Goal: Contribute content: Contribute content

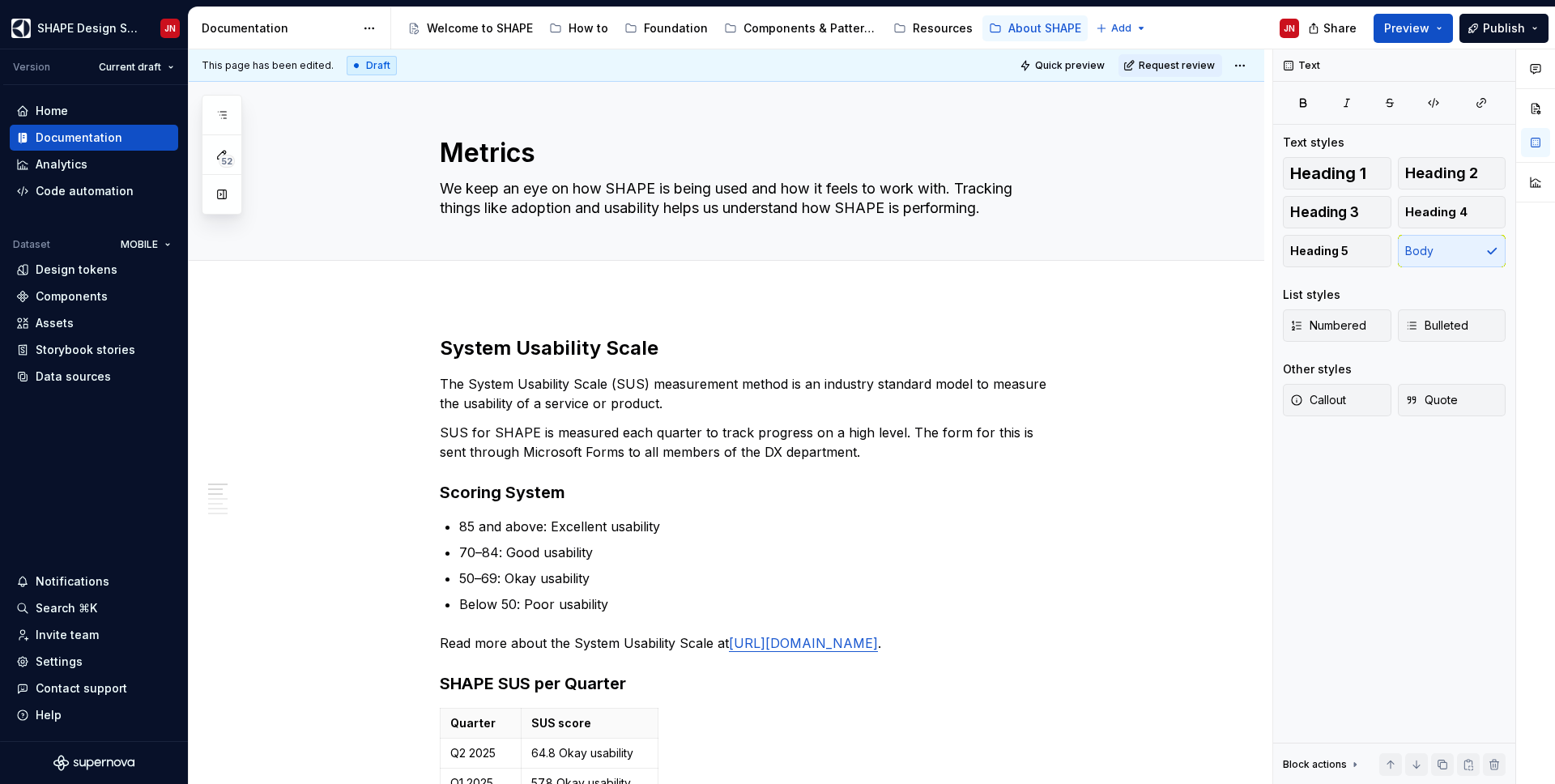
type textarea "*"
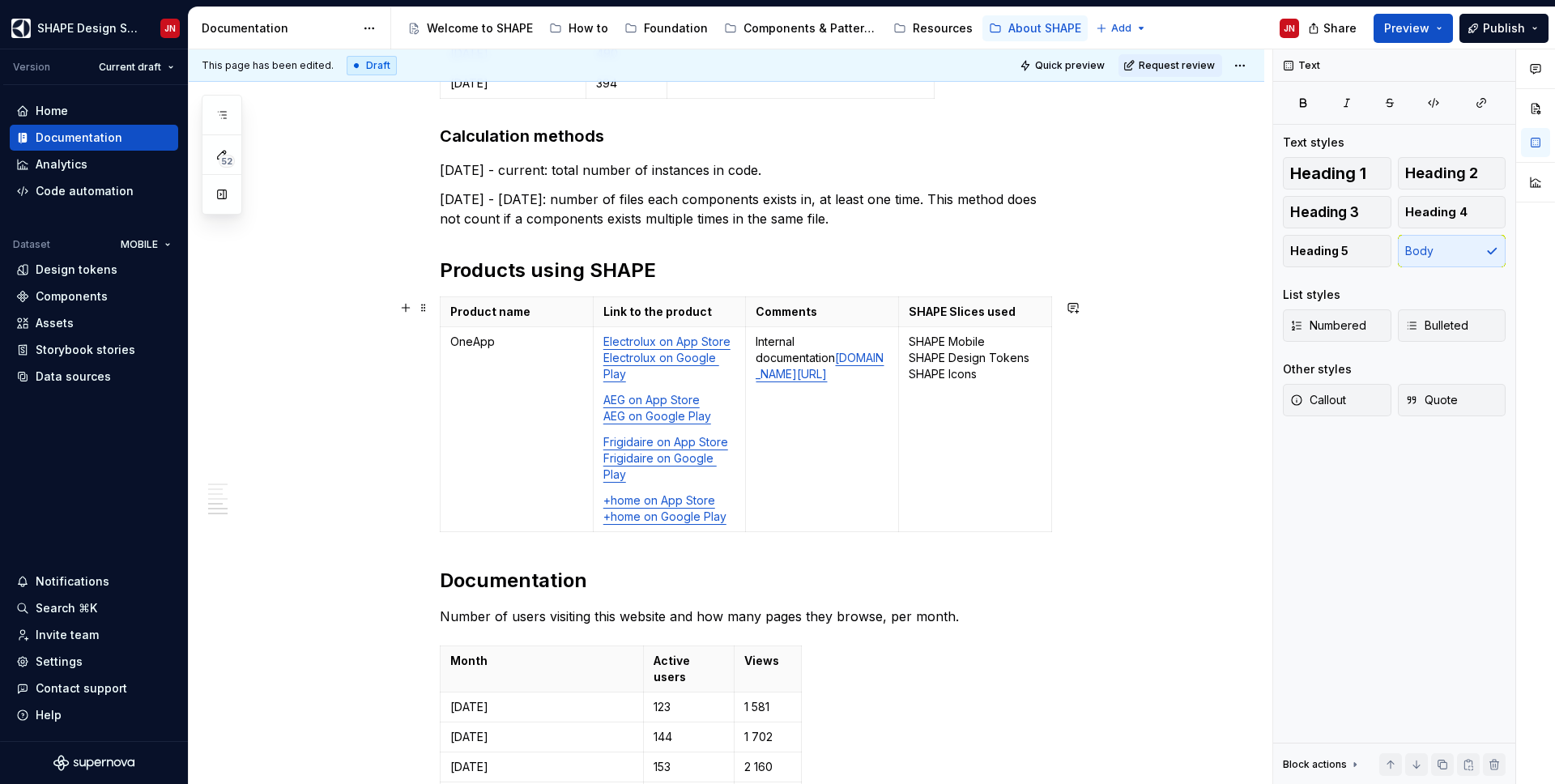
scroll to position [1307, 0]
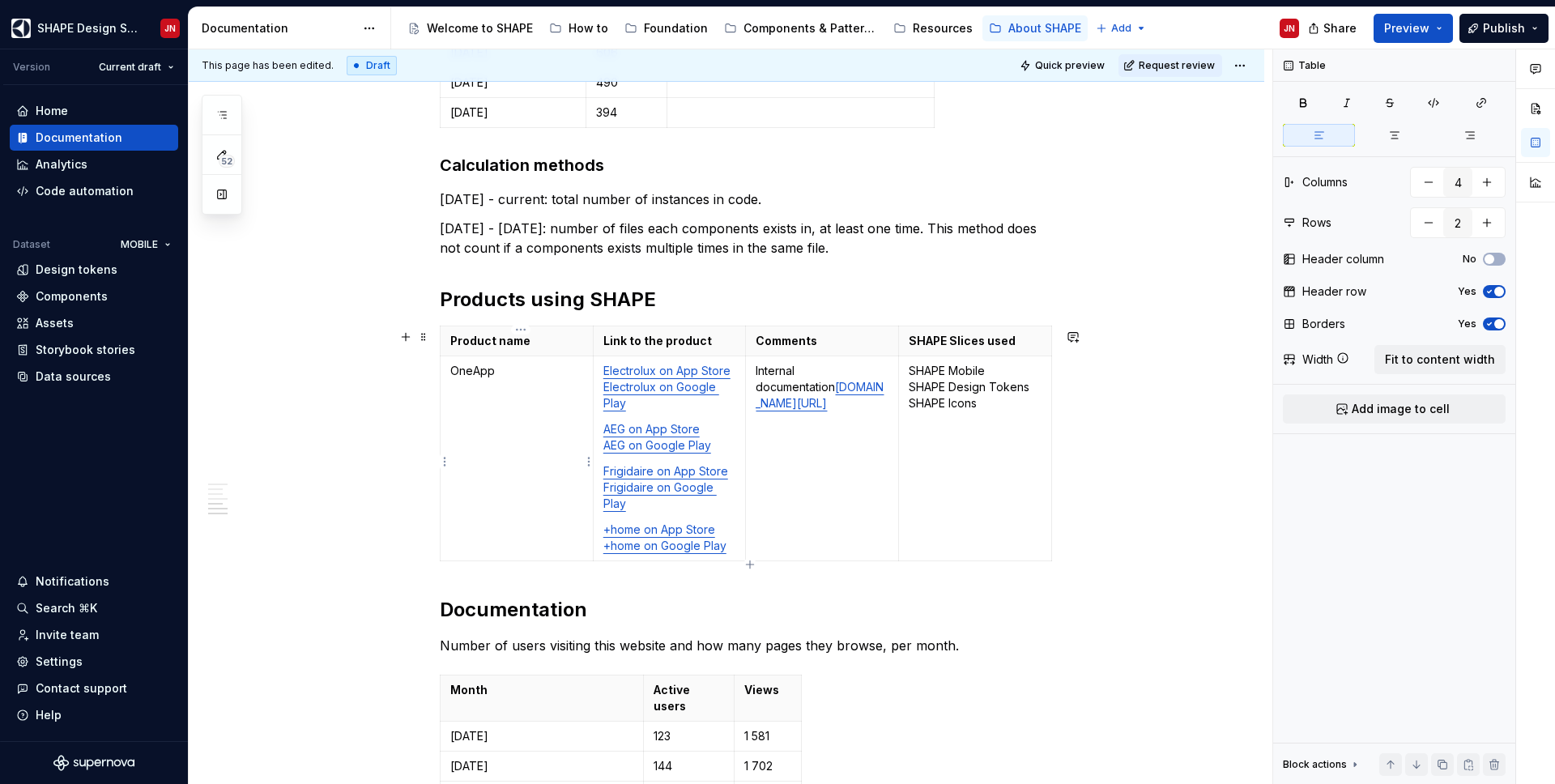
click at [525, 434] on td "OneApp" at bounding box center [517, 458] width 153 height 205
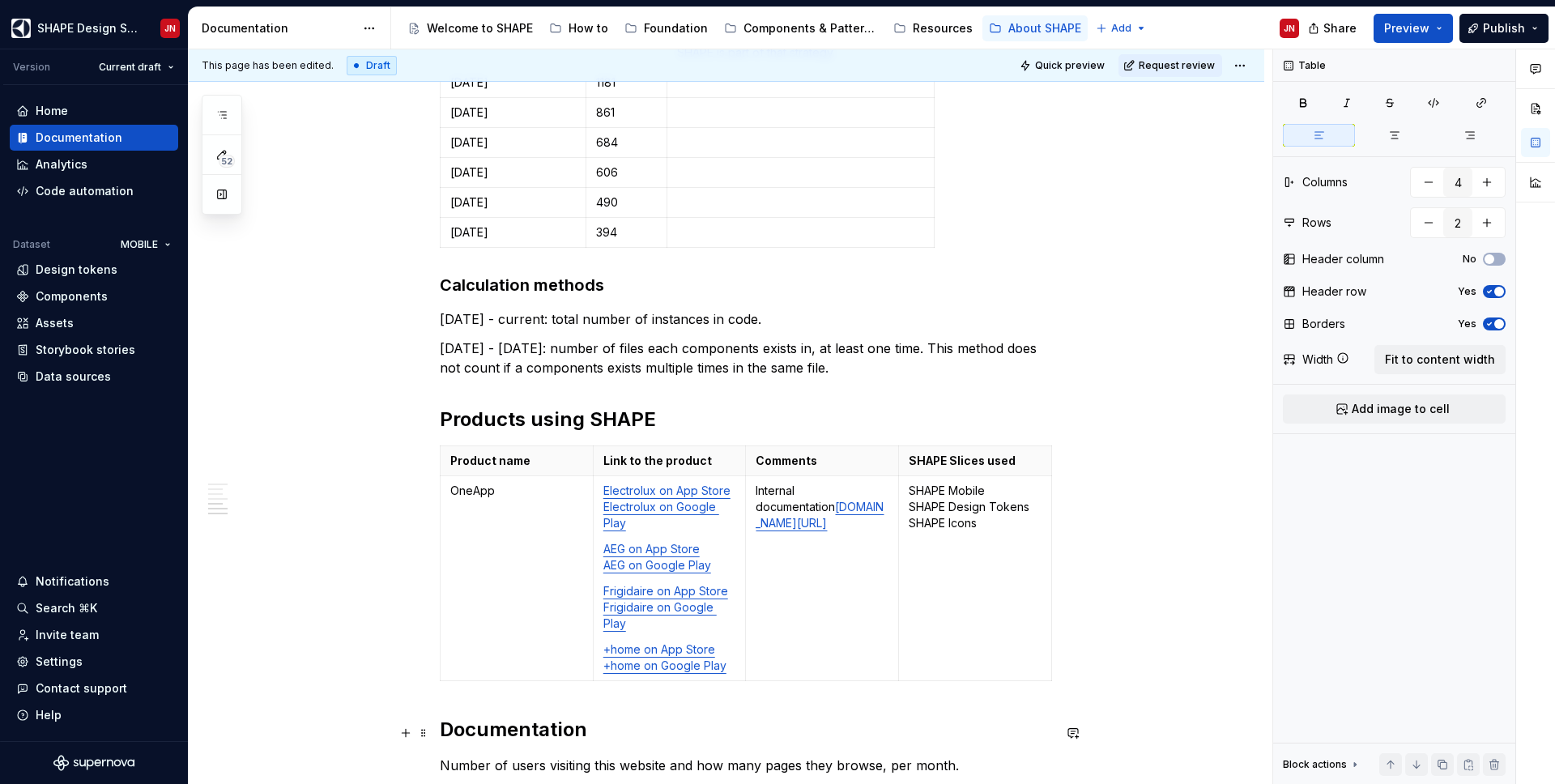
scroll to position [1225, 0]
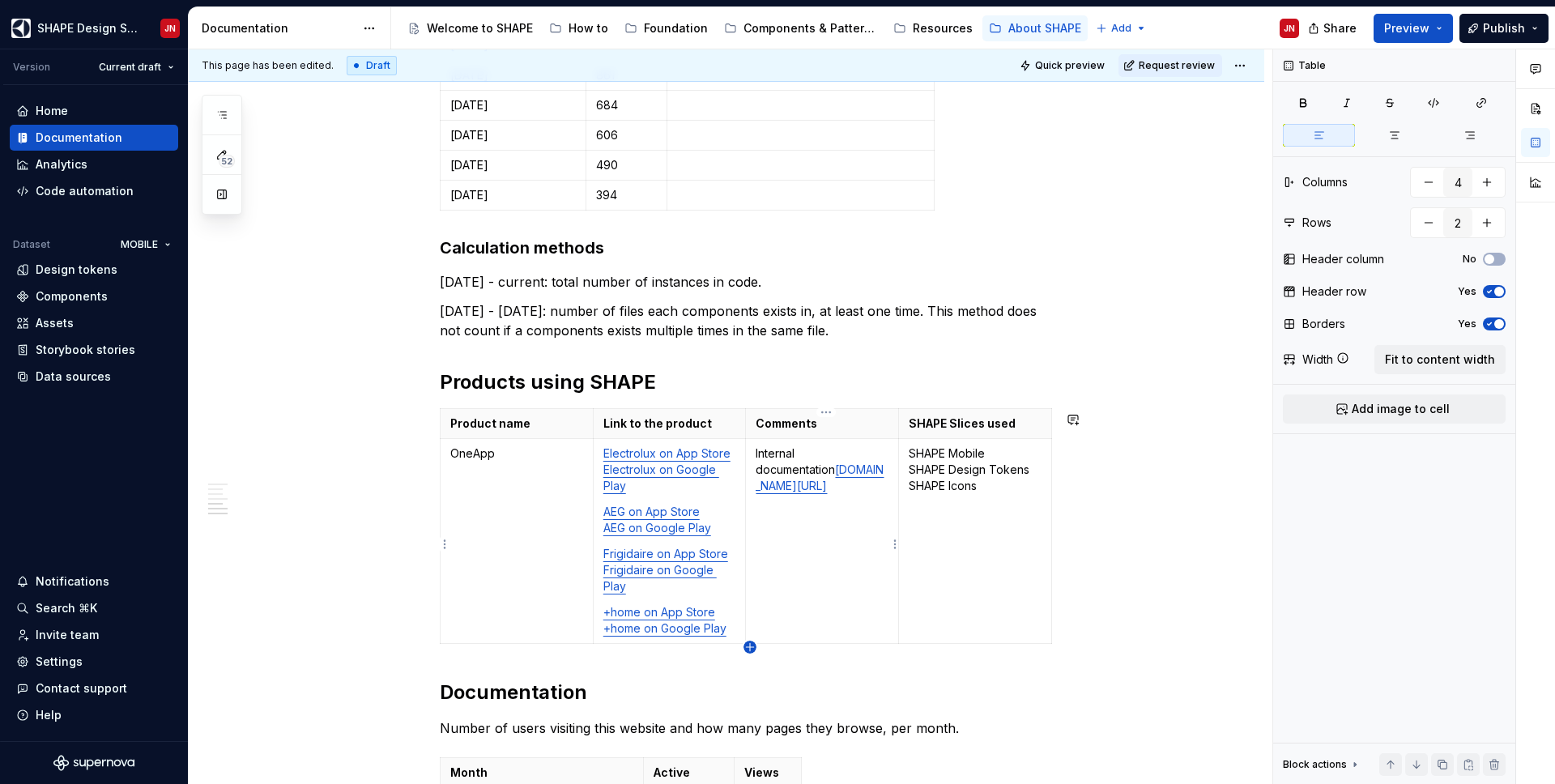
click at [749, 645] on icon "button" at bounding box center [749, 646] width 7 height 7
type input "3"
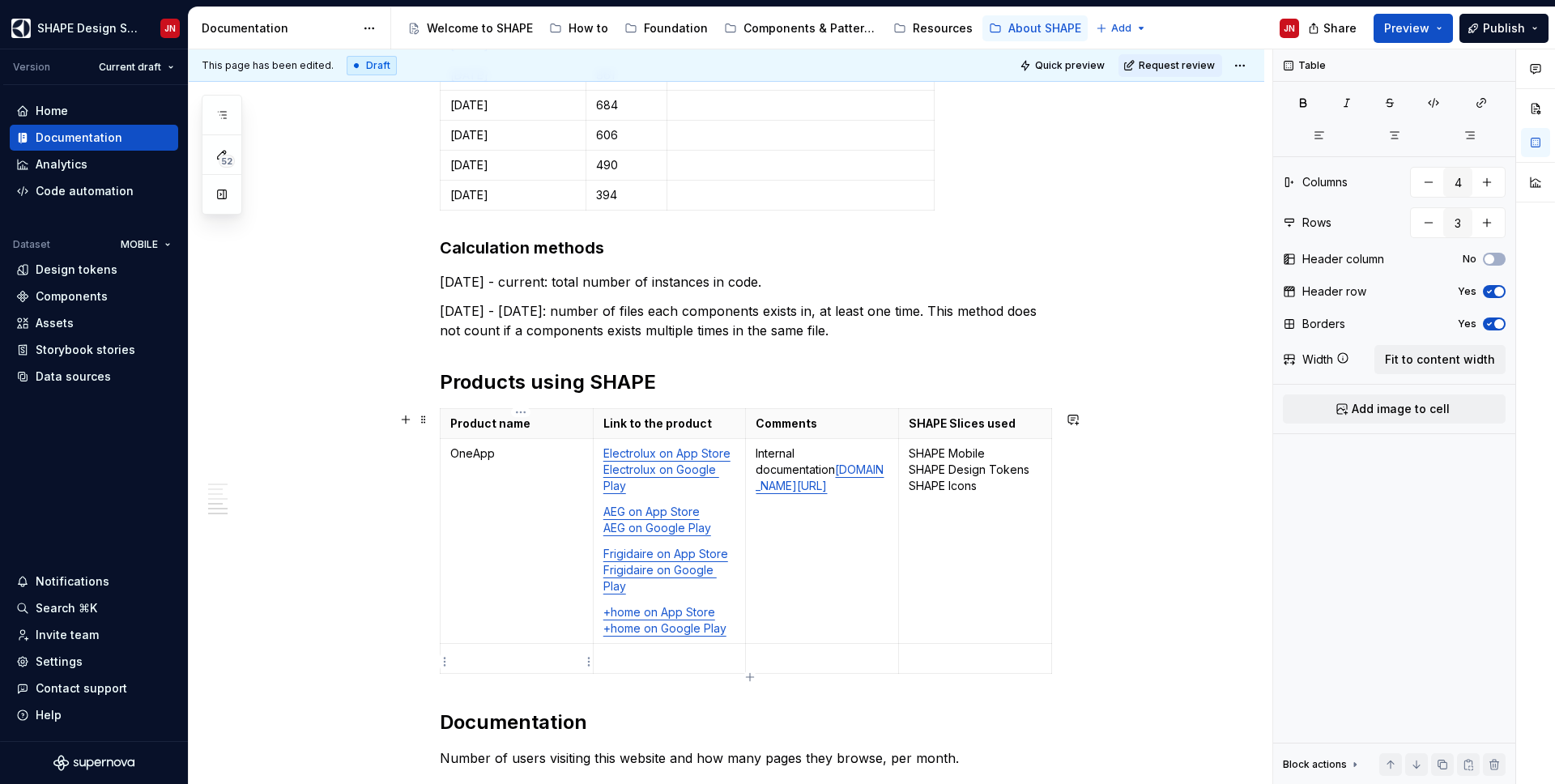
click at [529, 666] on p at bounding box center [516, 658] width 133 height 16
click at [671, 665] on p at bounding box center [670, 658] width 133 height 16
click at [808, 667] on p at bounding box center [822, 658] width 133 height 16
click at [950, 667] on p at bounding box center [975, 658] width 133 height 16
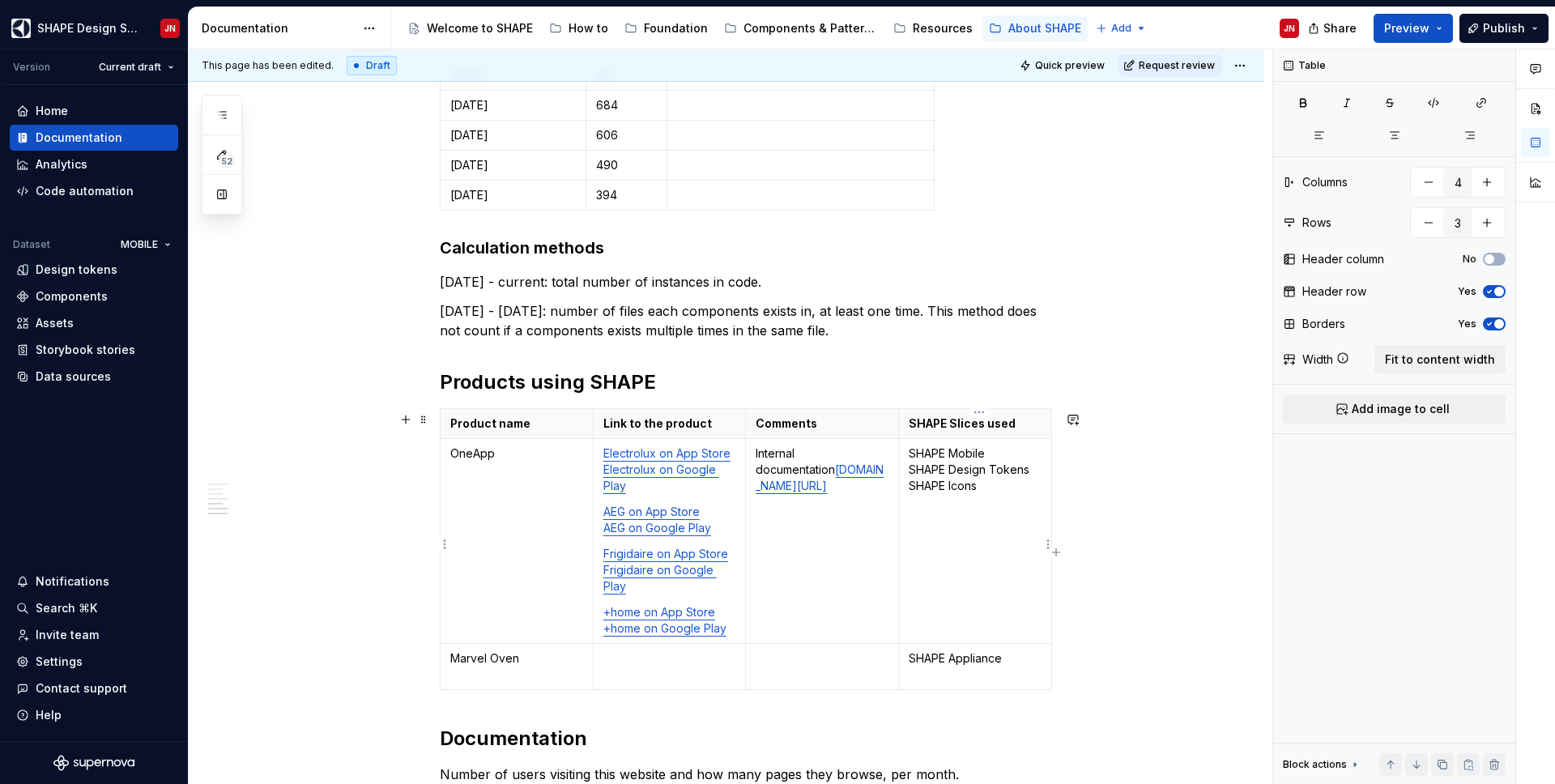
click at [920, 474] on p "SHAPE Mobile SHAPE Design Tokens SHAPE Icons" at bounding box center [975, 470] width 133 height 49
drag, startPoint x: 920, startPoint y: 474, endPoint x: 1011, endPoint y: 477, distance: 91.0
click at [1011, 477] on p "SHAPE Mobile SHAPE Design Tokens SHAPE Icons" at bounding box center [975, 470] width 133 height 49
copy p "SHAPE Design Tokens"
click at [957, 677] on p "SHAPE Appliance" at bounding box center [975, 667] width 133 height 33
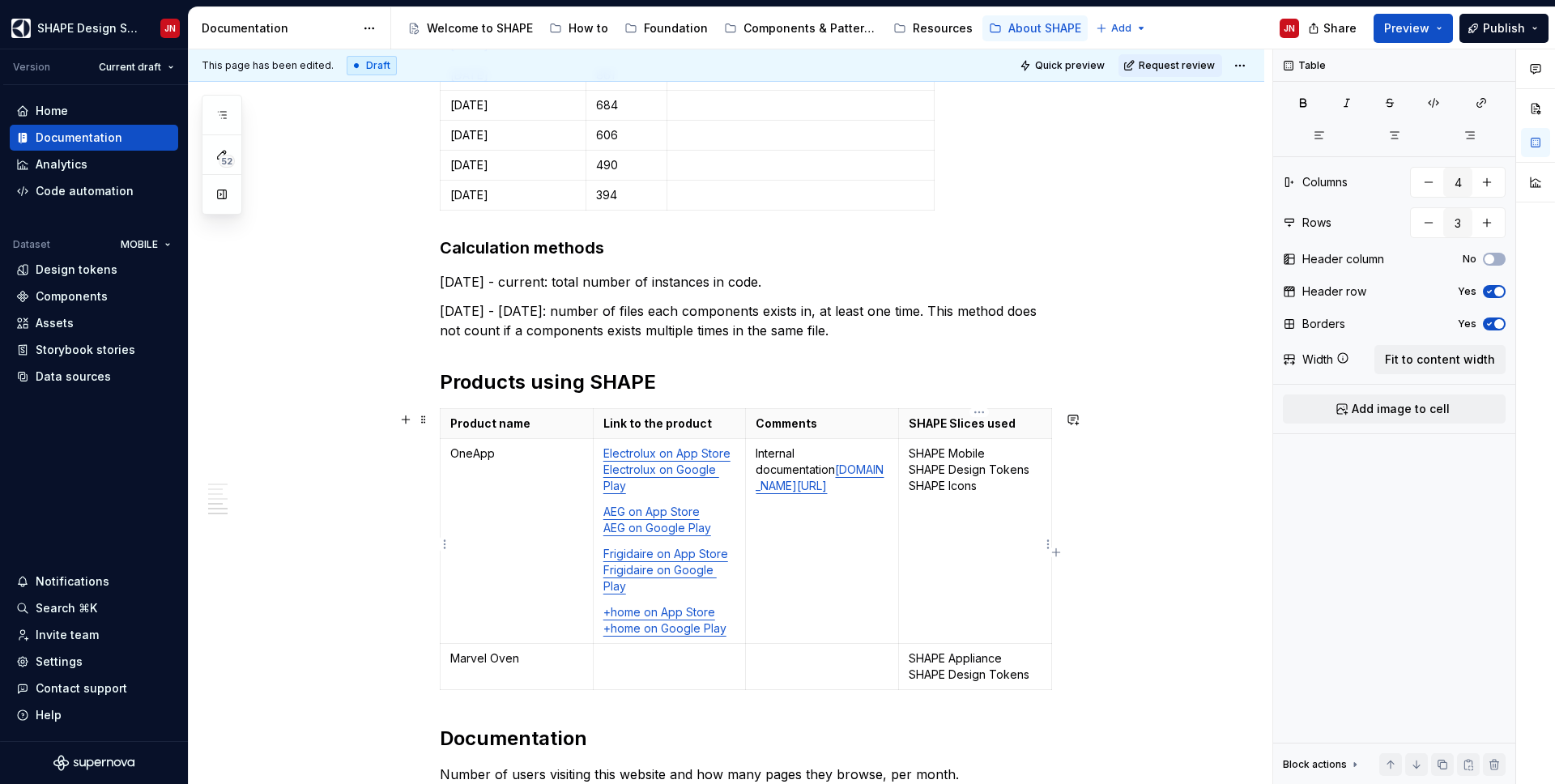
click at [928, 489] on p "SHAPE Mobile SHAPE Design Tokens SHAPE Icons" at bounding box center [975, 470] width 133 height 49
drag, startPoint x: 928, startPoint y: 489, endPoint x: 957, endPoint y: 489, distance: 29.0
click at [957, 489] on p "SHAPE Mobile SHAPE Design Tokens SHAPE Icons" at bounding box center [975, 470] width 133 height 49
copy p "SHAPE Icons"
click at [1039, 680] on p "SHAPE Appliance SHAPE Design Tokens" at bounding box center [975, 667] width 133 height 33
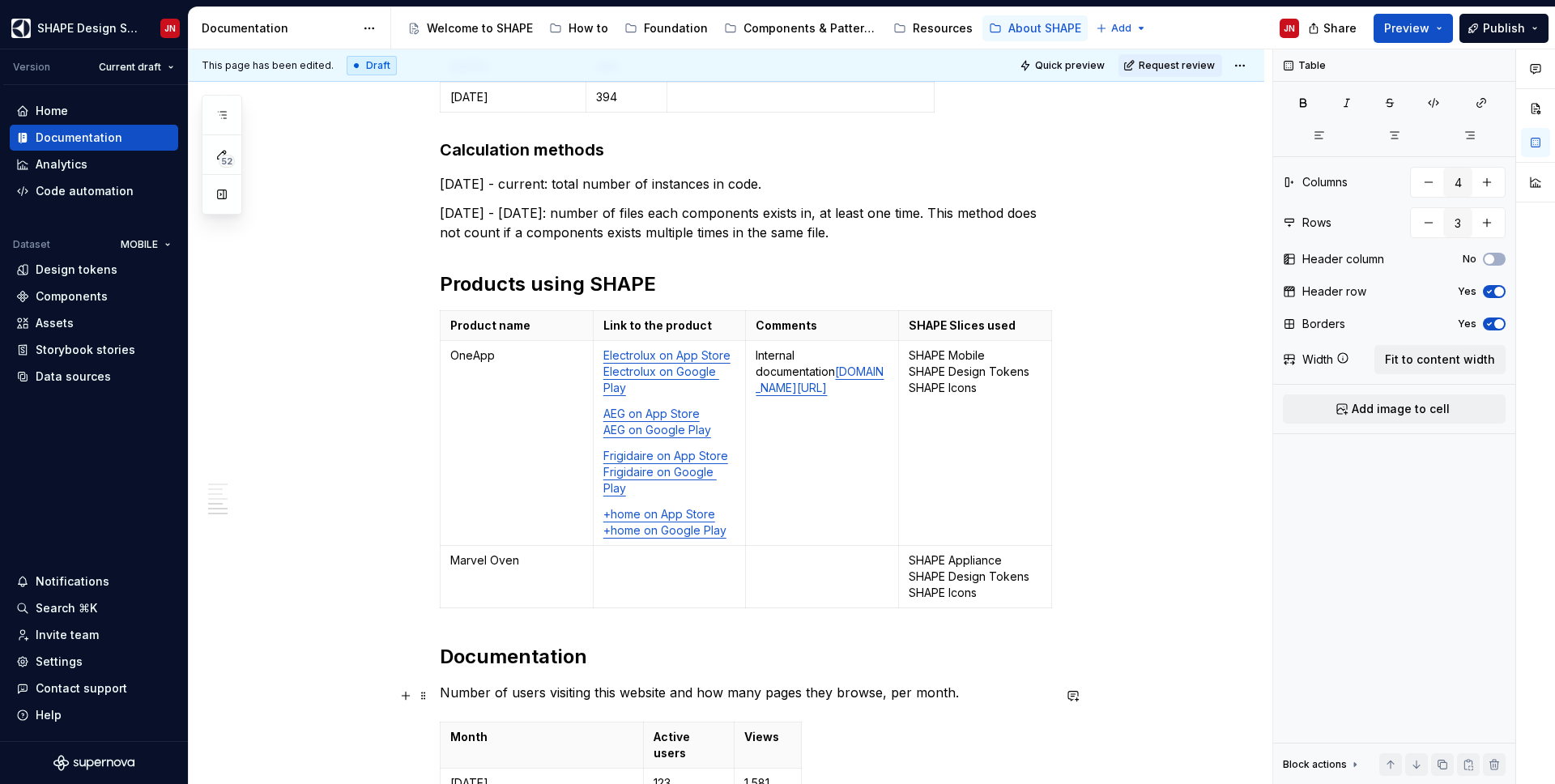
scroll to position [1330, 0]
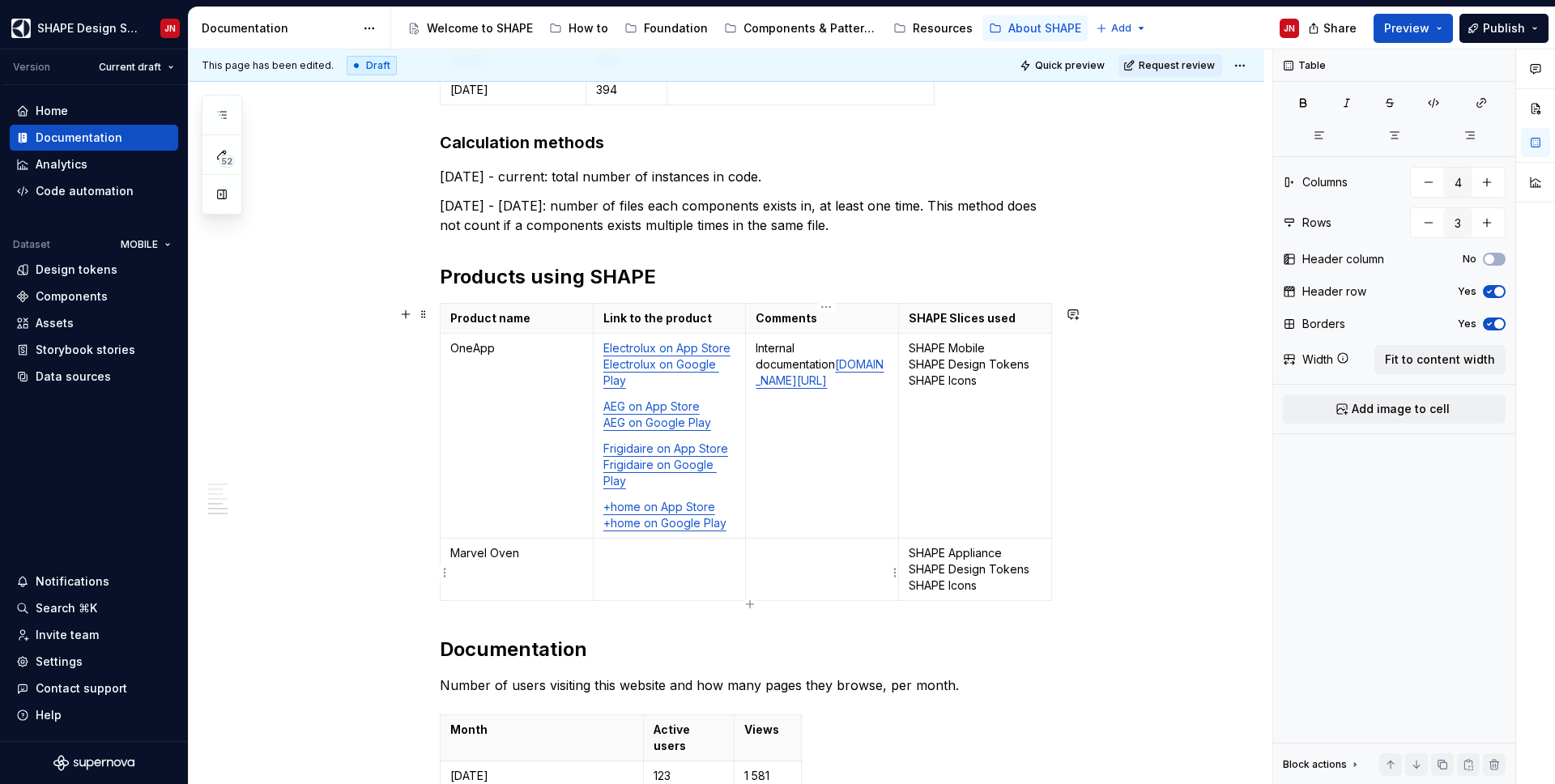
click at [789, 579] on td at bounding box center [822, 569] width 153 height 62
click at [454, 558] on p "Marvel Oven" at bounding box center [516, 553] width 133 height 16
click at [538, 556] on p "CuttingEdge Marvel Oven" at bounding box center [516, 561] width 133 height 33
drag, startPoint x: 538, startPoint y: 556, endPoint x: 538, endPoint y: 565, distance: 9.0
click at [538, 565] on p "CuttingEdge Marvel Oven" at bounding box center [516, 561] width 133 height 33
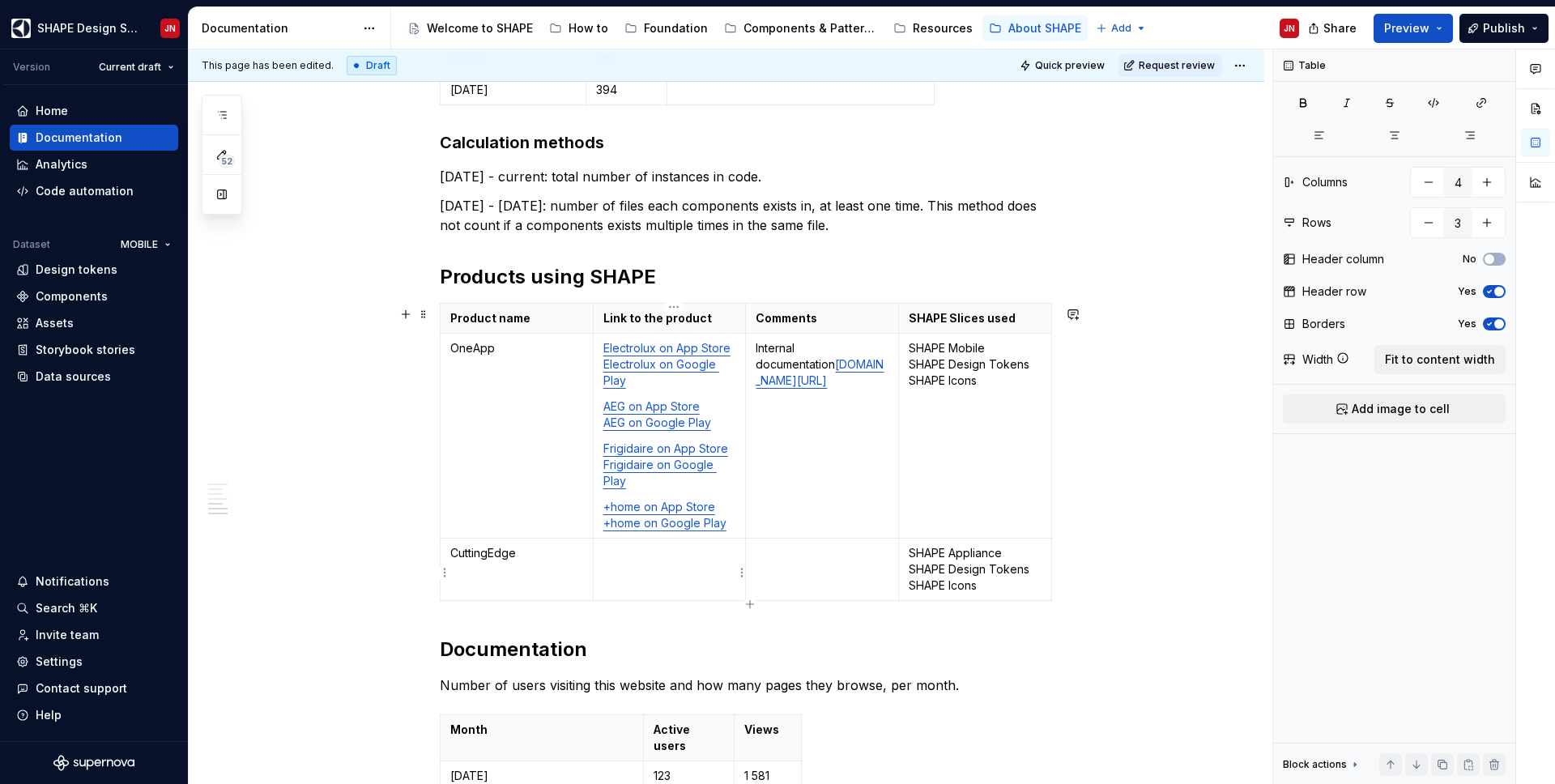
click at [702, 570] on td at bounding box center [670, 569] width 153 height 62
click at [787, 570] on td at bounding box center [822, 569] width 153 height 62
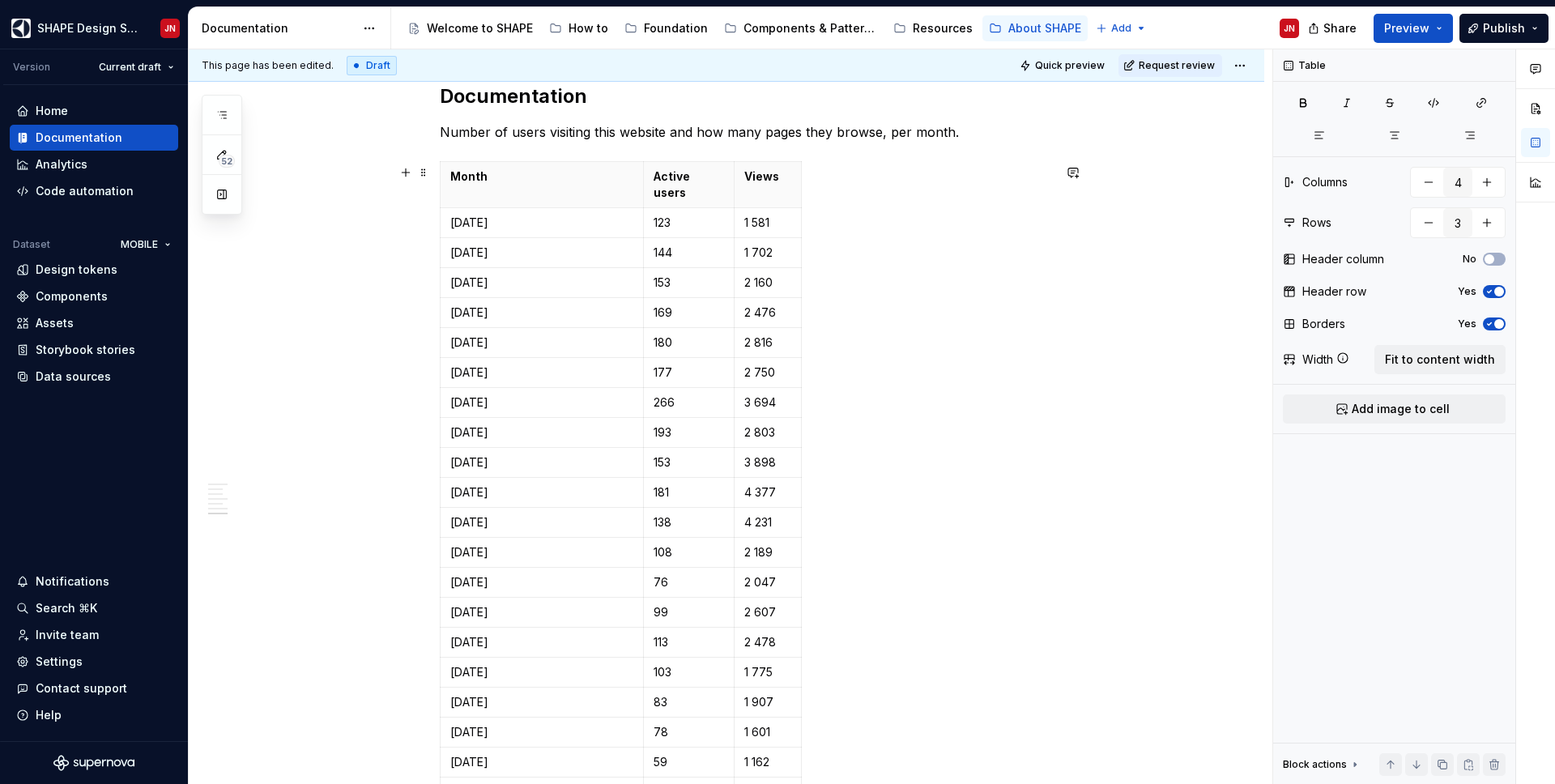
scroll to position [1311, 0]
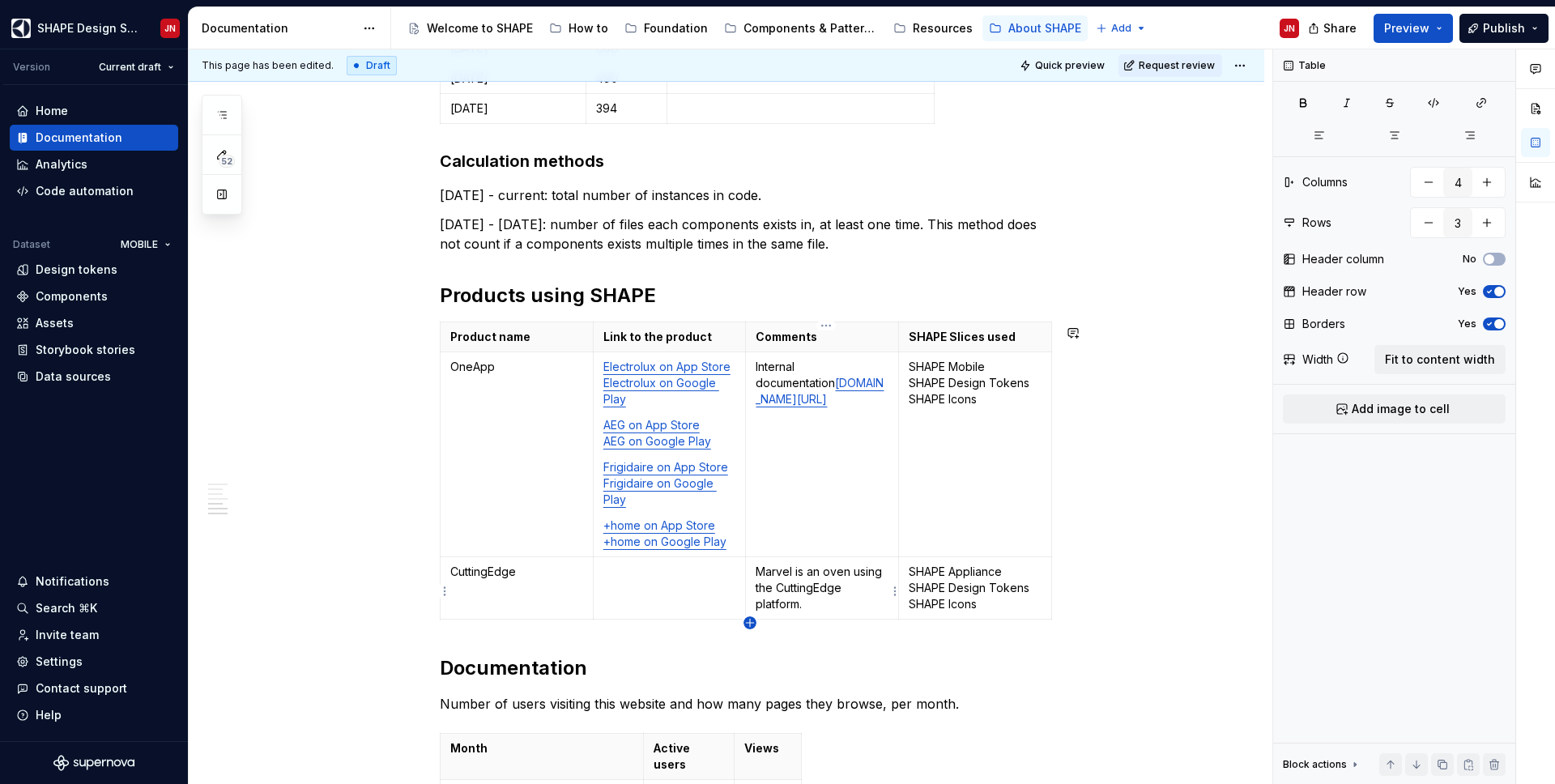
click at [749, 622] on icon "button" at bounding box center [750, 622] width 13 height 13
type input "4"
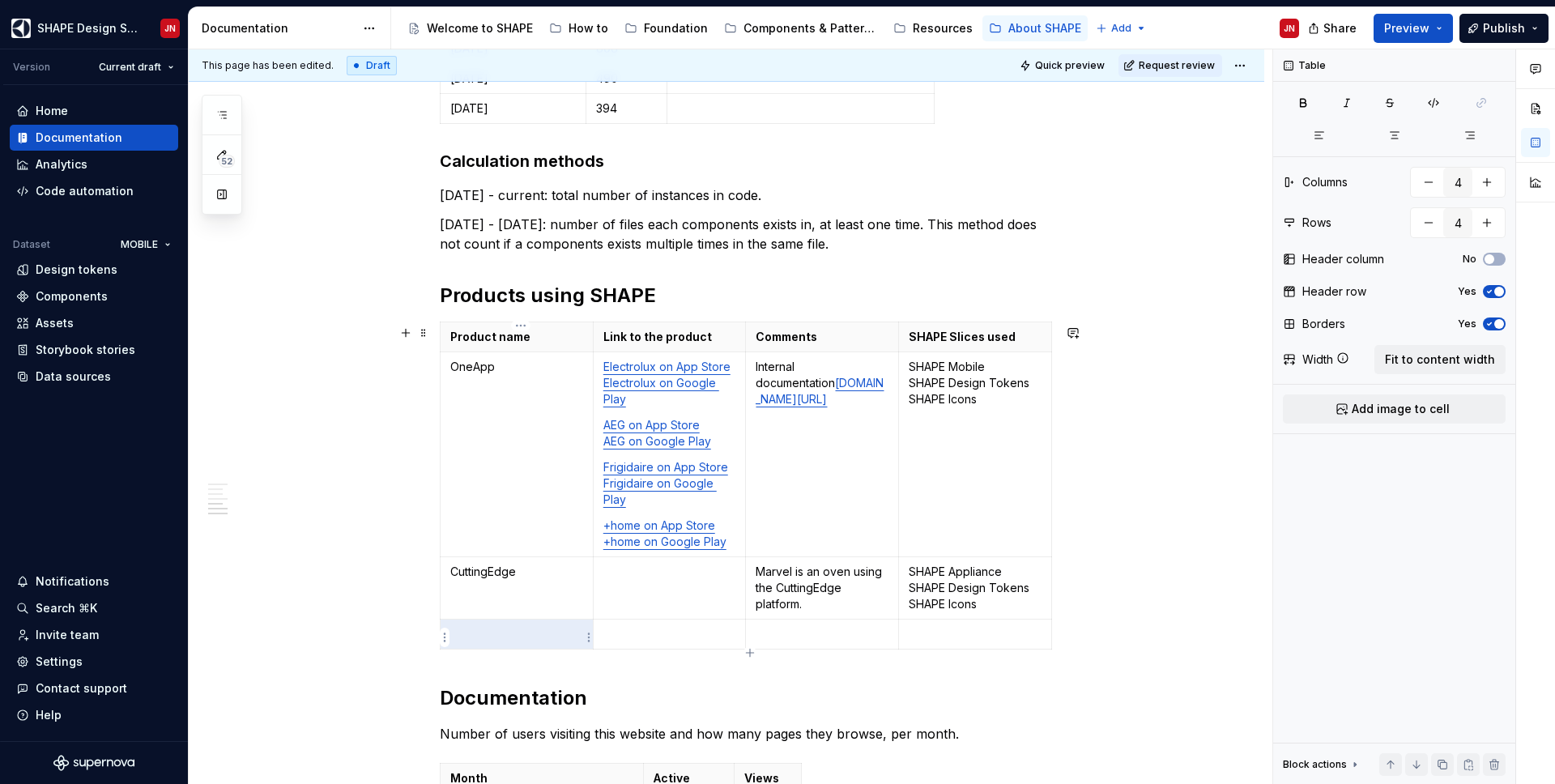
click at [473, 636] on p at bounding box center [516, 634] width 133 height 16
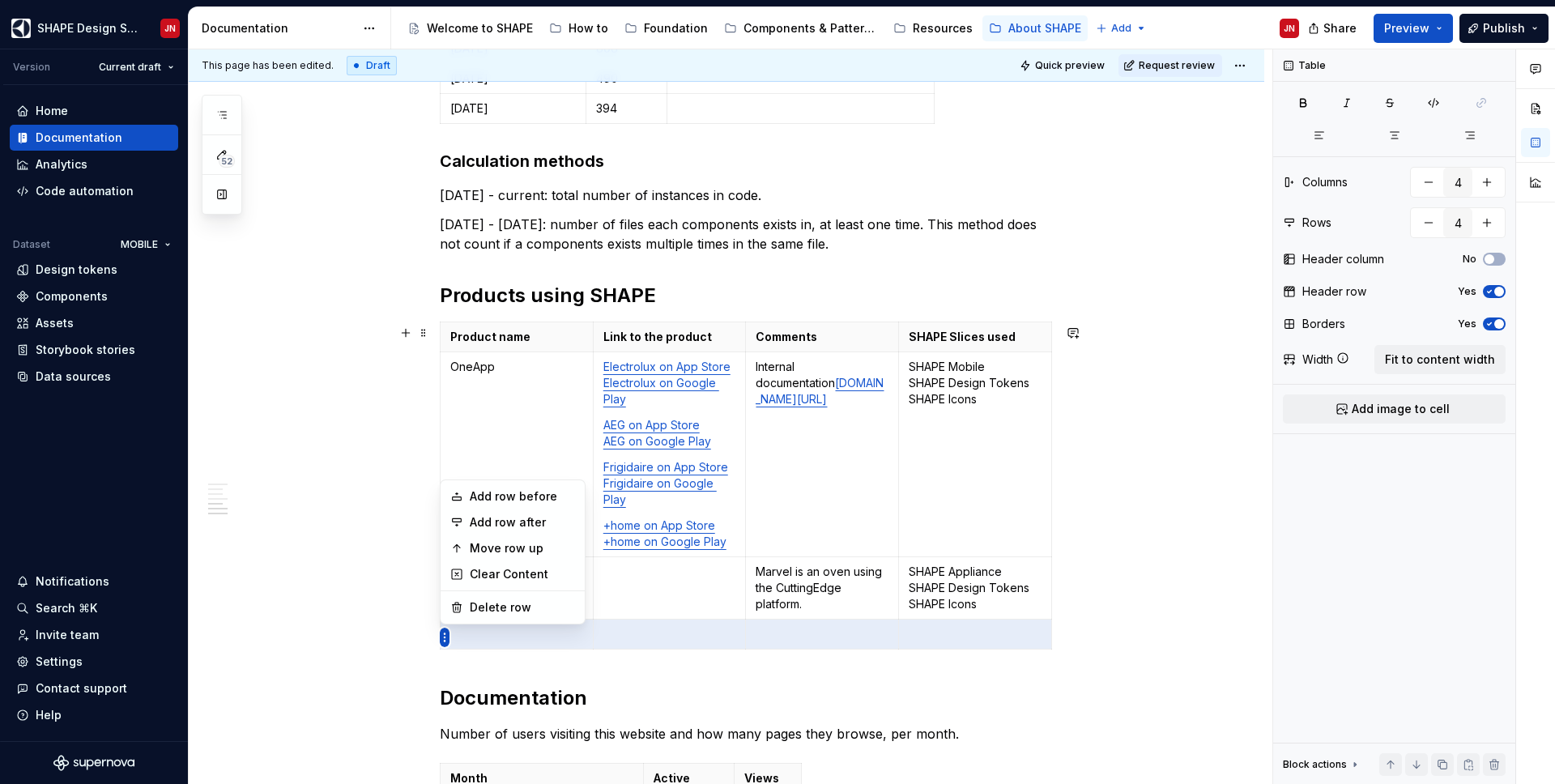
click at [443, 352] on html "SHAPE Design System JN Version Current draft Home Documentation Analytics Code …" at bounding box center [778, 392] width 1555 height 784
click at [515, 547] on div "Move row up" at bounding box center [522, 548] width 105 height 16
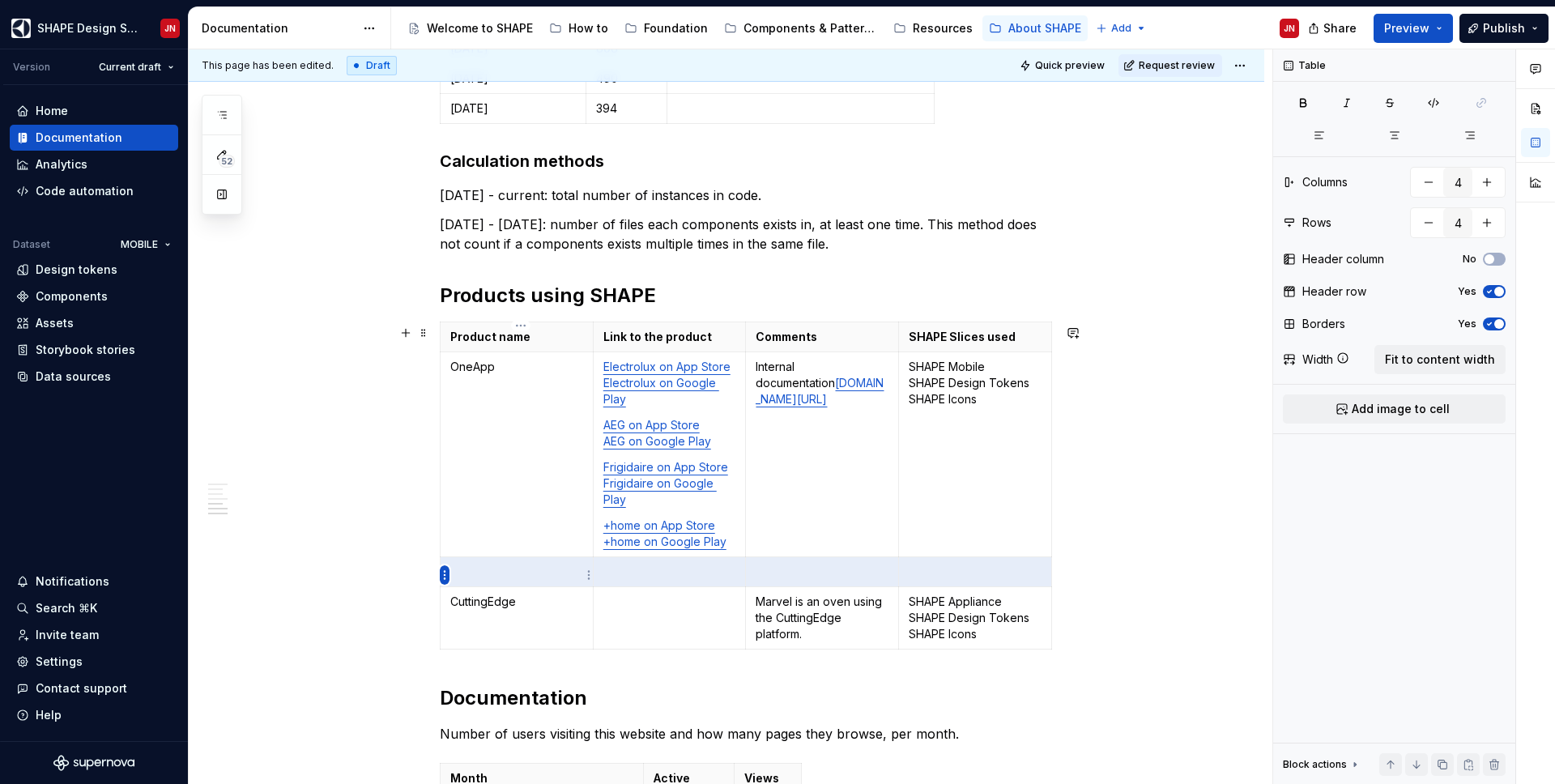
click at [441, 574] on html "SHAPE Design System JN Version Current draft Home Documentation Analytics Code …" at bounding box center [778, 392] width 1555 height 784
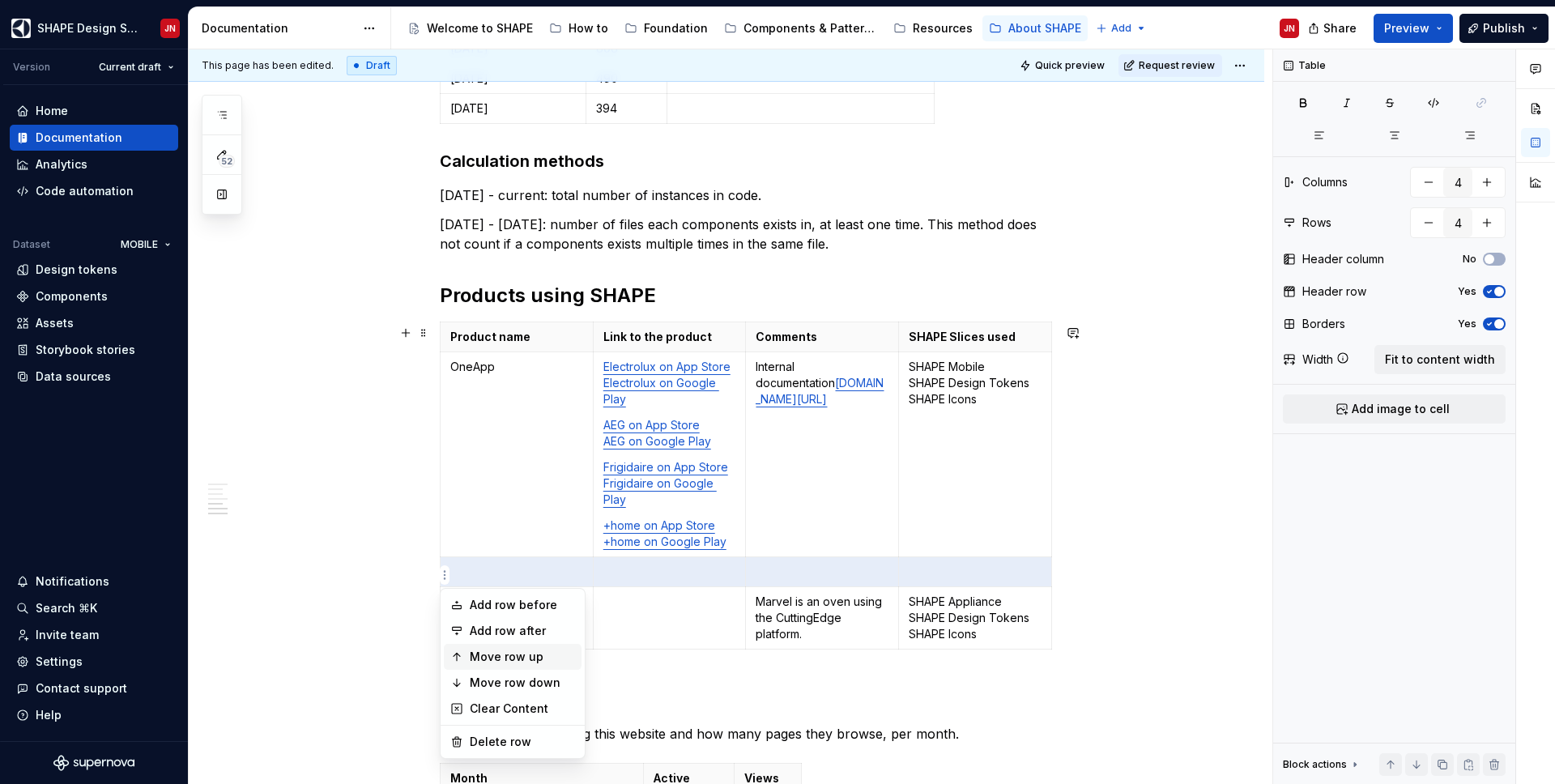
click at [547, 660] on div "Move row up" at bounding box center [522, 657] width 105 height 16
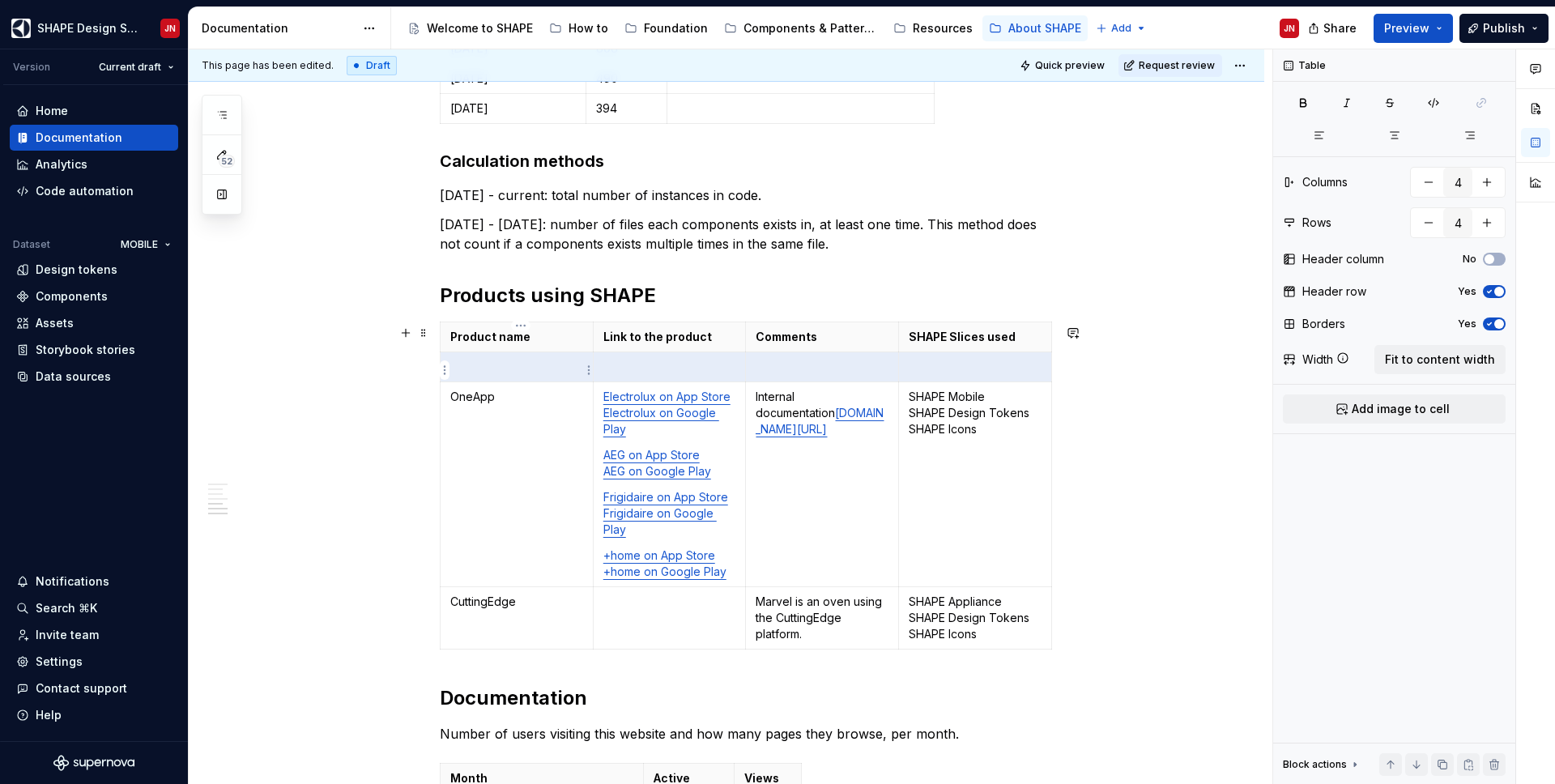
click at [538, 368] on p at bounding box center [516, 367] width 133 height 16
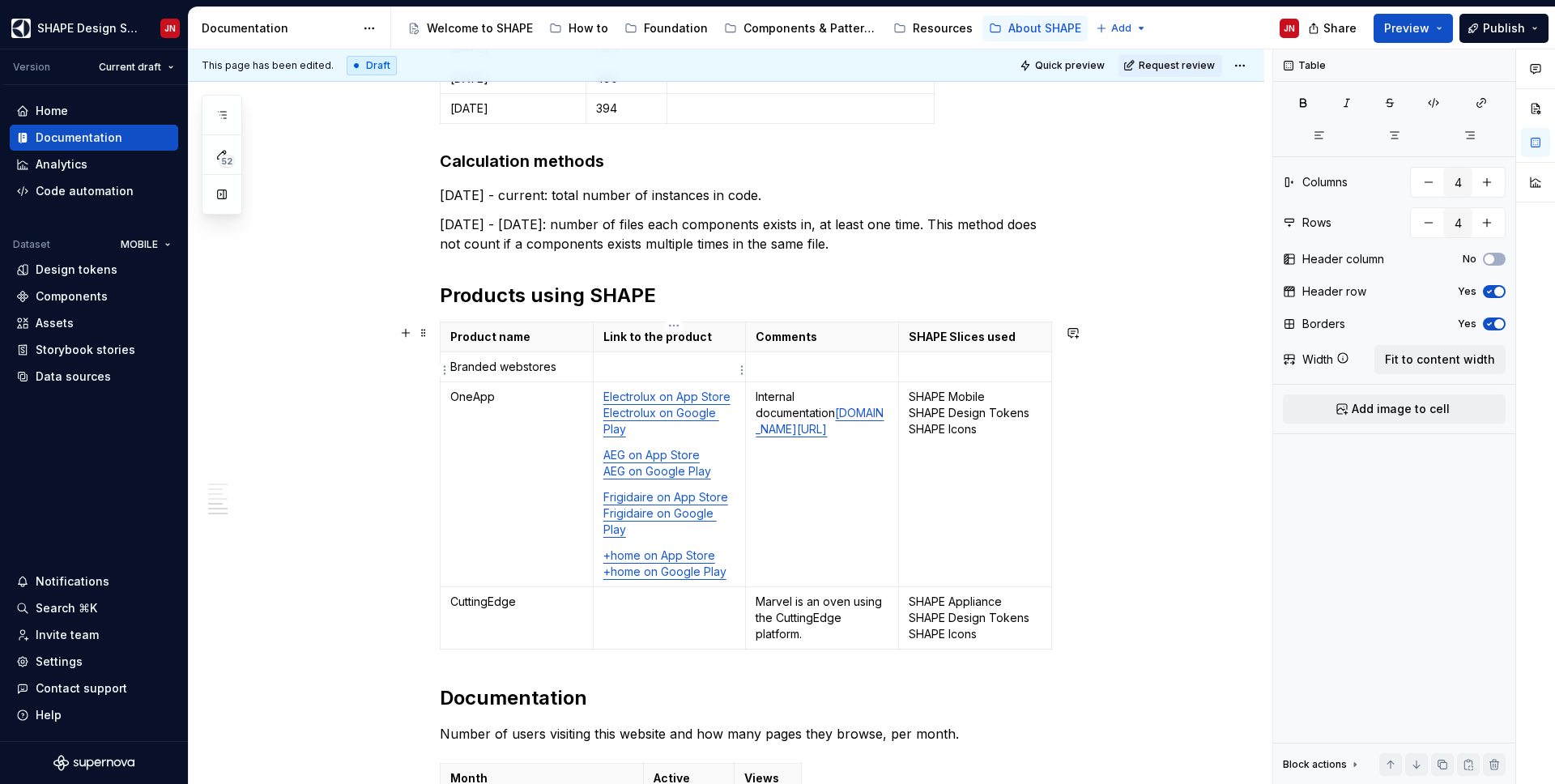
click at [649, 370] on p at bounding box center [670, 367] width 133 height 16
drag, startPoint x: 660, startPoint y: 381, endPoint x: 607, endPoint y: 374, distance: 53.5
click at [607, 374] on p "https://www.electrolux.com/" at bounding box center [670, 367] width 133 height 16
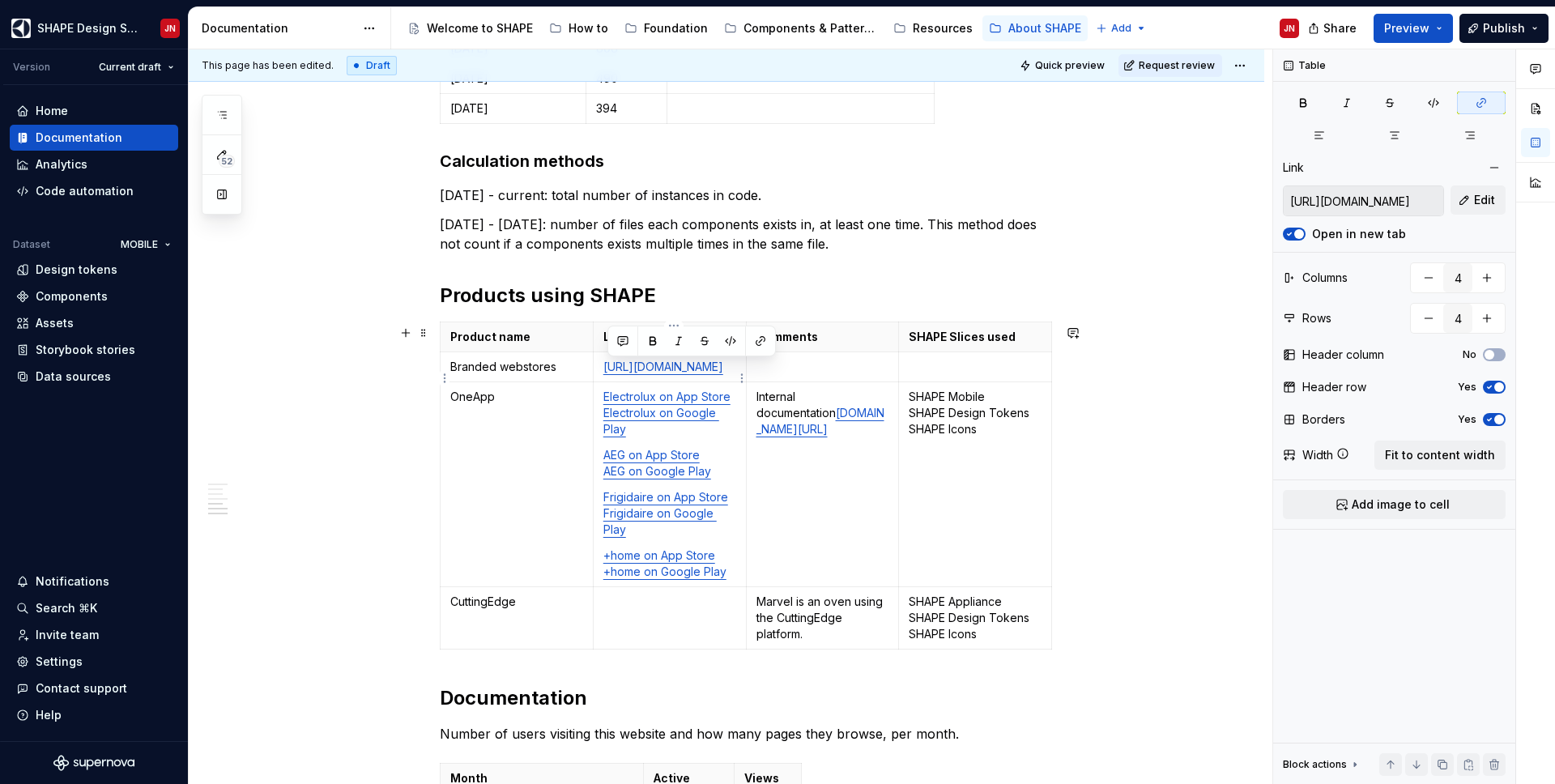
click at [649, 375] on p "https://www.electrolux.com/" at bounding box center [670, 367] width 133 height 16
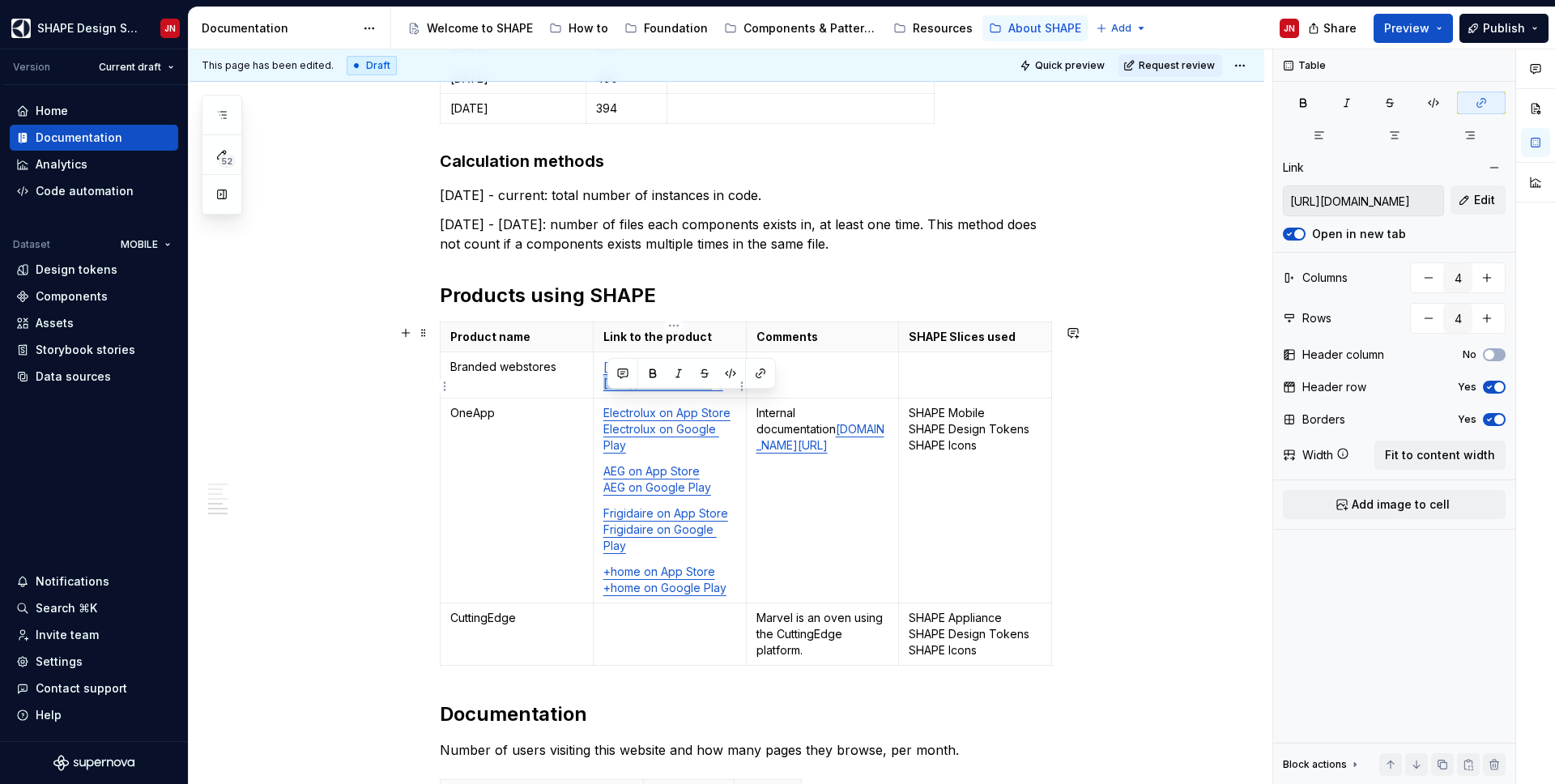
click at [706, 391] on p "https://www.electrolux.com/ https://aeg.com/" at bounding box center [670, 375] width 133 height 33
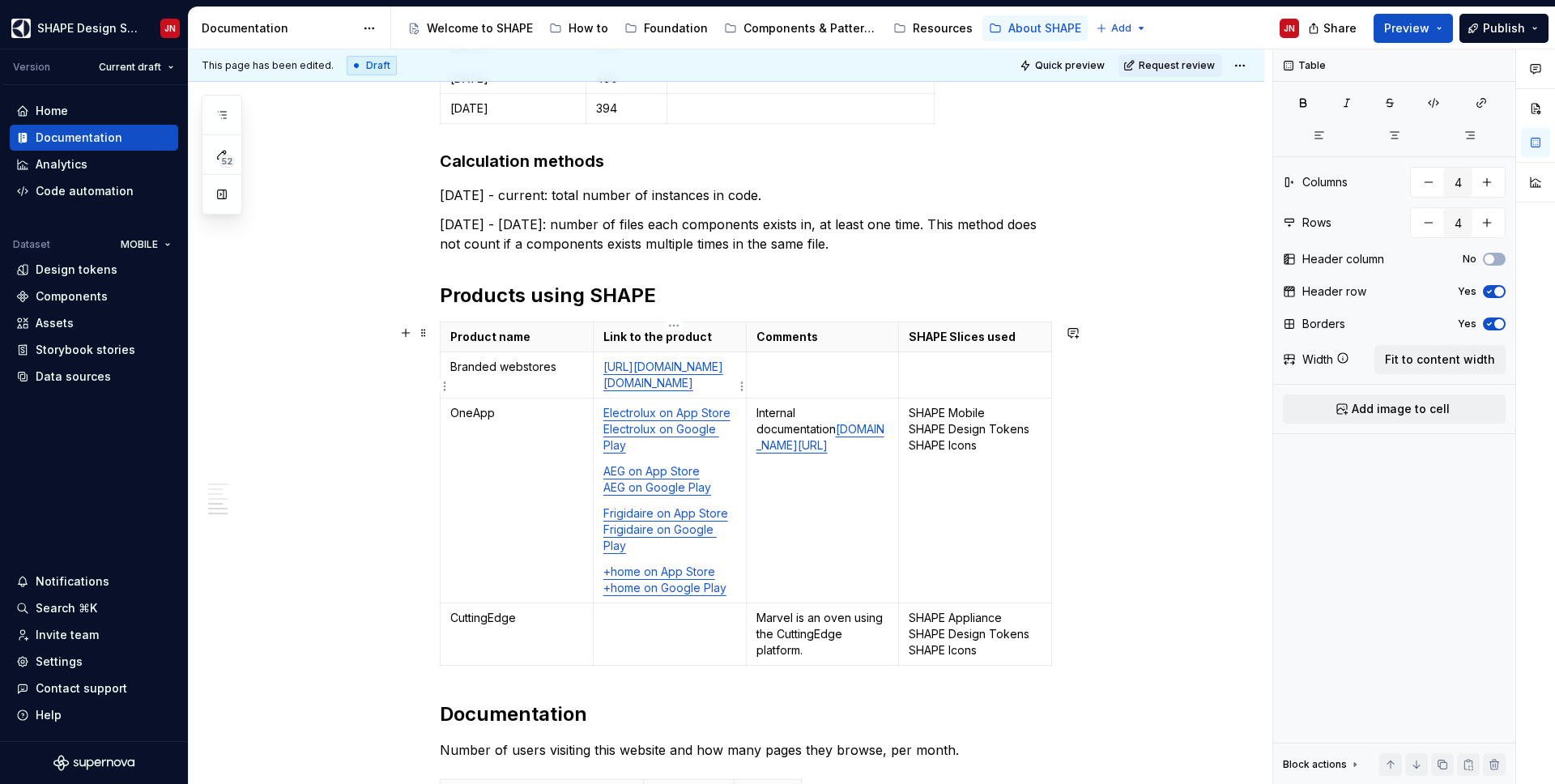
click at [661, 388] on p "https://www.electrolux.com/ aeg.com" at bounding box center [670, 375] width 133 height 33
click at [978, 375] on p at bounding box center [975, 367] width 133 height 16
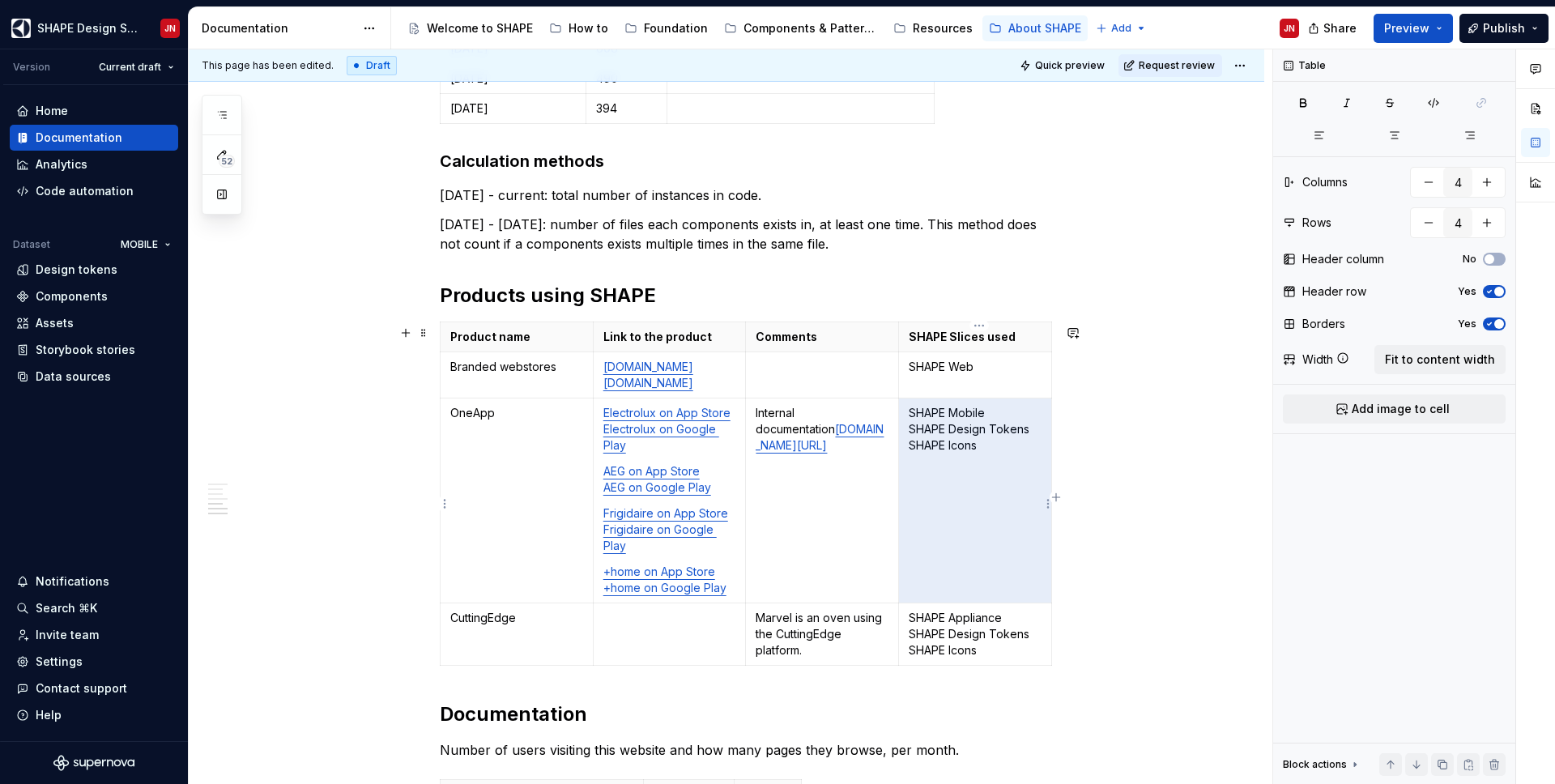
drag, startPoint x: 989, startPoint y: 455, endPoint x: 912, endPoint y: 436, distance: 79.3
click at [912, 436] on p "SHAPE Mobile SHAPE Design Tokens SHAPE Icons" at bounding box center [975, 429] width 133 height 49
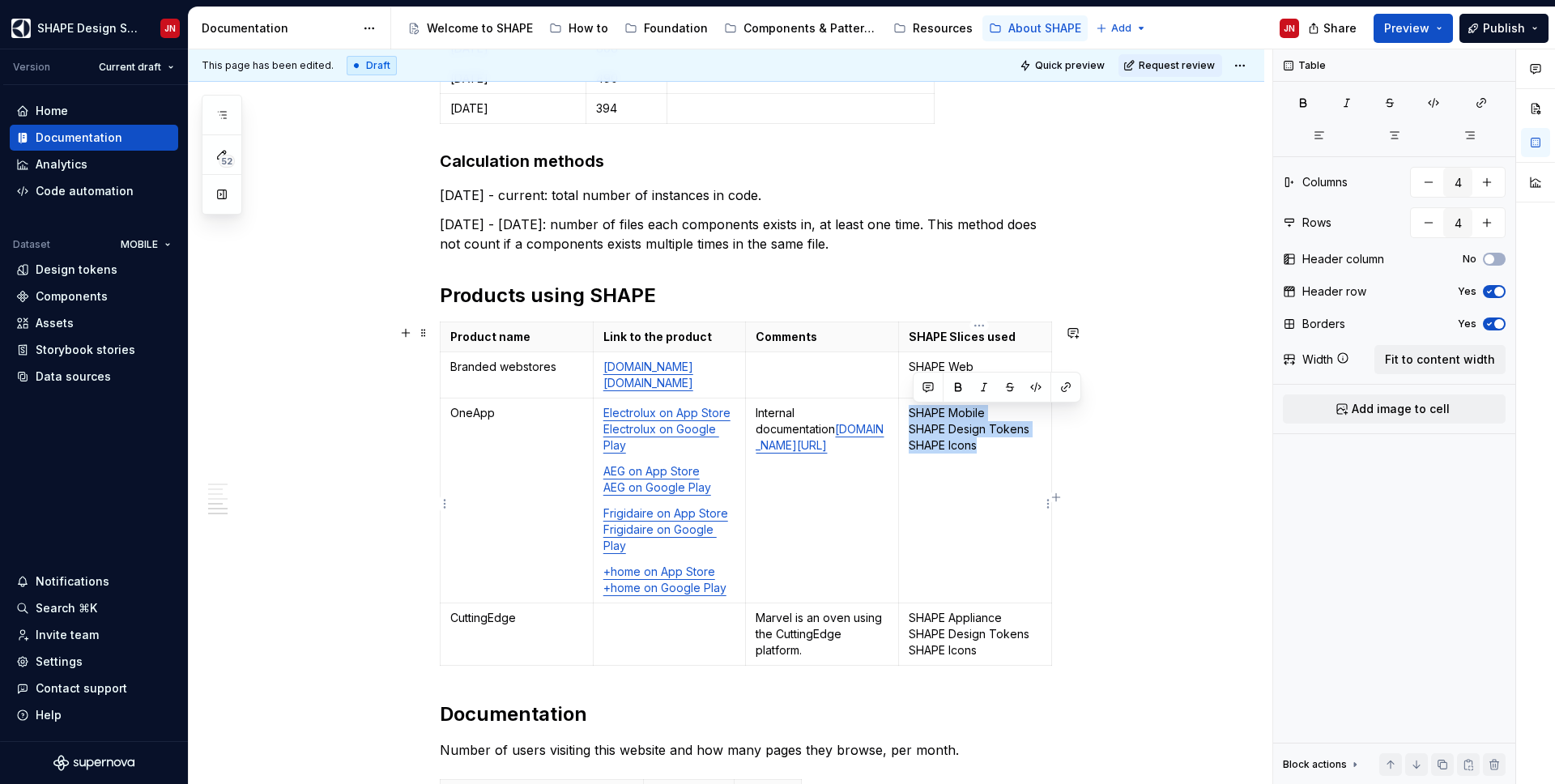
click at [987, 447] on p "SHAPE Mobile SHAPE Design Tokens SHAPE Icons" at bounding box center [975, 429] width 133 height 49
click at [987, 452] on p "SHAPE Mobile SHAPE Design Tokens SHAPE Icons" at bounding box center [975, 429] width 133 height 49
click at [912, 435] on td "SHAPE Mobile SHAPE Design Tokens SHAPE Icons" at bounding box center [976, 500] width 153 height 205
copy p "SHAPE Design Tokens SHAPE Icons"
click at [992, 366] on p "SHAPE Web" at bounding box center [975, 367] width 133 height 16
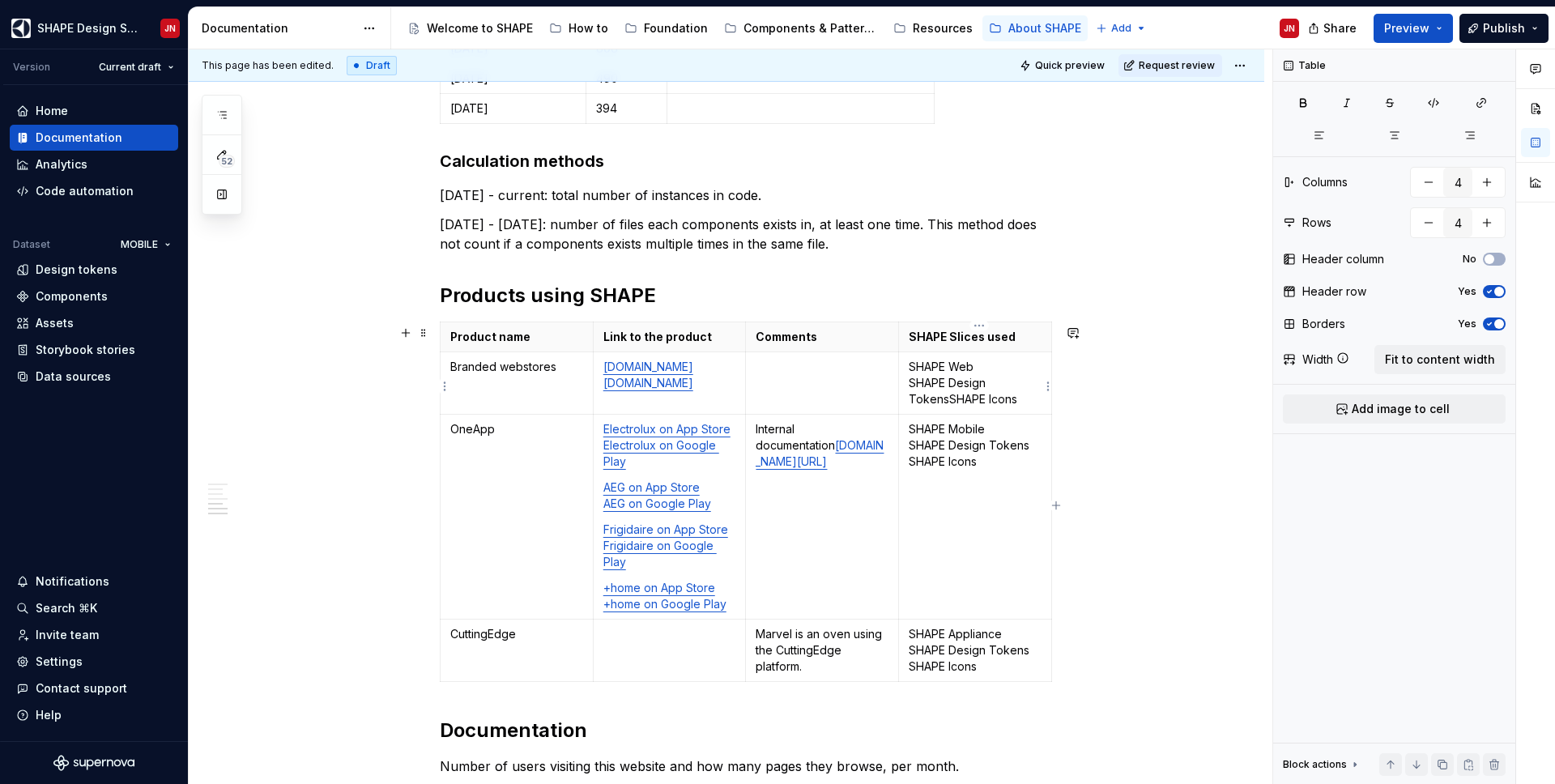
click at [951, 403] on p "SHAPE Web SHAPE Design Tokens SHAPE Icons" at bounding box center [975, 383] width 133 height 49
click at [1149, 479] on div "System Usability Scale The System Usability Scale (SUS) measurement method is a…" at bounding box center [726, 408] width 1075 height 2846
click at [713, 345] on p "Link to the product" at bounding box center [670, 337] width 133 height 16
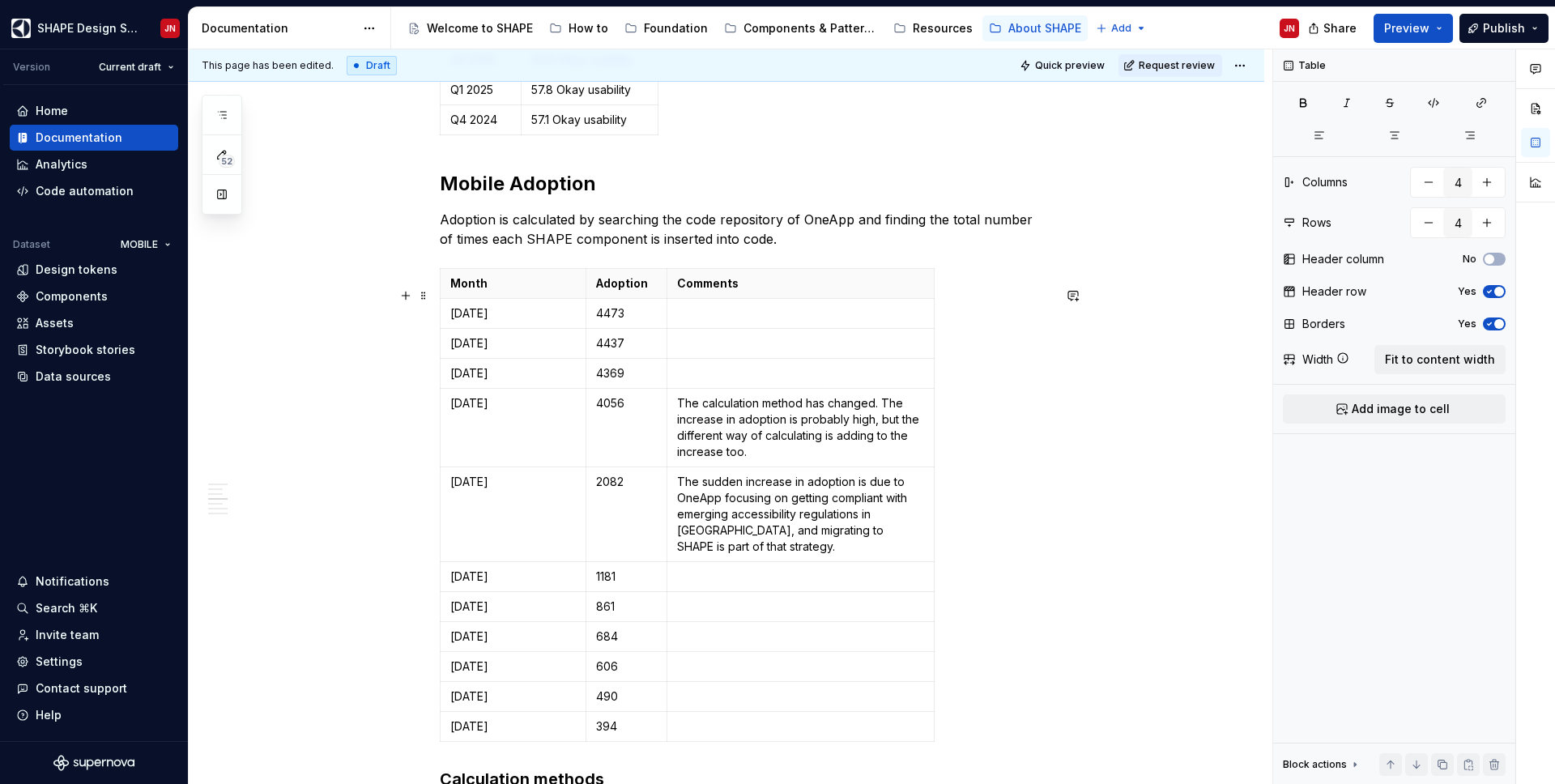
scroll to position [681, 0]
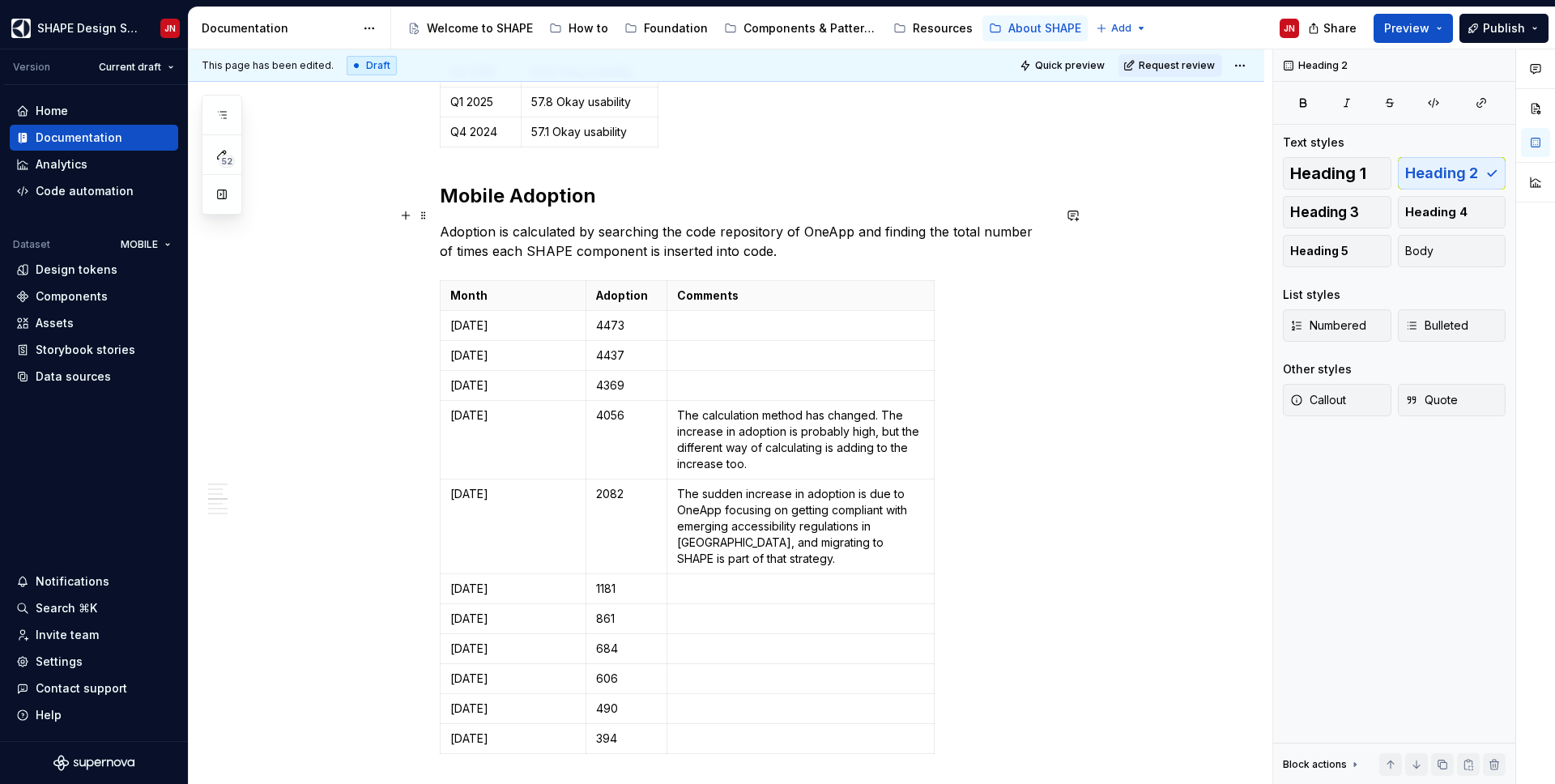
click at [448, 209] on h2 "Mobile Adoption" at bounding box center [746, 196] width 612 height 26
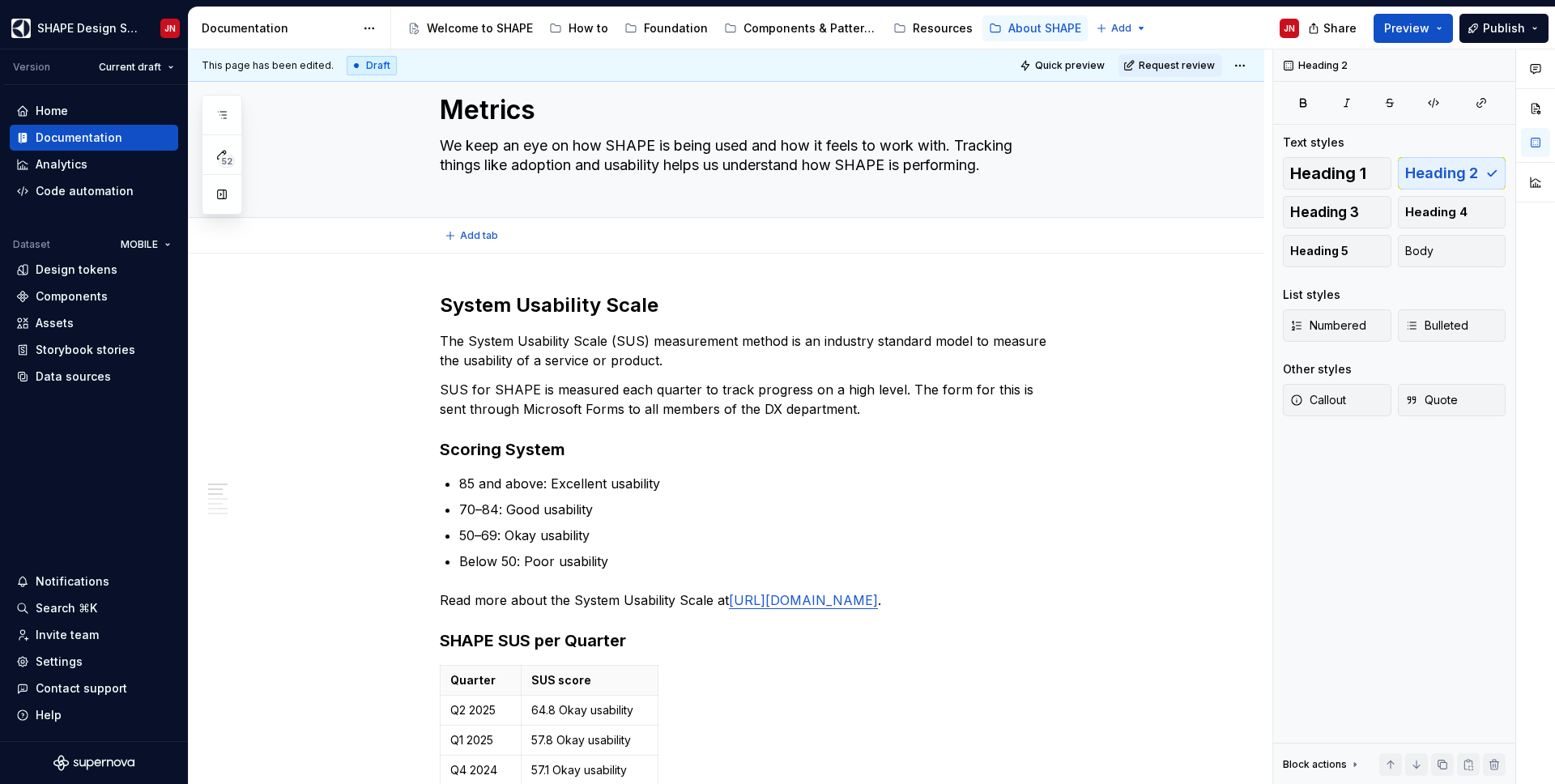
scroll to position [0, 0]
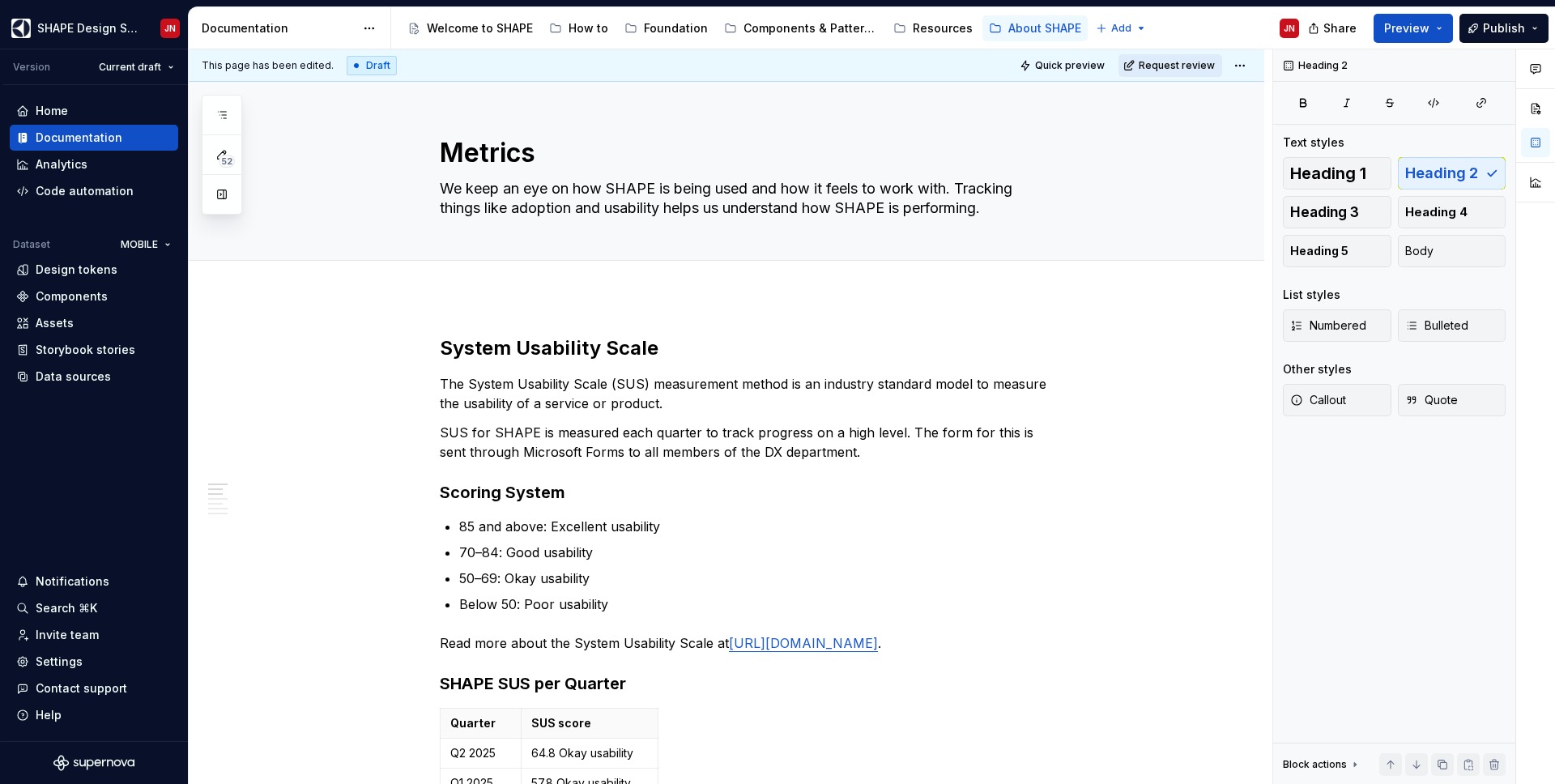
click at [1202, 62] on span "Request review" at bounding box center [1176, 65] width 76 height 13
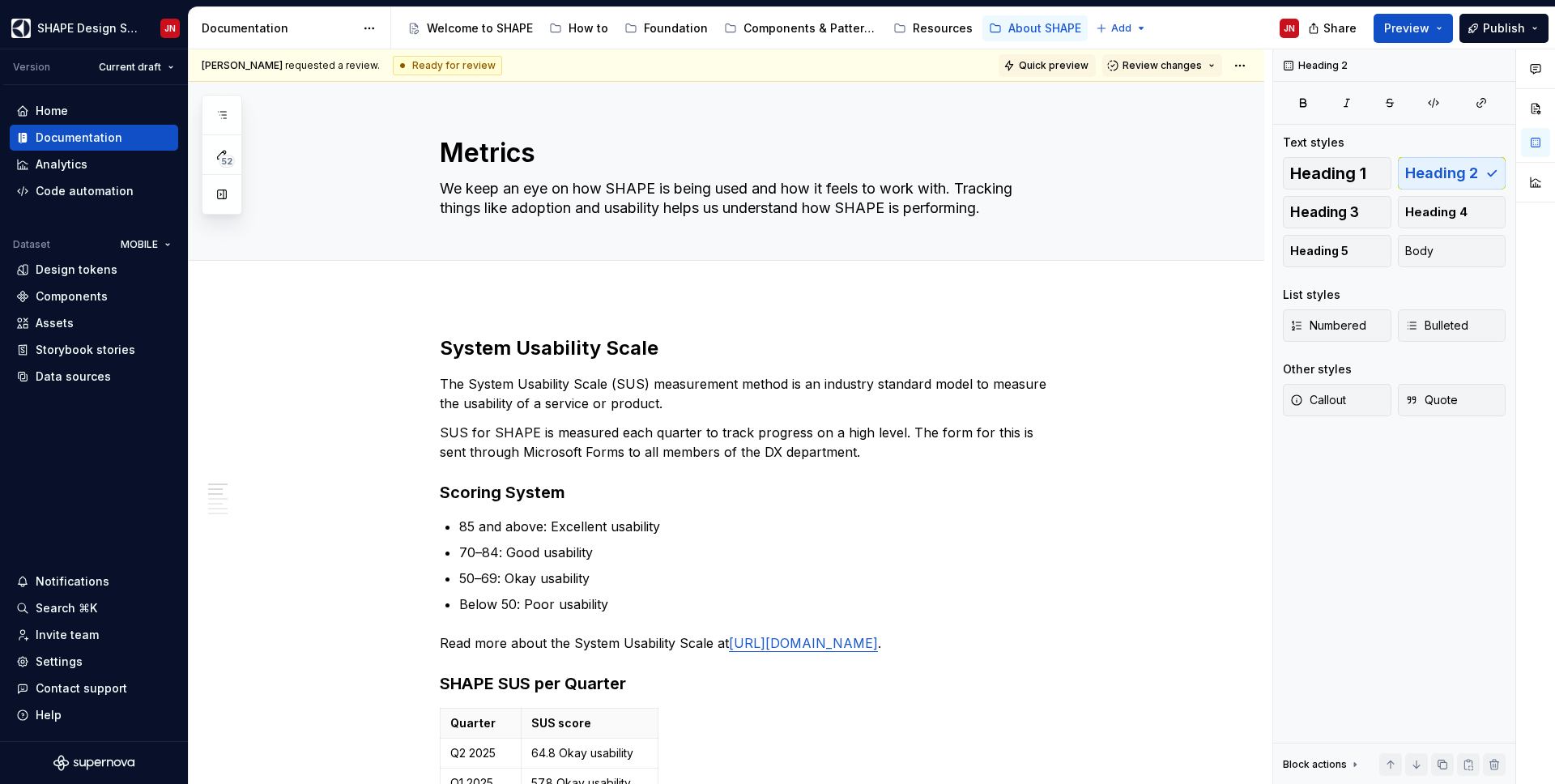
click at [1042, 68] on span "Quick preview" at bounding box center [1053, 65] width 69 height 13
click at [1251, 59] on html "SHAPE Design System JN Version Current draft Home Documentation Analytics Code …" at bounding box center [778, 392] width 1555 height 784
click at [1266, 128] on div "Open preview" at bounding box center [1318, 123] width 105 height 16
type textarea "*"
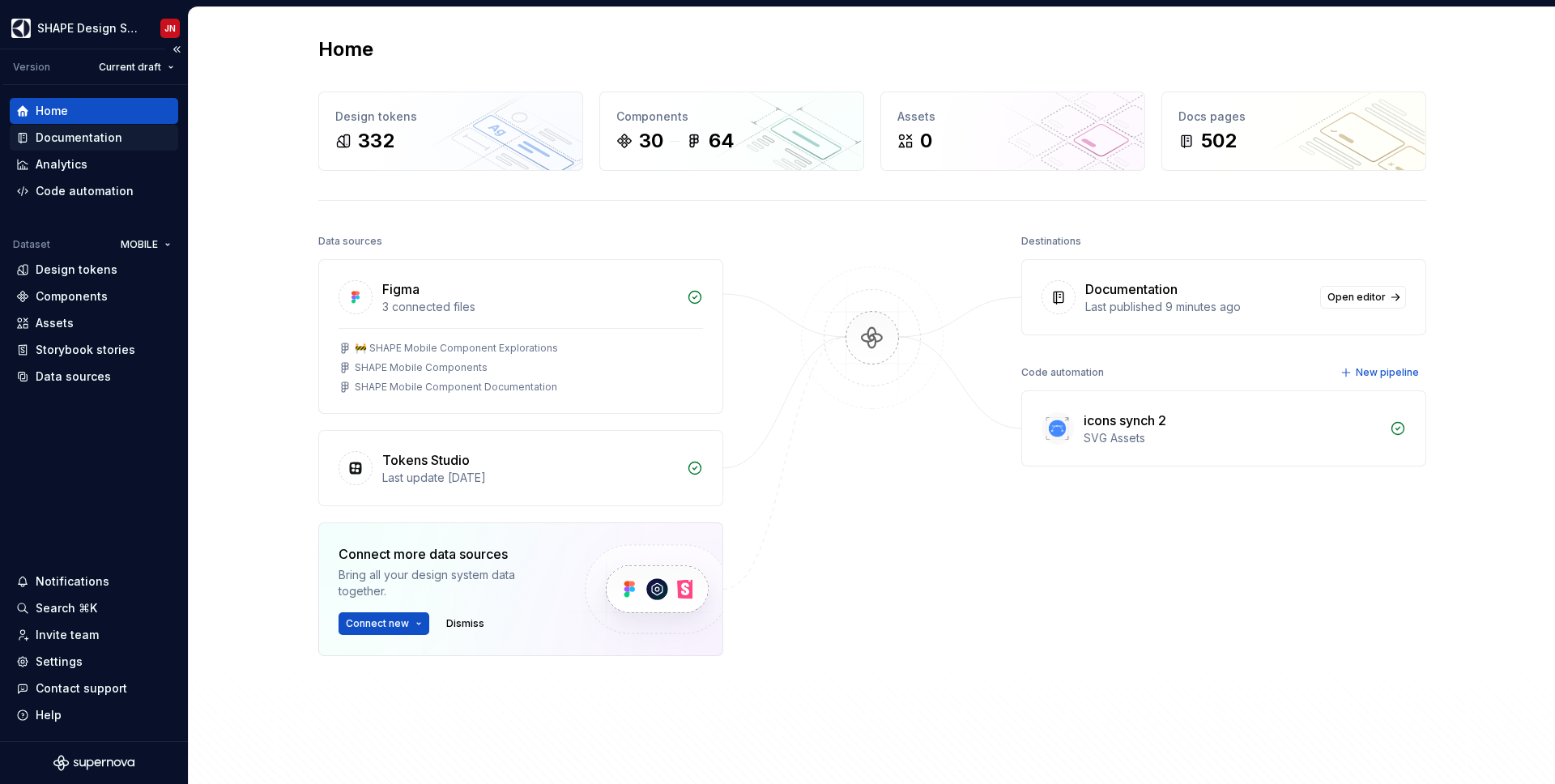
click at [91, 146] on div "Documentation" at bounding box center [94, 138] width 168 height 26
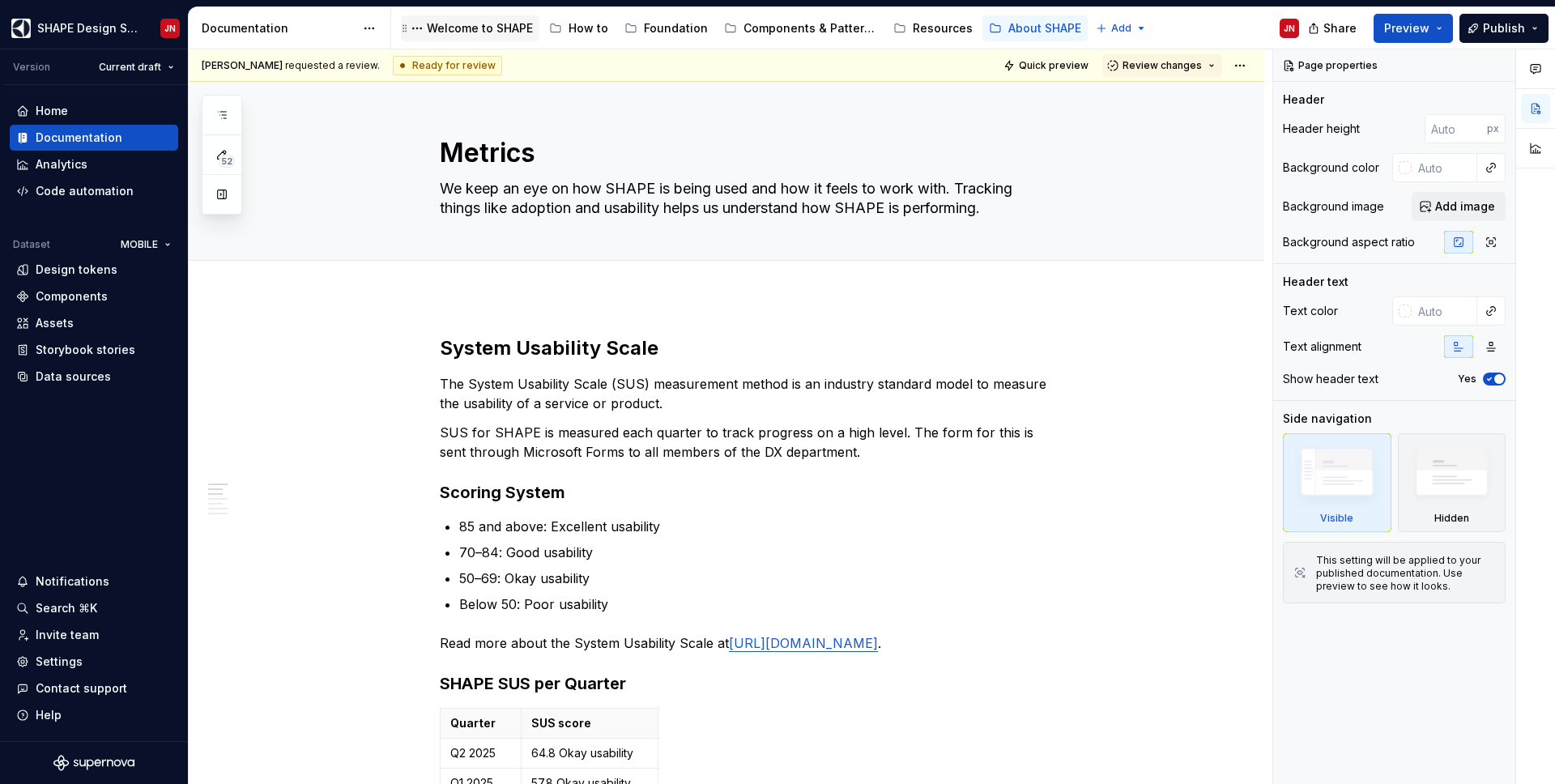
click at [459, 19] on div "Welcome to SHAPE" at bounding box center [470, 29] width 126 height 20
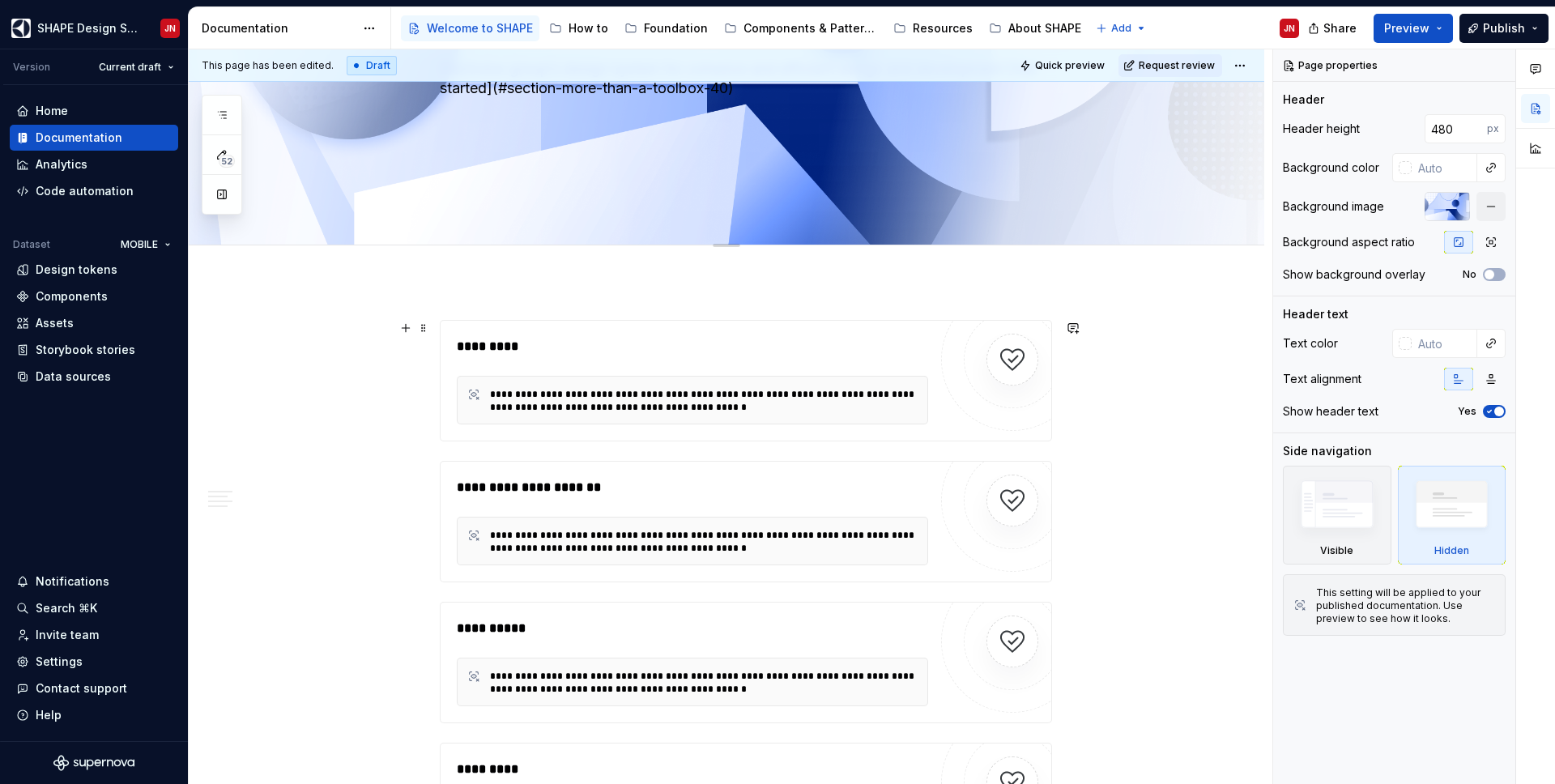
scroll to position [180, 0]
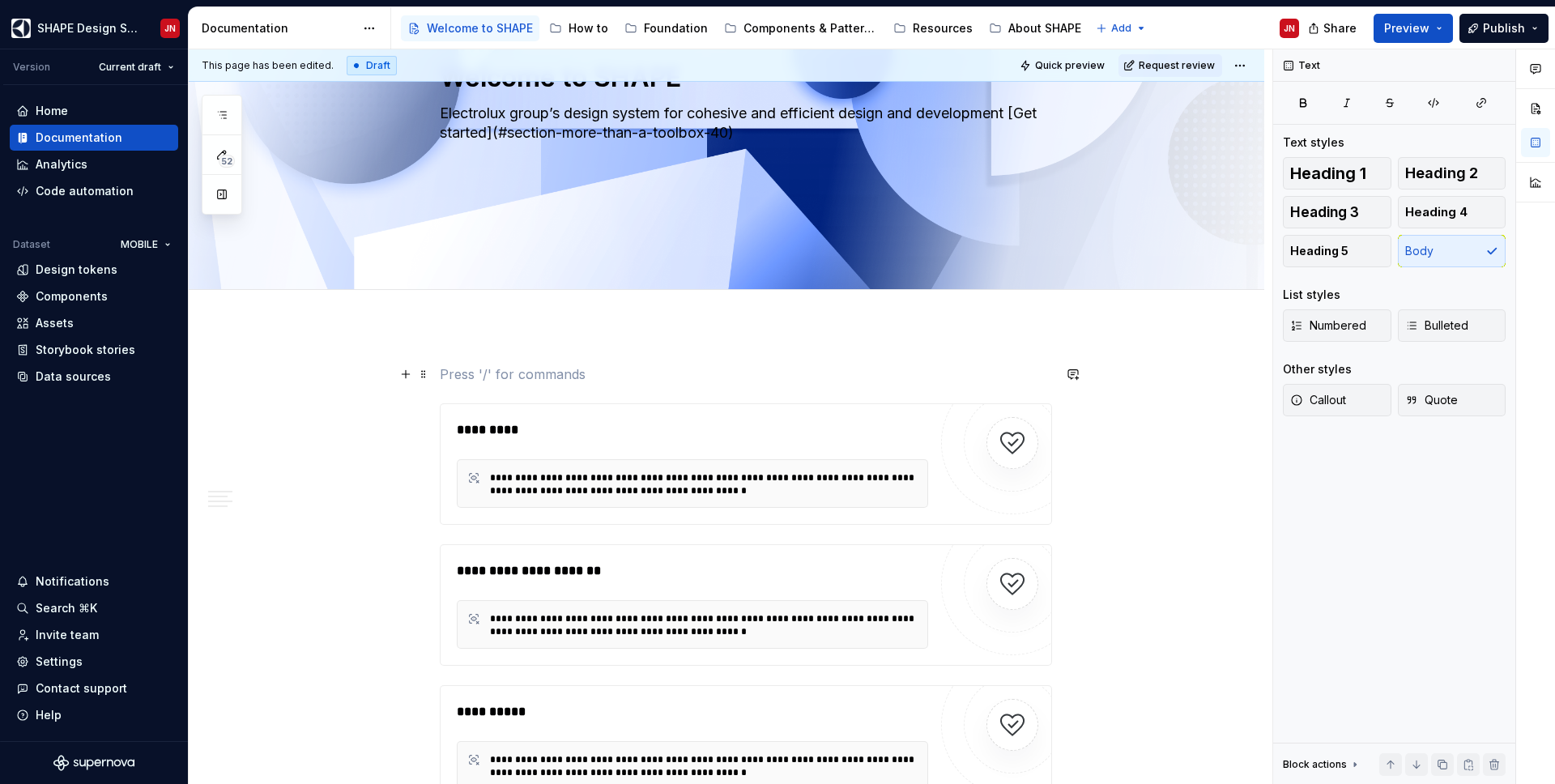
click at [385, 313] on div "Add tab" at bounding box center [746, 308] width 907 height 23
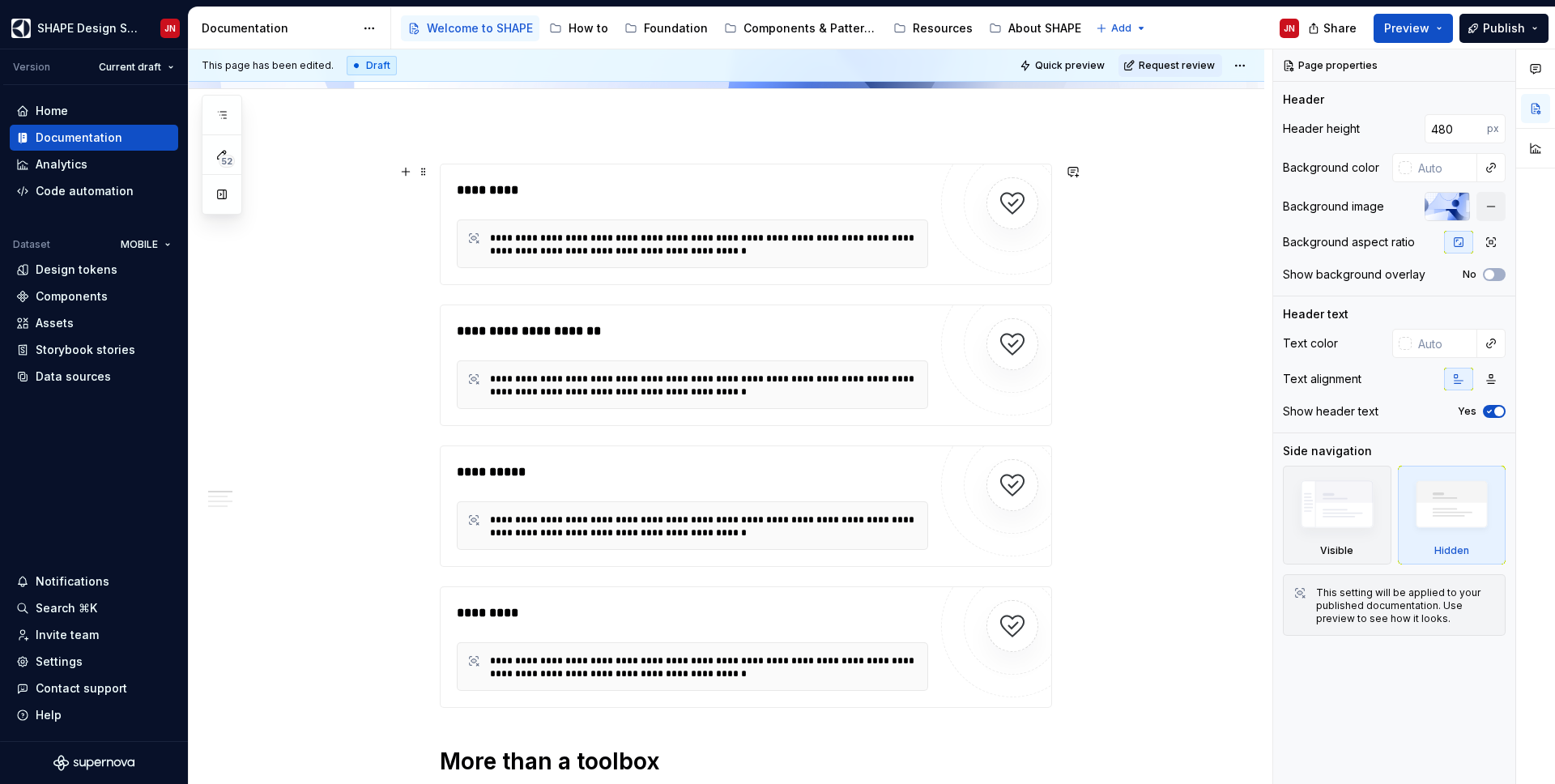
scroll to position [0, 0]
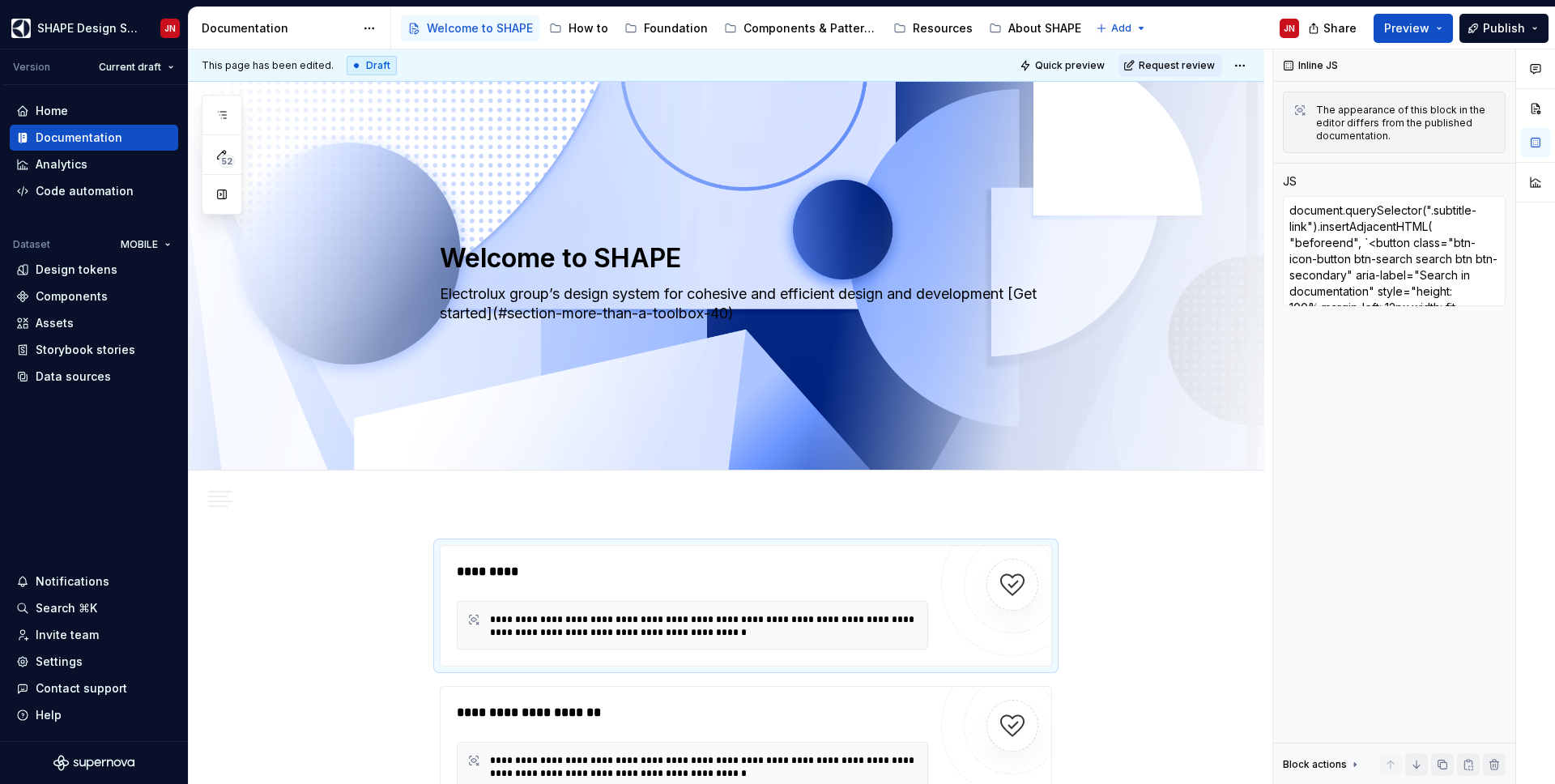
click at [358, 65] on div "Draft" at bounding box center [372, 65] width 51 height 20
type textarea "*"
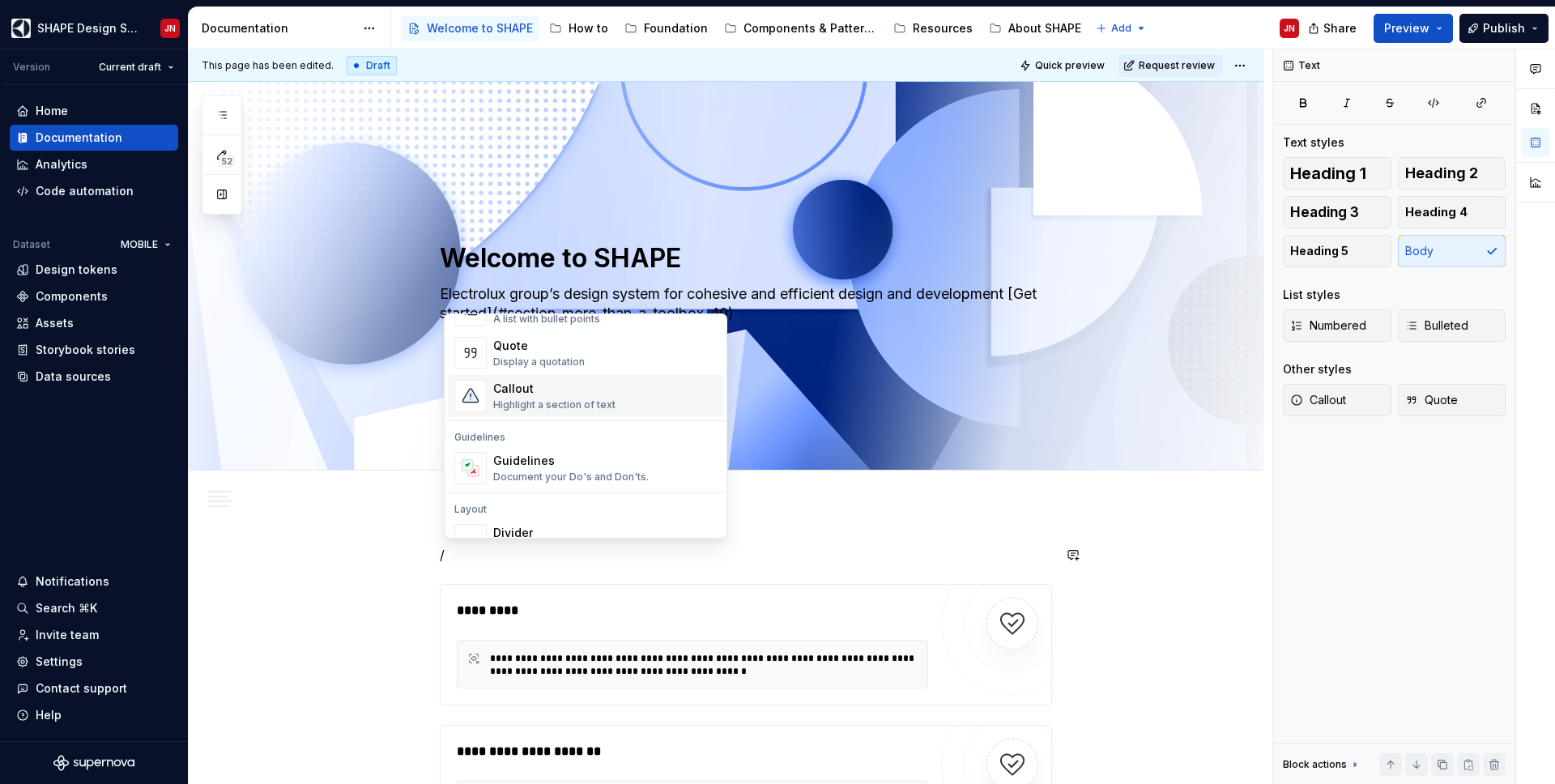
scroll to position [368, 0]
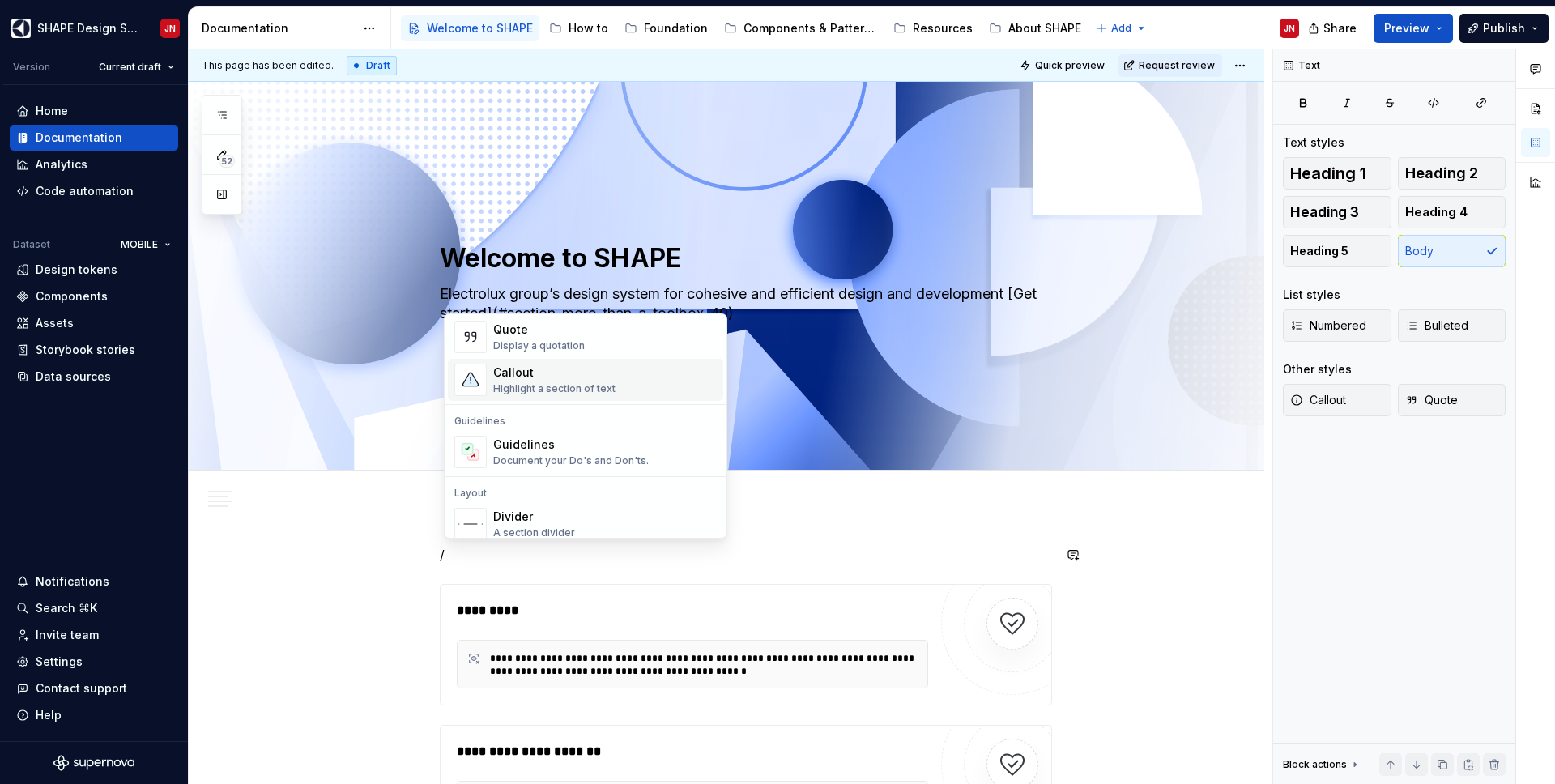
click at [565, 377] on div "Callout" at bounding box center [555, 373] width 122 height 16
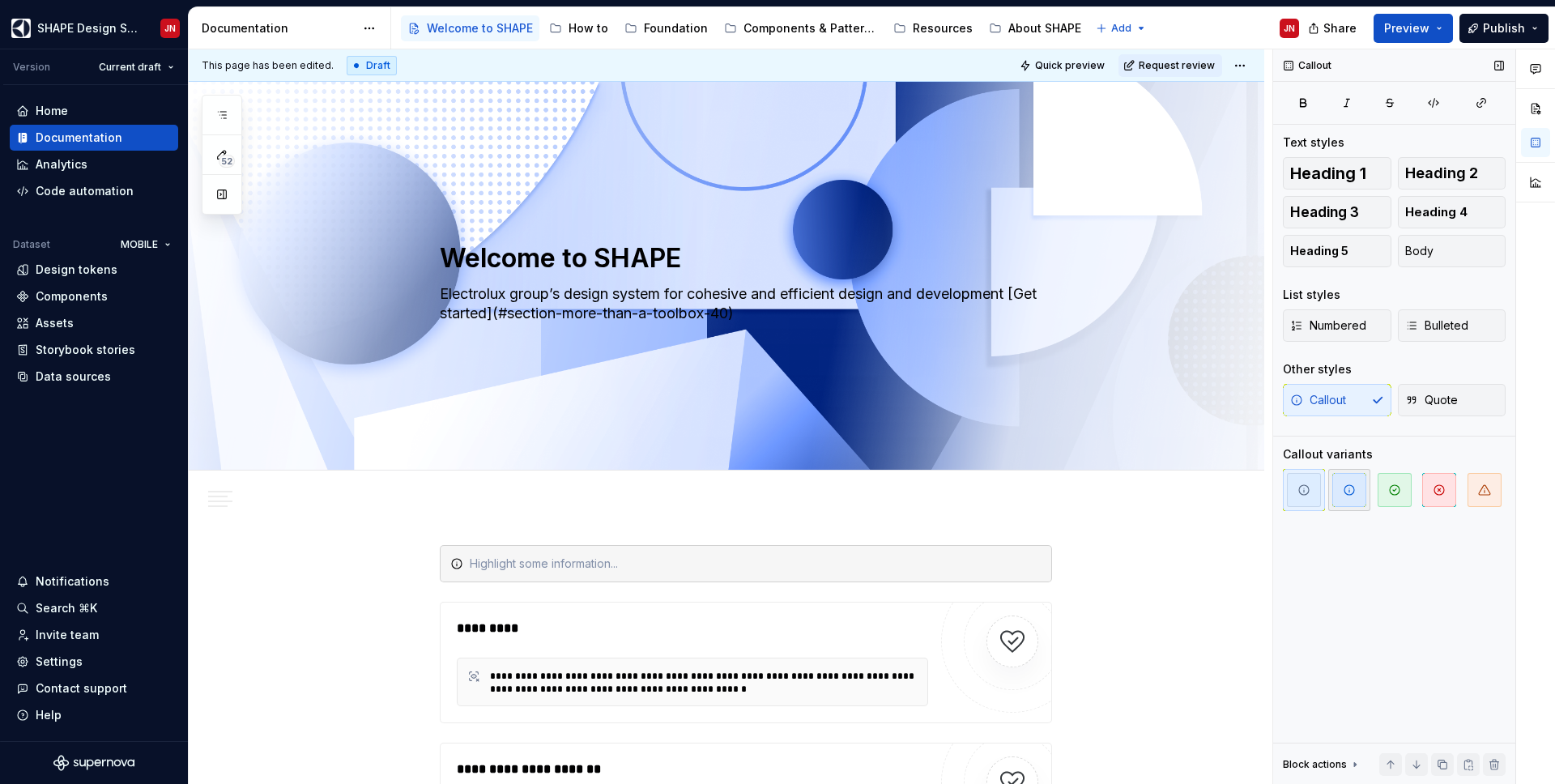
type textarea "*"
click at [1403, 493] on span "button" at bounding box center [1394, 490] width 34 height 34
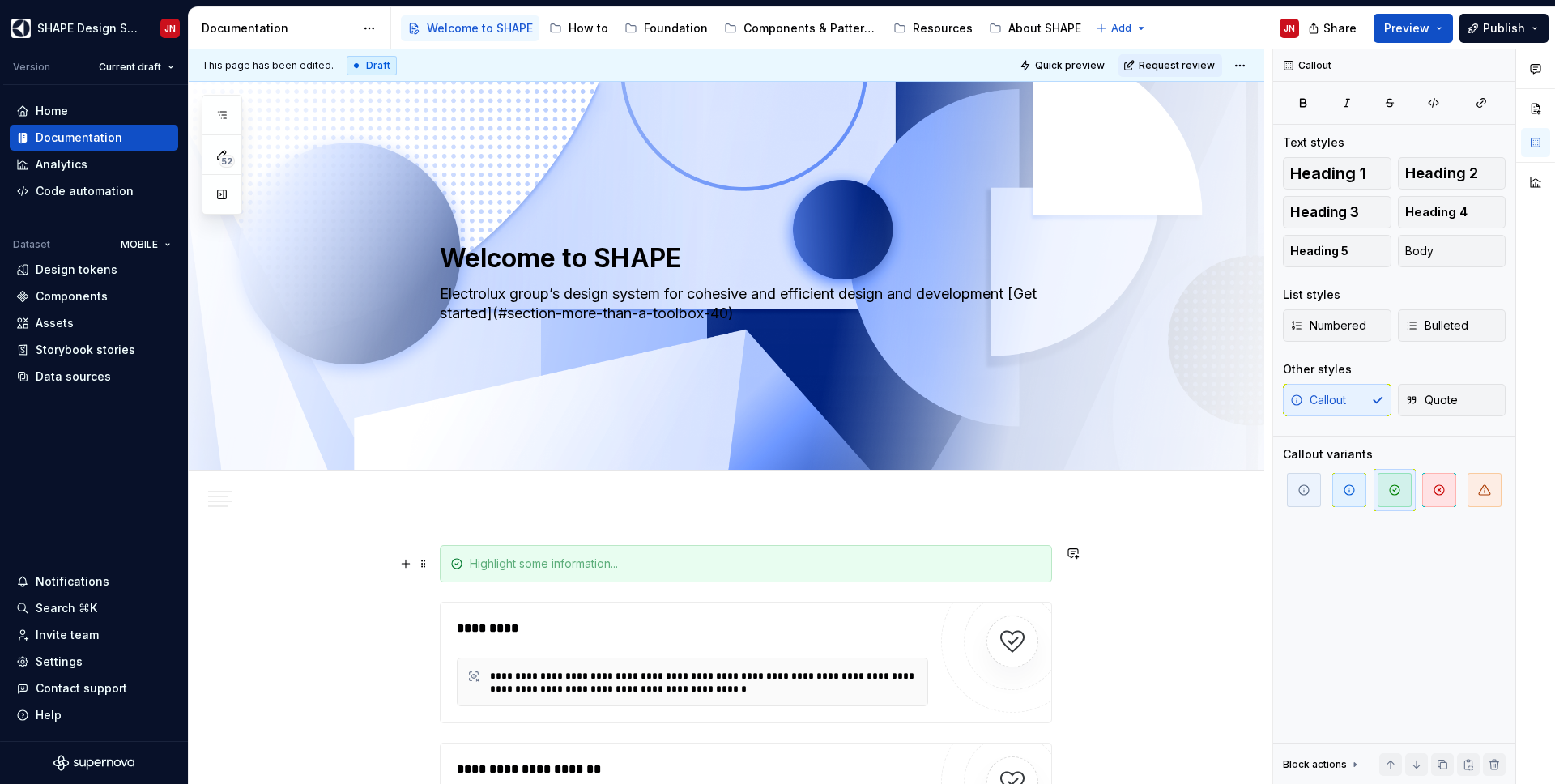
click at [606, 568] on div at bounding box center [755, 564] width 572 height 16
click at [1442, 404] on span "Quote" at bounding box center [1431, 400] width 53 height 16
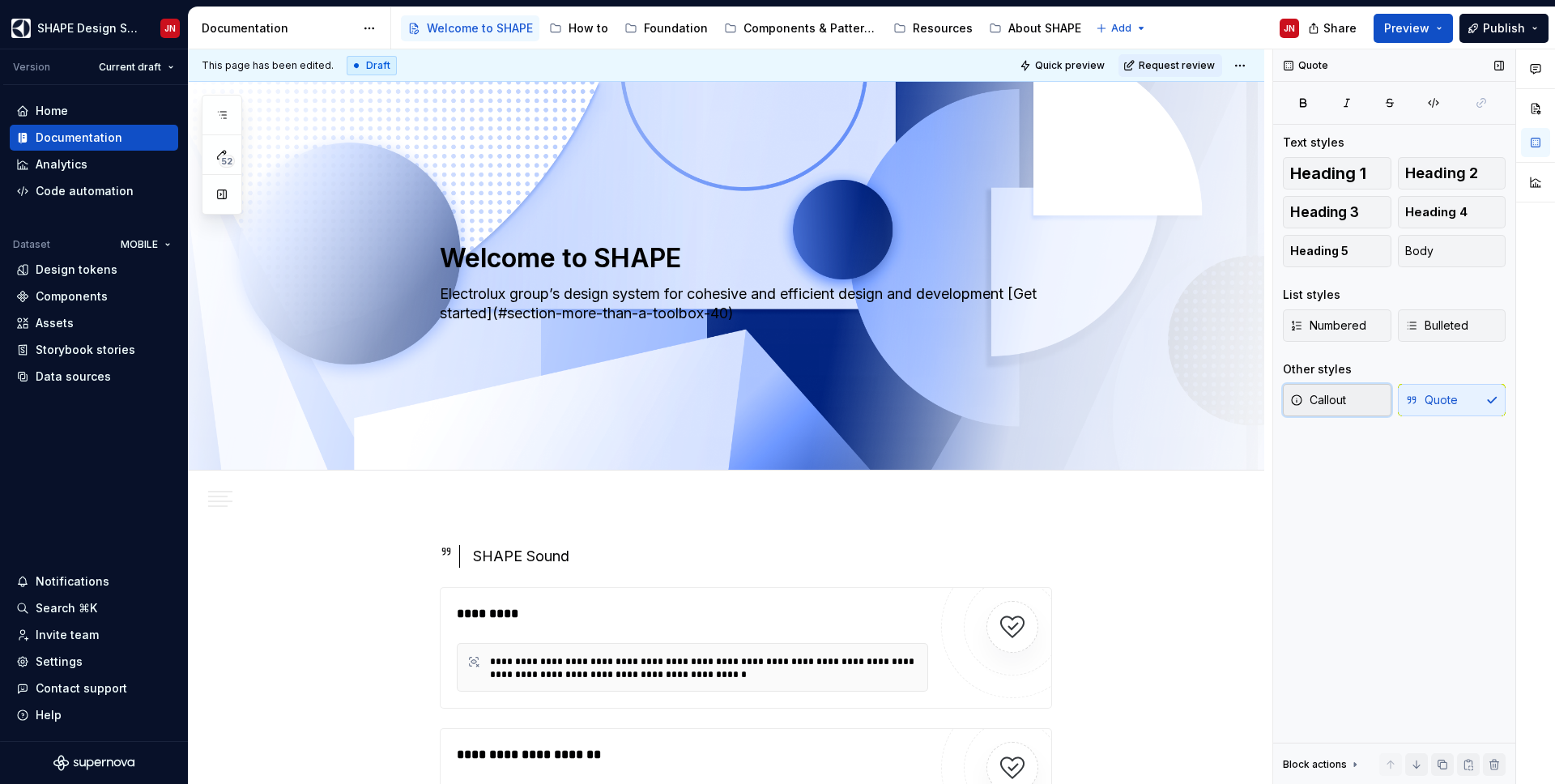
click at [1335, 405] on span "Callout" at bounding box center [1318, 400] width 55 height 16
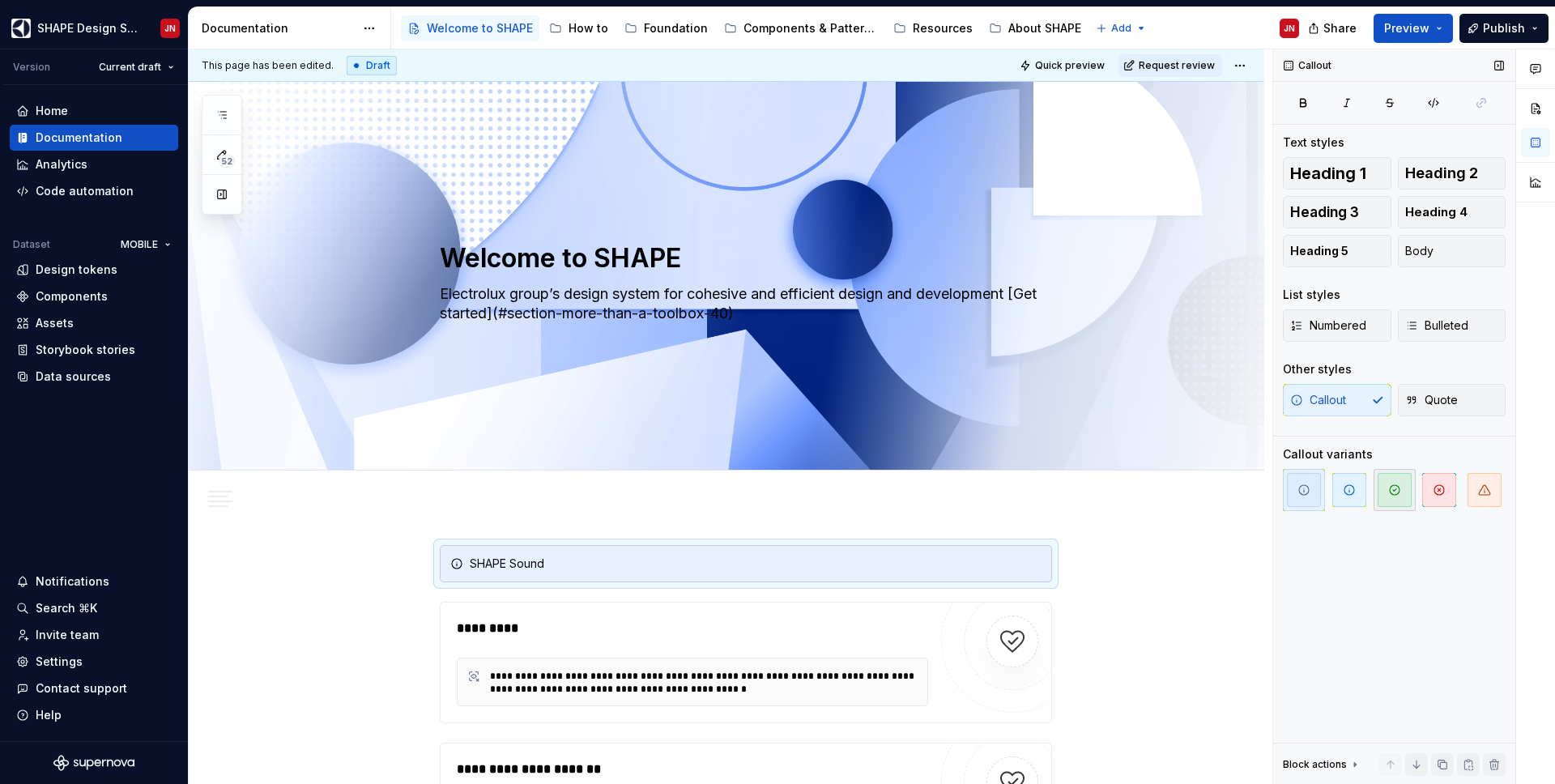
click at [1402, 493] on span "button" at bounding box center [1394, 490] width 34 height 34
click at [605, 565] on div "SHAPE Sound" at bounding box center [755, 564] width 572 height 16
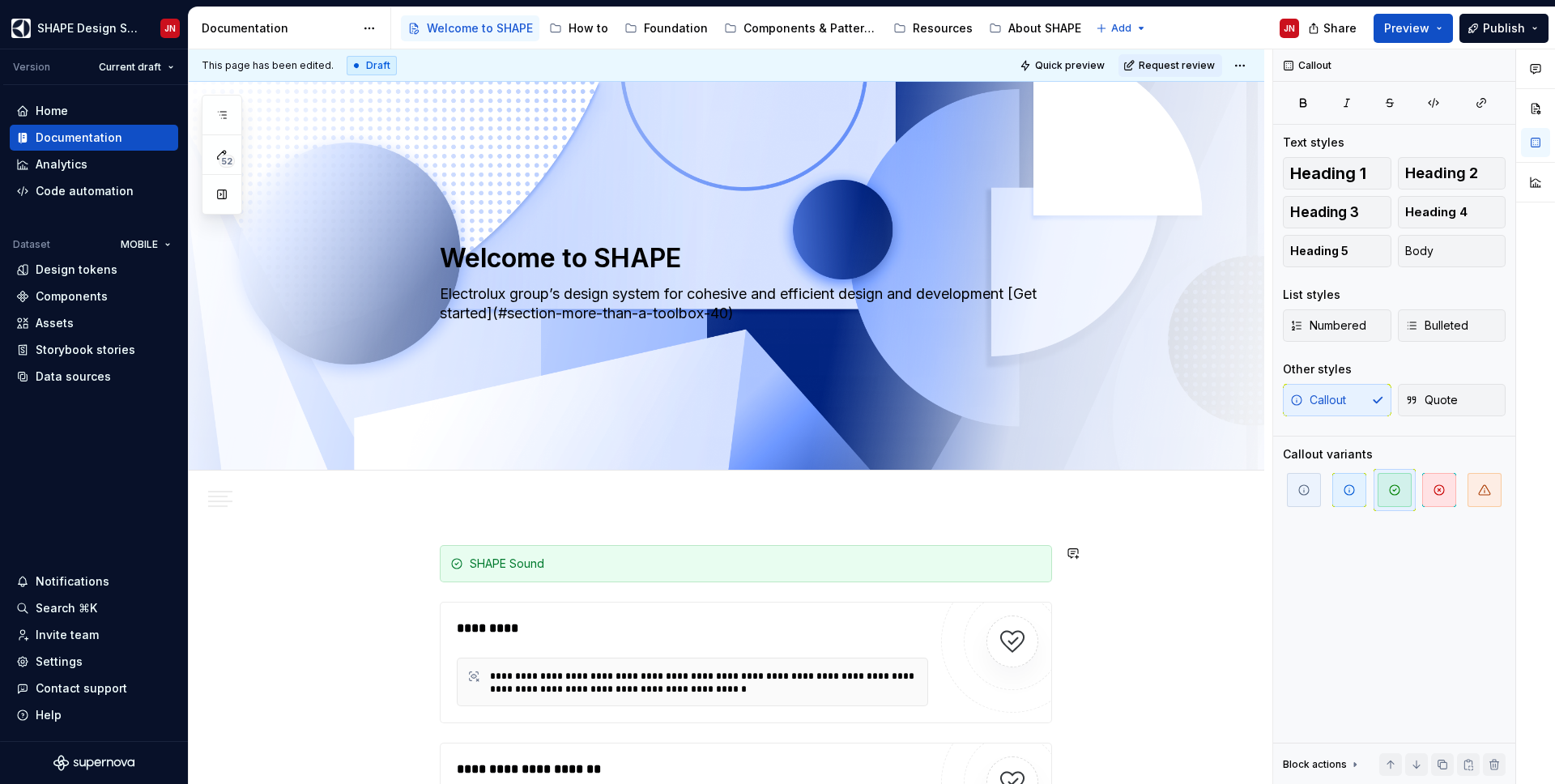
type textarea "*"
click at [605, 567] on div "SHAPE Sound" at bounding box center [755, 564] width 572 height 16
click at [785, 564] on div "Have you heard about the latest news? SHAPE Sounds is" at bounding box center [755, 564] width 572 height 16
click at [693, 561] on div "Have you heard about the latest news? SHAPE Sounds is here." at bounding box center [755, 564] width 572 height 16
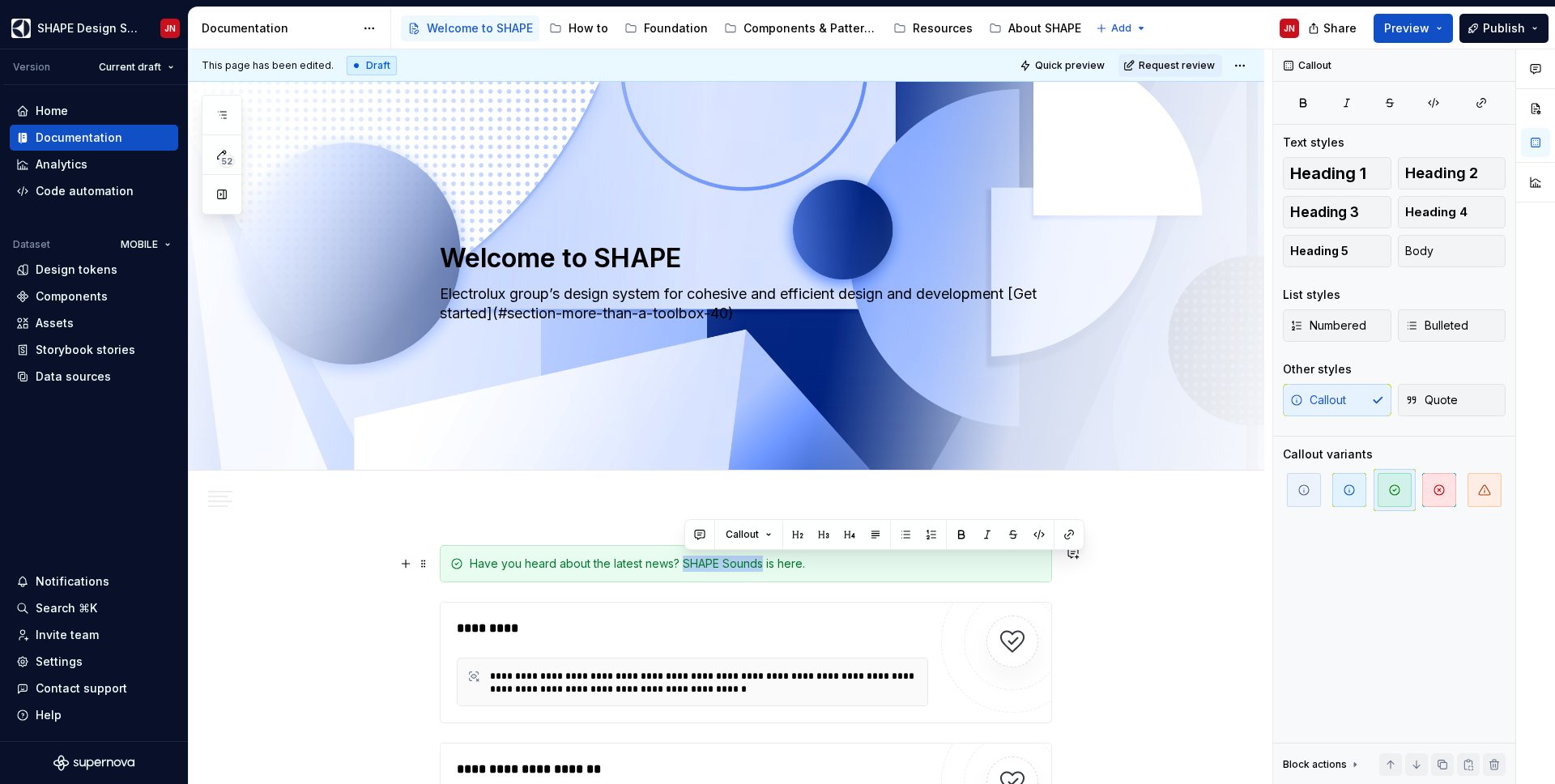
drag, startPoint x: 693, startPoint y: 561, endPoint x: 740, endPoint y: 565, distance: 47.2
click at [740, 565] on div "Have you heard about the latest news? SHAPE Sounds is here." at bounding box center [755, 564] width 572 height 16
click at [1070, 537] on button "button" at bounding box center [1069, 534] width 23 height 23
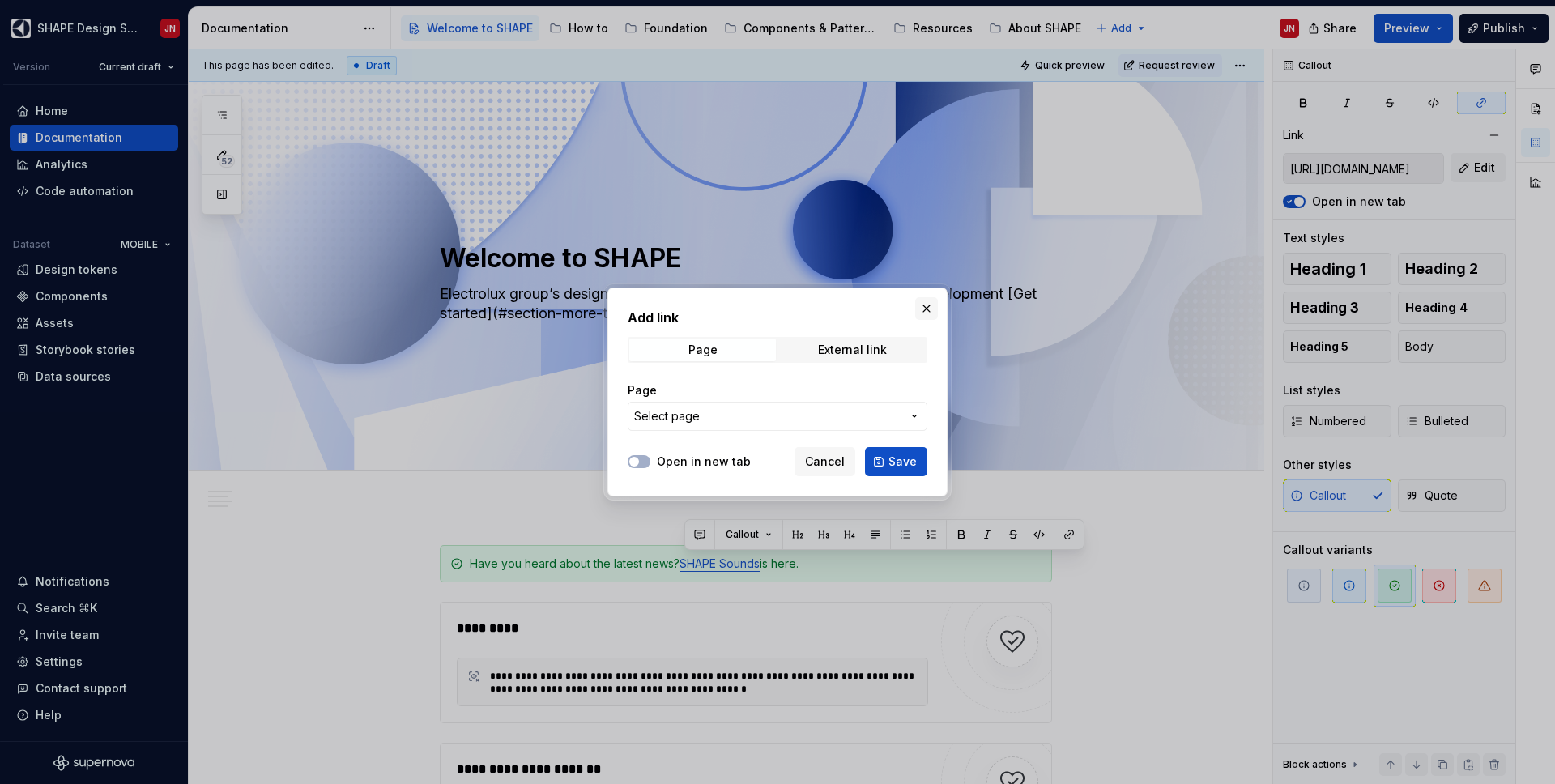
click at [929, 308] on button "button" at bounding box center [927, 308] width 23 height 23
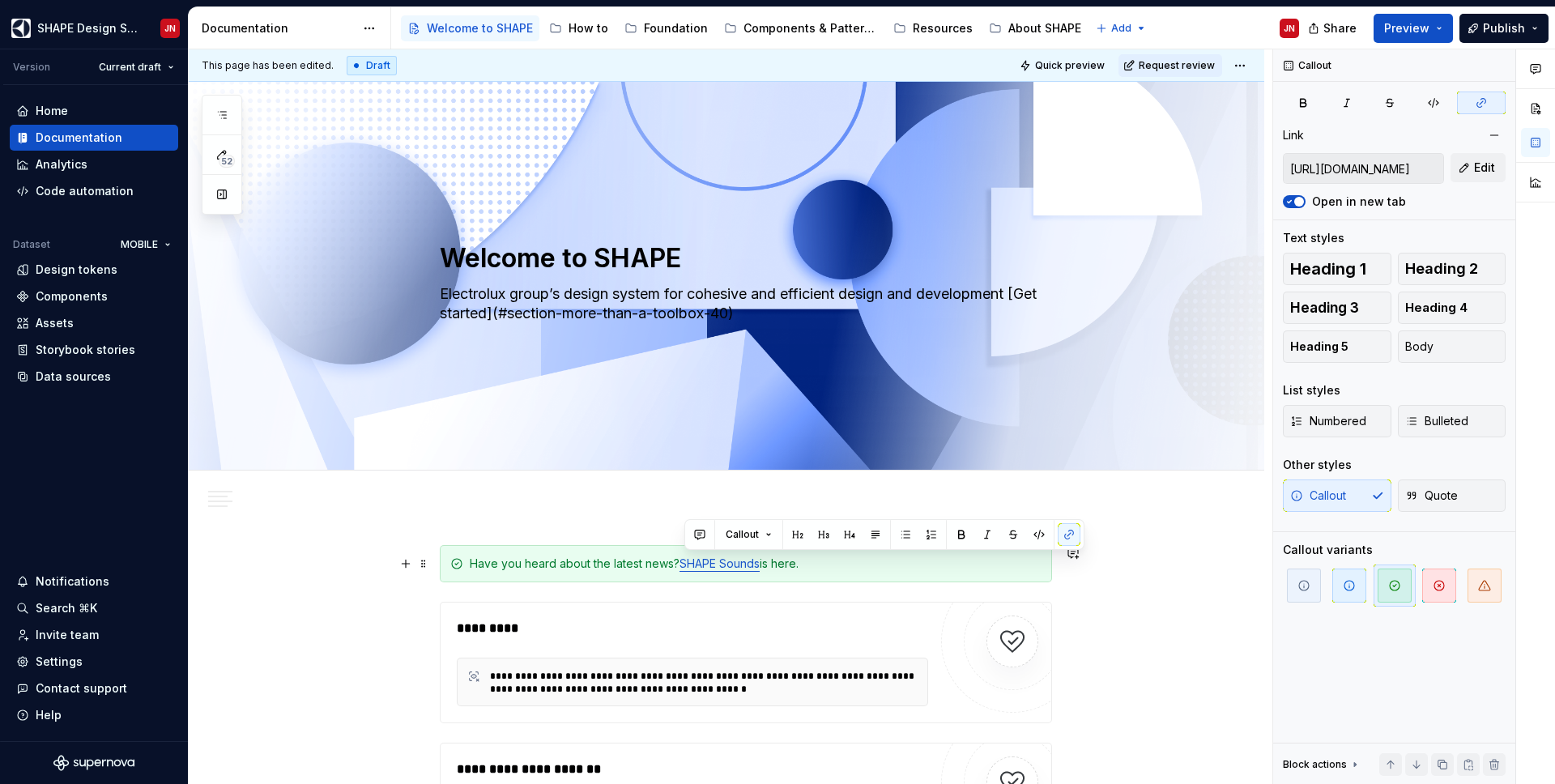
click at [760, 565] on link "SHAPE Sounds" at bounding box center [720, 563] width 80 height 14
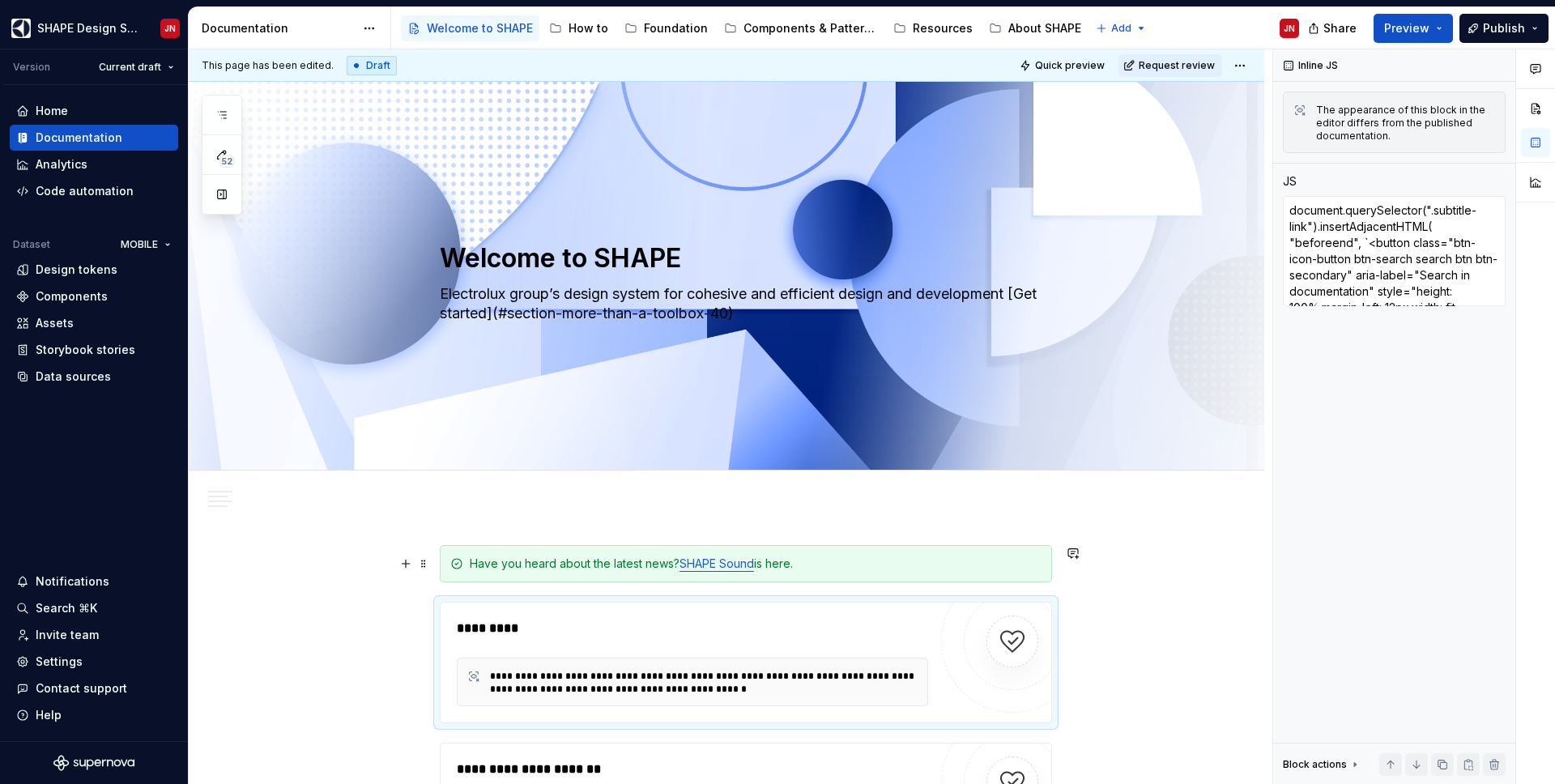
click at [833, 565] on div "Have you heard about the latest news? SHAPE Sound is here." at bounding box center [755, 564] width 572 height 16
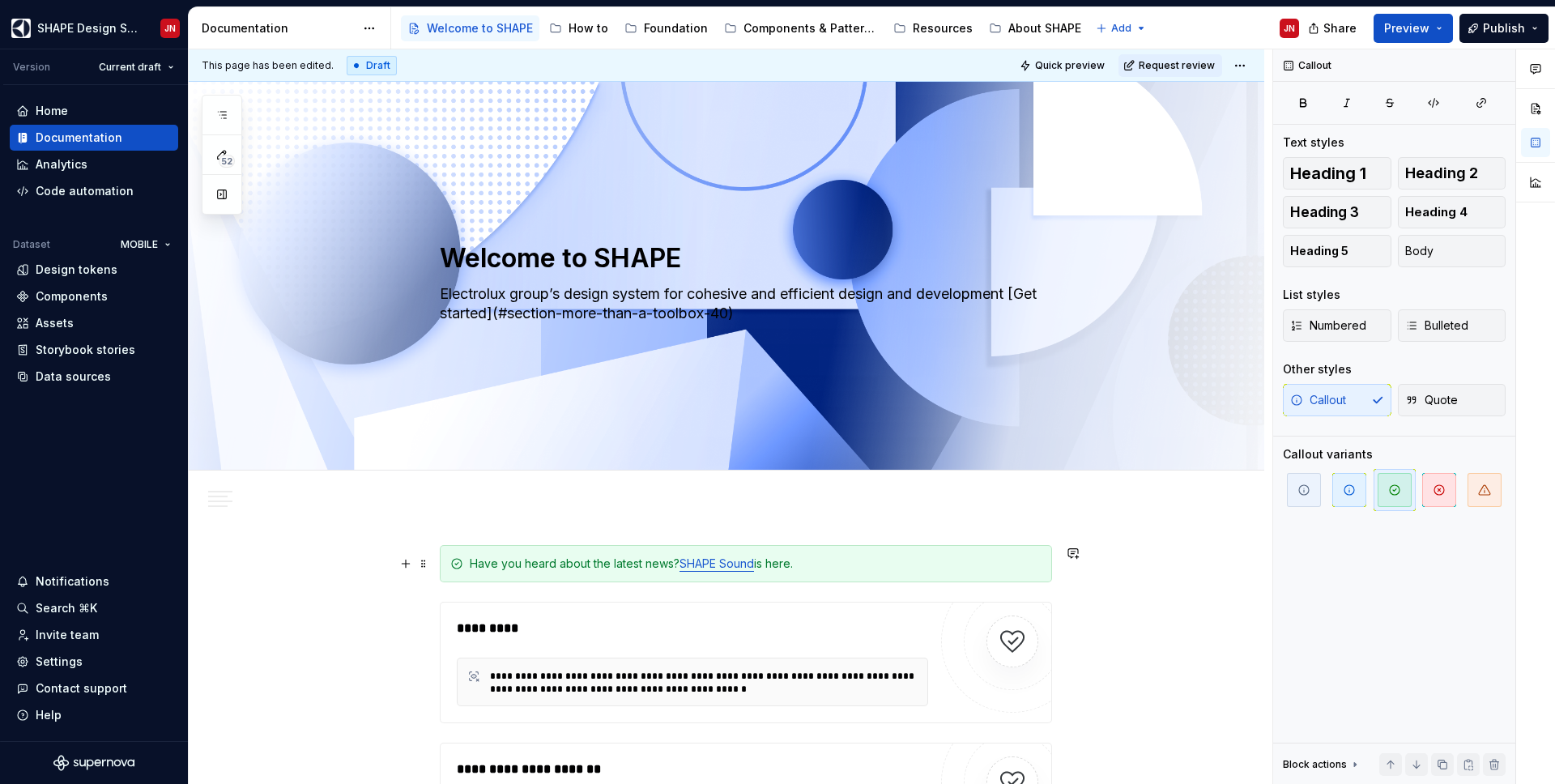
click at [475, 566] on div "Have you heard about the latest news? SHAPE Sound is here." at bounding box center [755, 564] width 572 height 16
click at [861, 569] on div "Have you heard about the latest news? SHAPE Sound is here." at bounding box center [755, 564] width 572 height 16
click at [808, 566] on div "Have you heard about the latest news? SHAPE Sound is here. We believe silence h…" at bounding box center [755, 564] width 572 height 16
drag, startPoint x: 808, startPoint y: 566, endPoint x: 1031, endPoint y: 572, distance: 223.1
click at [1031, 572] on div "Have you heard about the latest news? SHAPE Sound is here. We believe silence h…" at bounding box center [746, 564] width 612 height 38
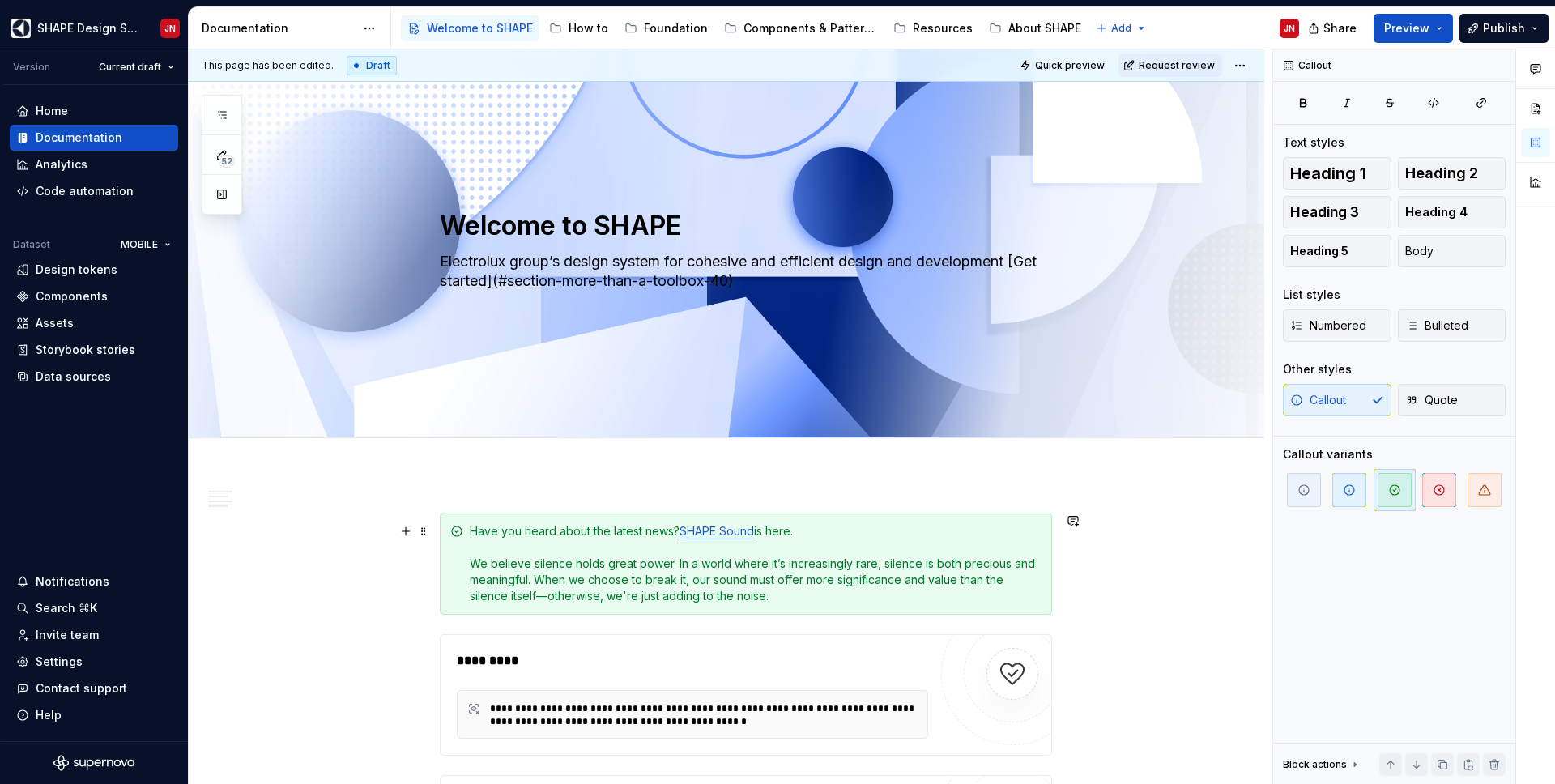
scroll to position [41, 0]
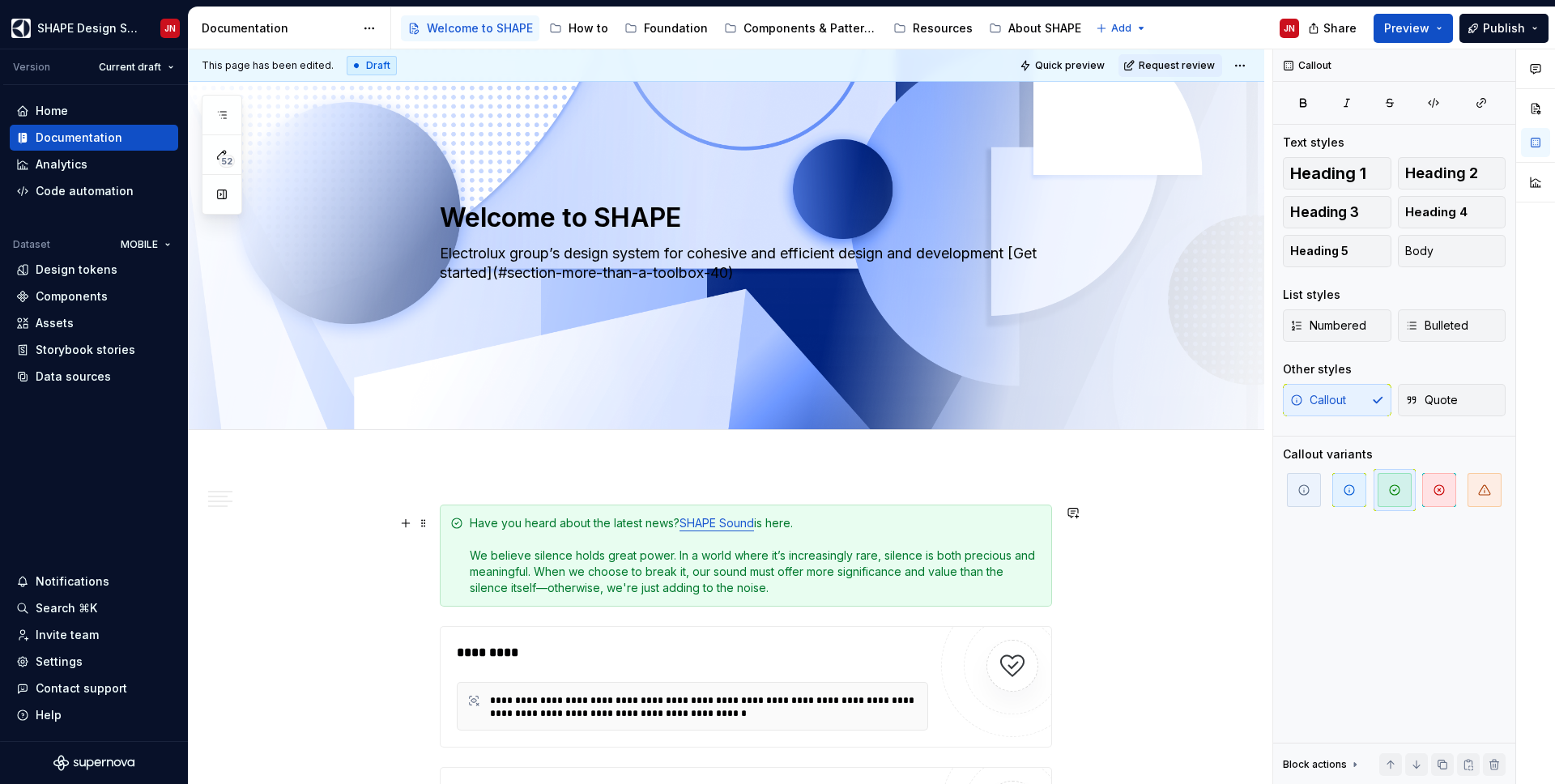
click at [818, 521] on div "Have you heard about the latest news? SHAPE Sound is here. We believe silence h…" at bounding box center [755, 555] width 572 height 81
click at [1204, 64] on span "Request review" at bounding box center [1176, 65] width 76 height 13
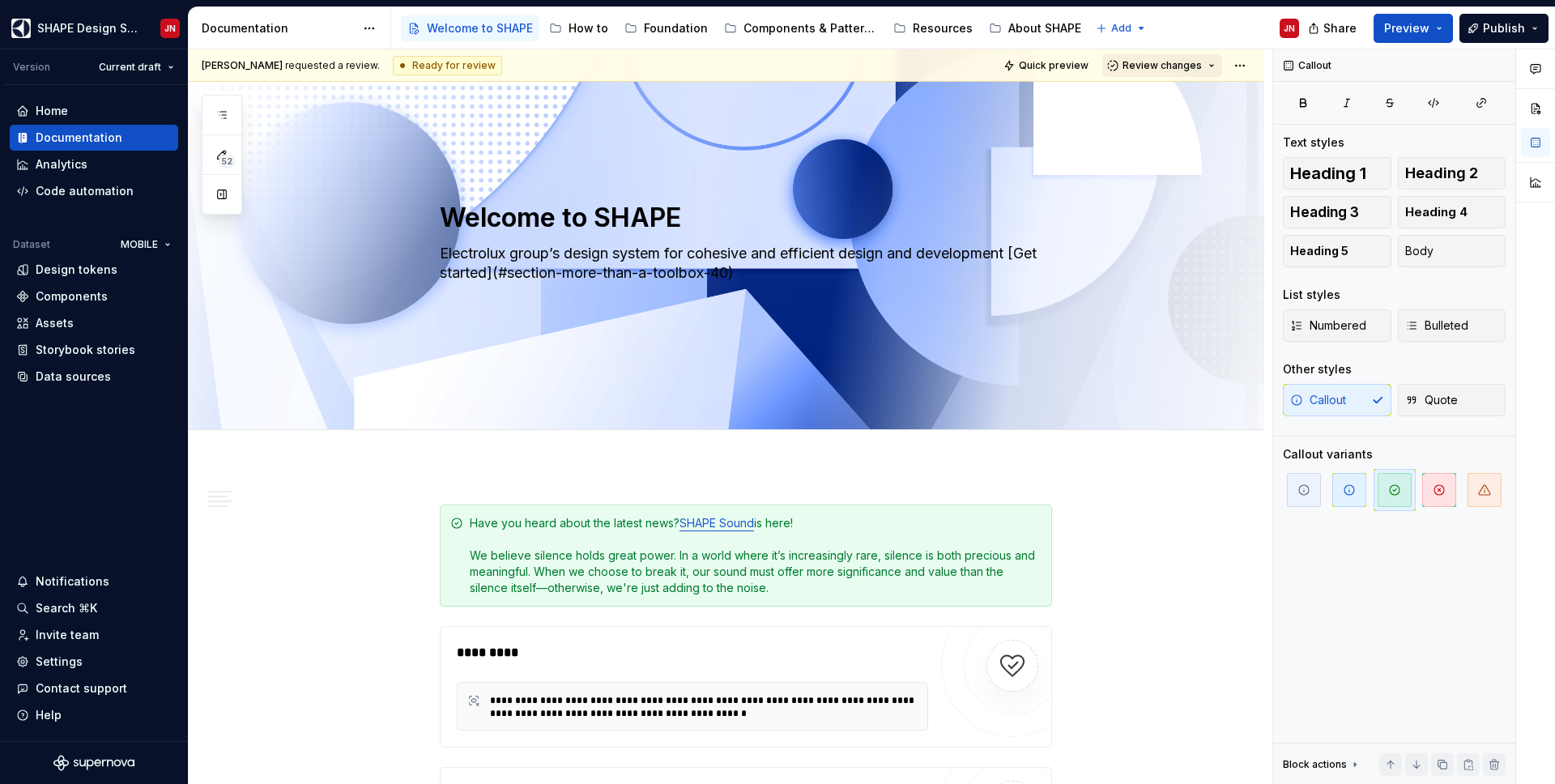
click at [1195, 70] on span "Review changes" at bounding box center [1162, 65] width 79 height 13
click at [1203, 103] on div "Approve" at bounding box center [1216, 97] width 142 height 16
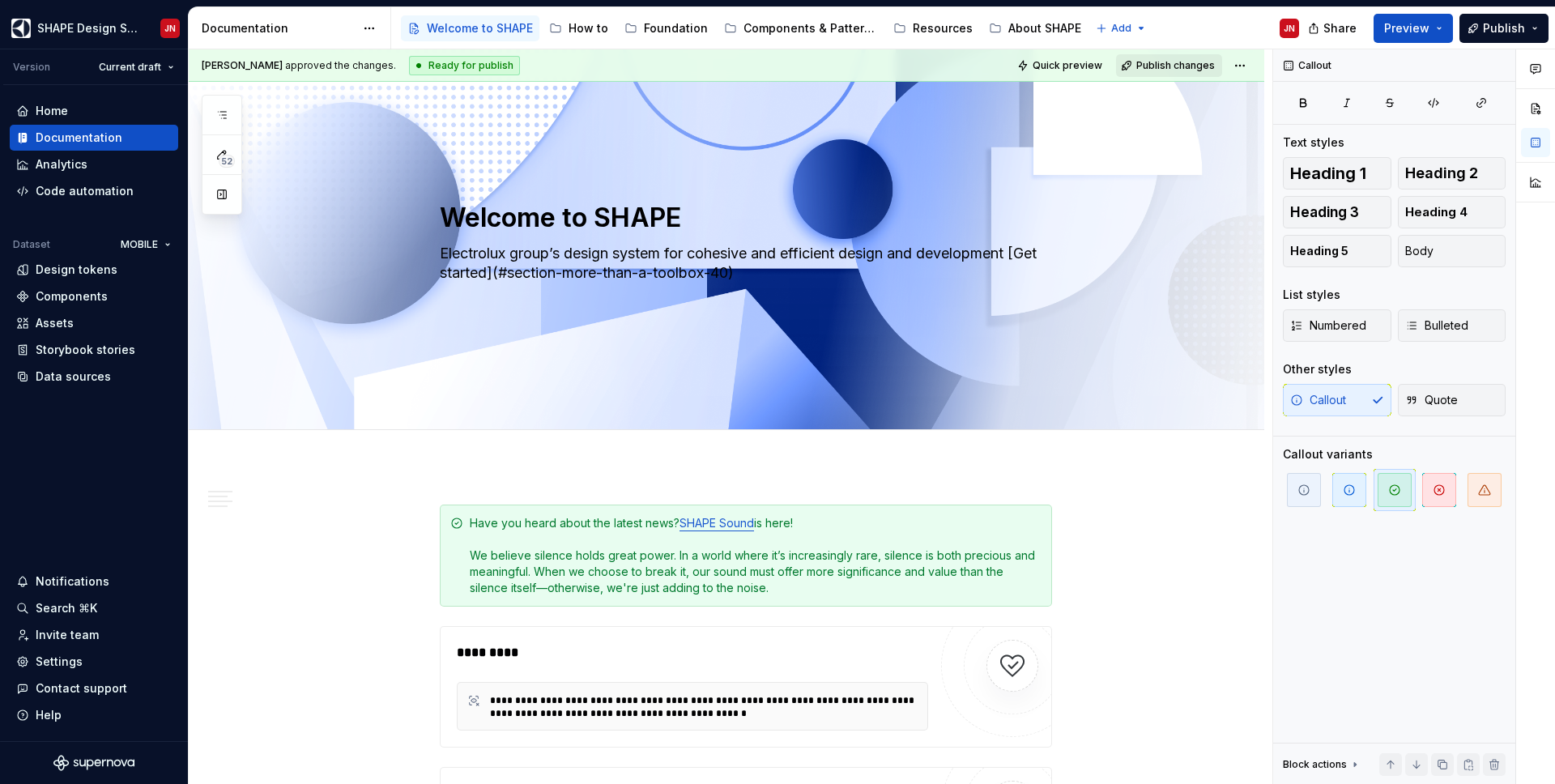
click at [1176, 69] on span "Publish changes" at bounding box center [1176, 65] width 78 height 13
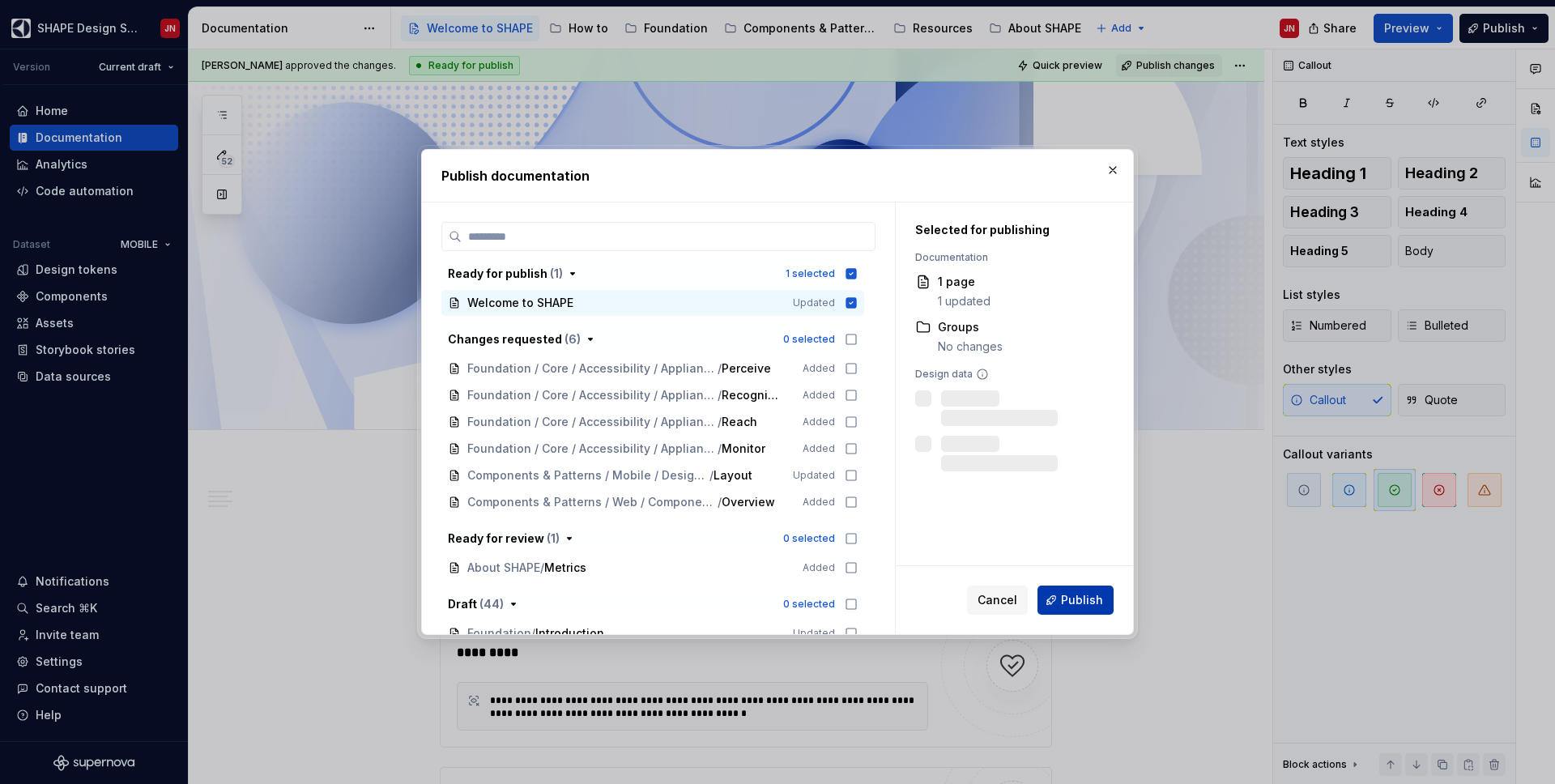
click at [1095, 602] on span "Publish" at bounding box center [1082, 600] width 42 height 16
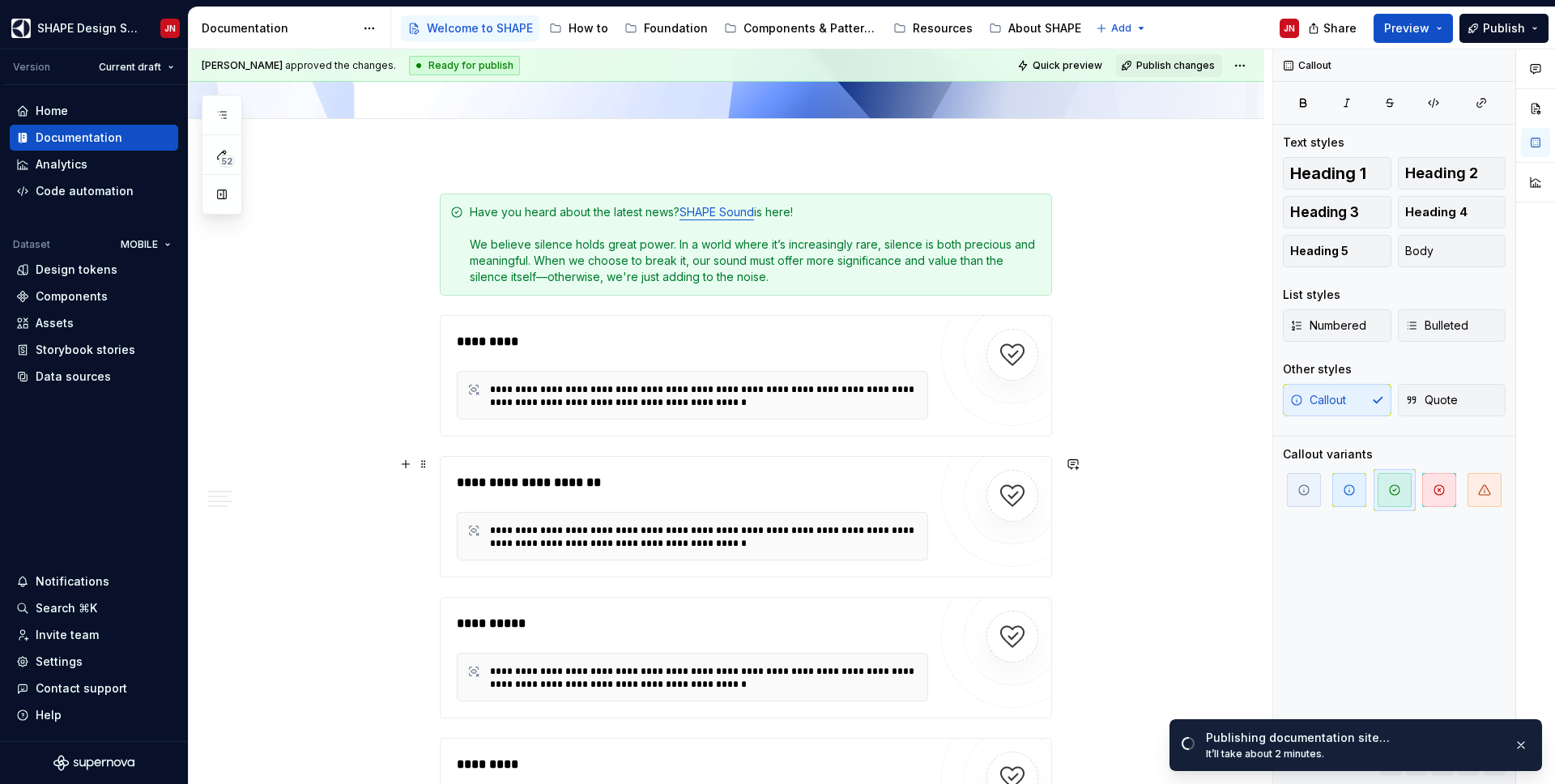
scroll to position [281, 0]
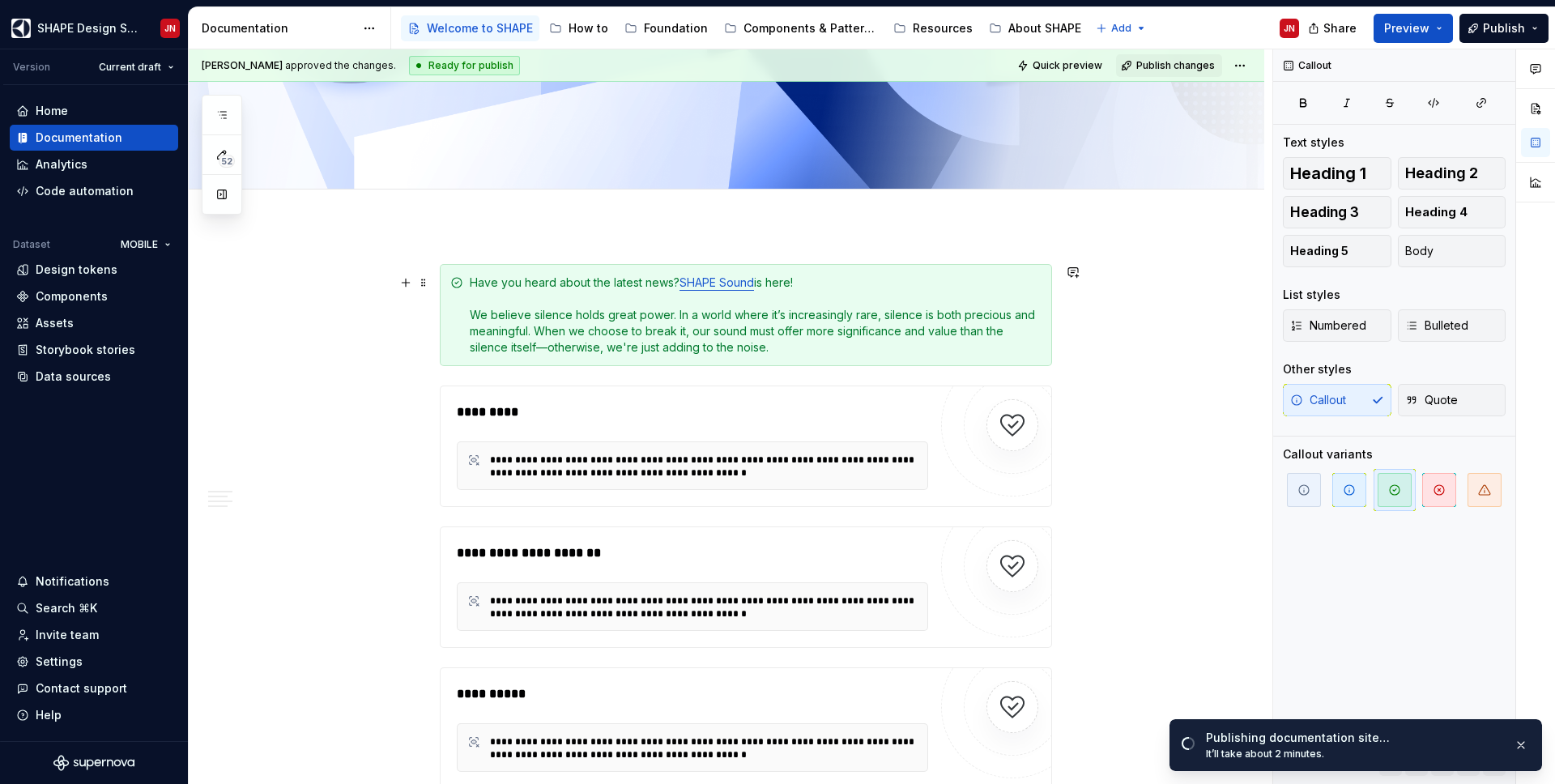
click at [553, 299] on div "Have you heard about the latest news? SHAPE Sound is here! We believe silence h…" at bounding box center [755, 315] width 572 height 81
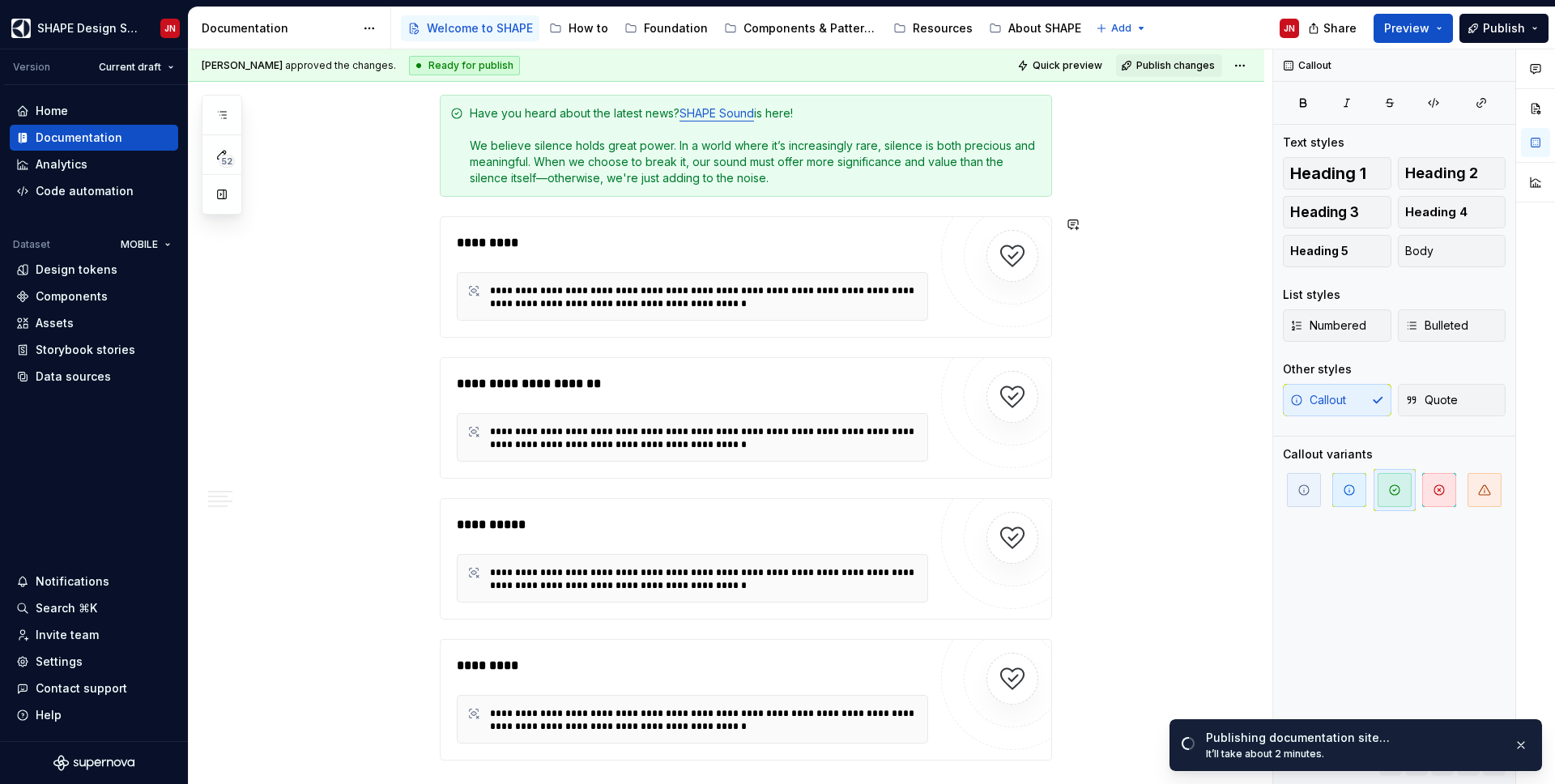
scroll to position [428, 0]
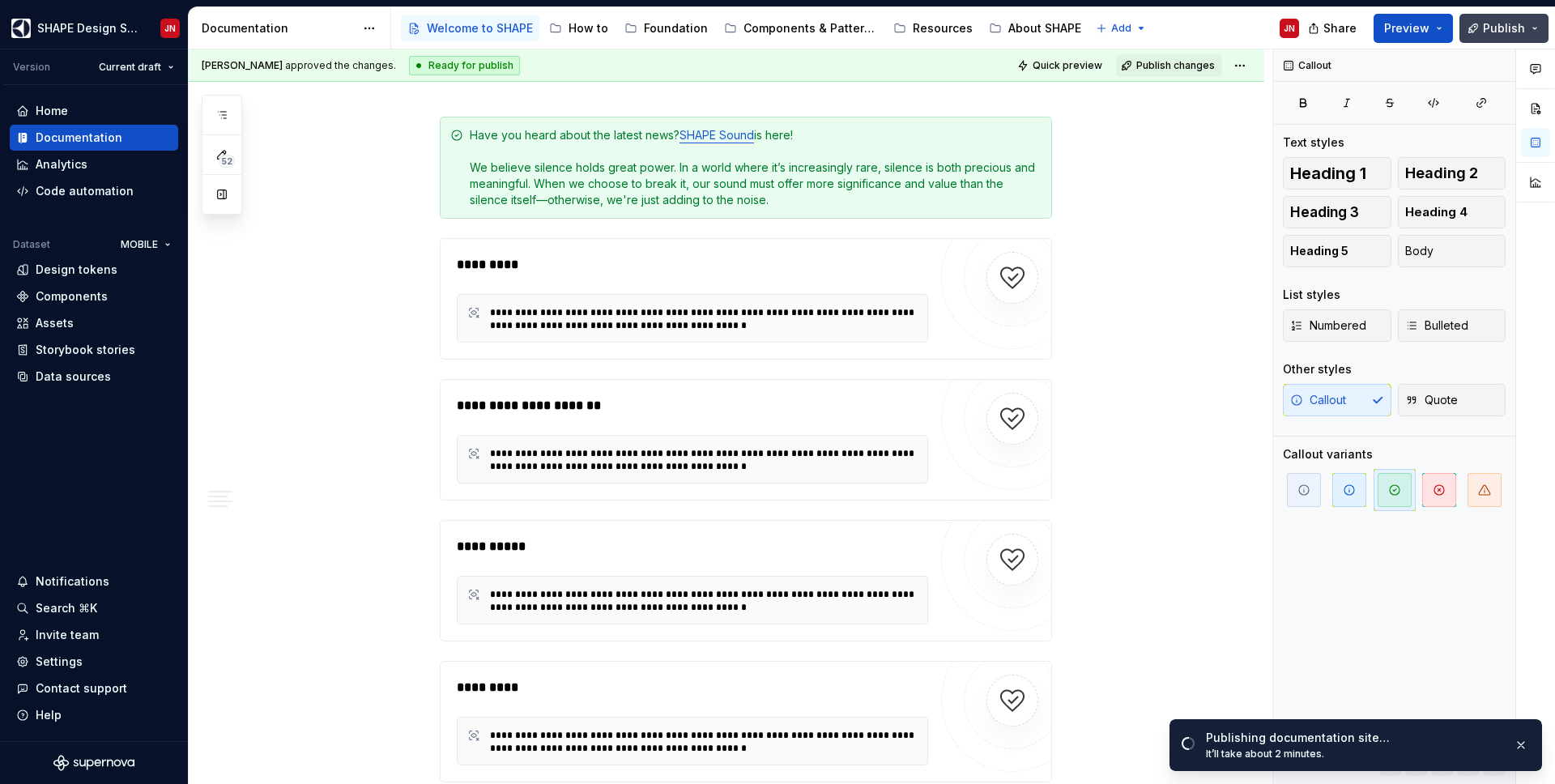
click at [1513, 31] on span "Publish" at bounding box center [1504, 29] width 42 height 16
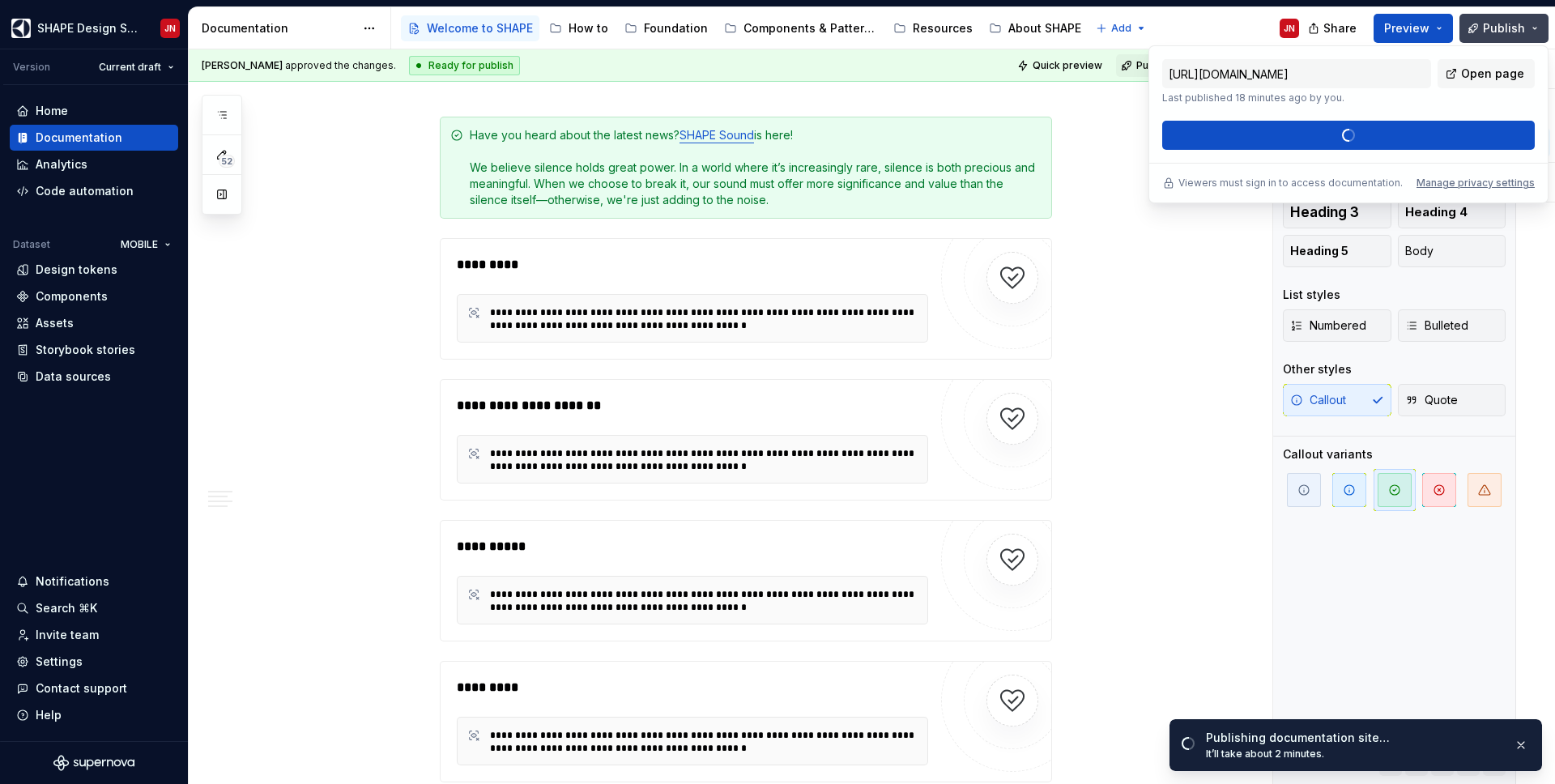
click at [1513, 31] on span "Publish" at bounding box center [1504, 29] width 42 height 16
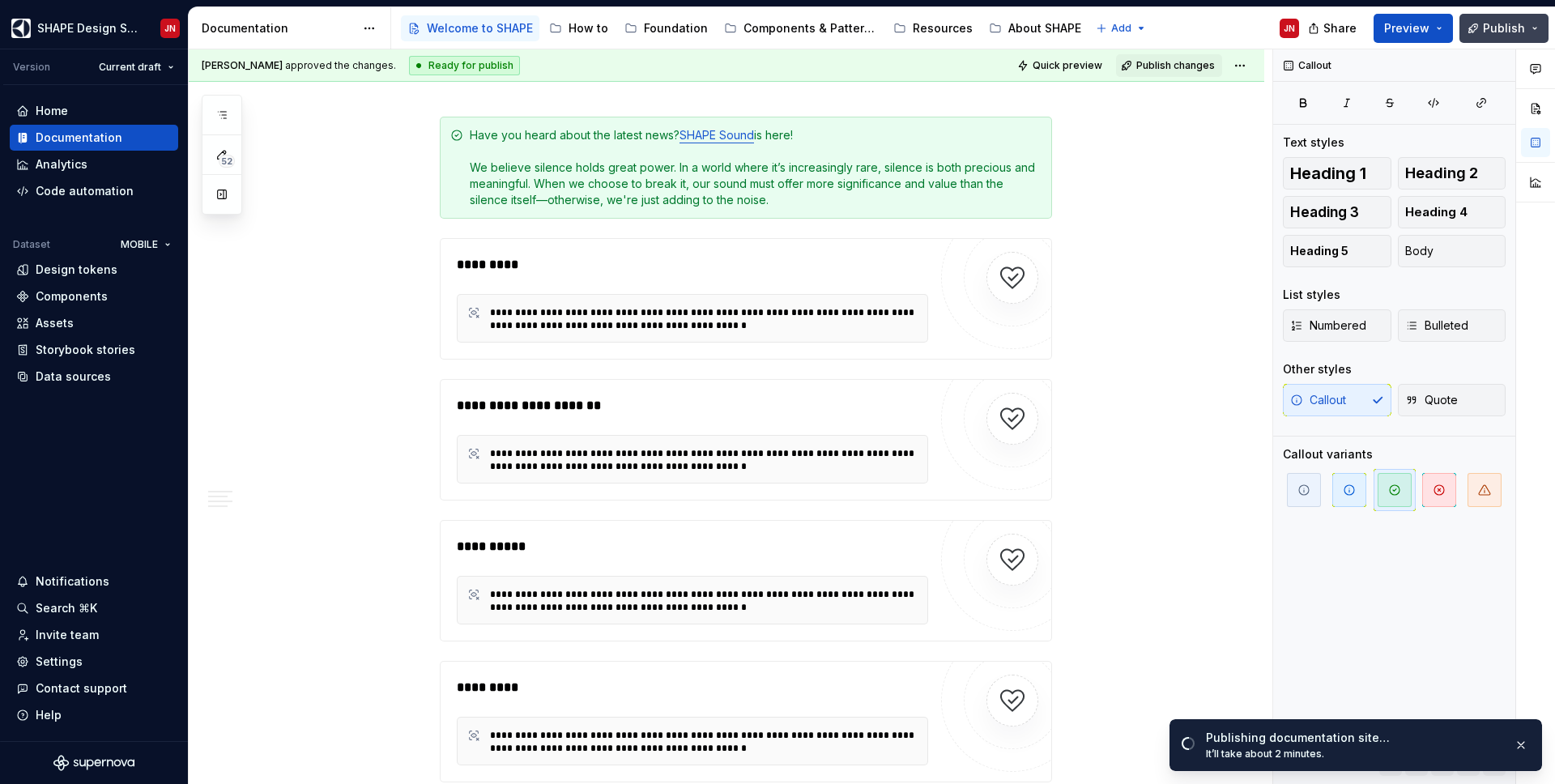
click at [1513, 31] on span "Publish" at bounding box center [1504, 29] width 42 height 16
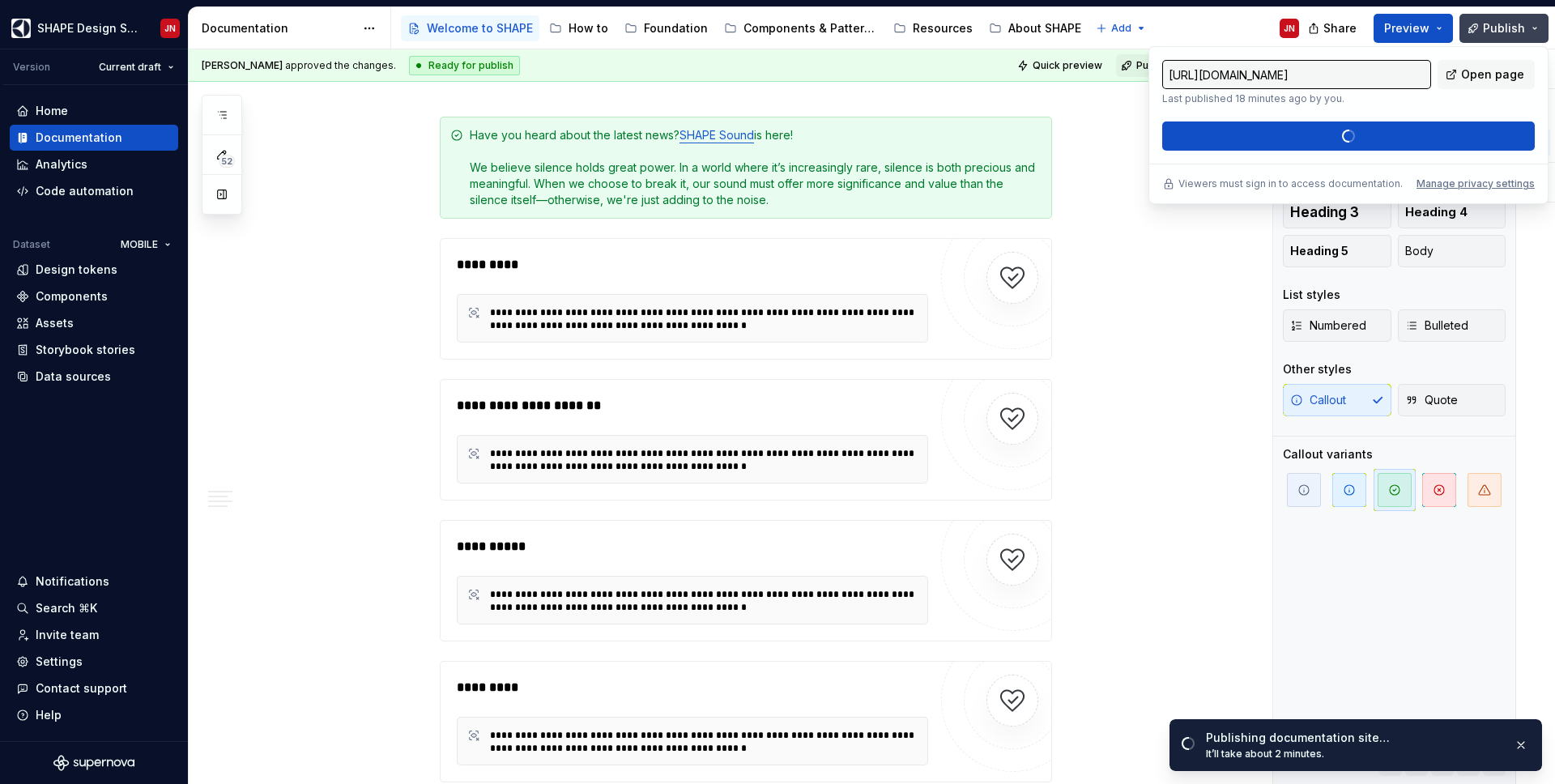
click at [1513, 31] on span "Publish" at bounding box center [1504, 29] width 42 height 16
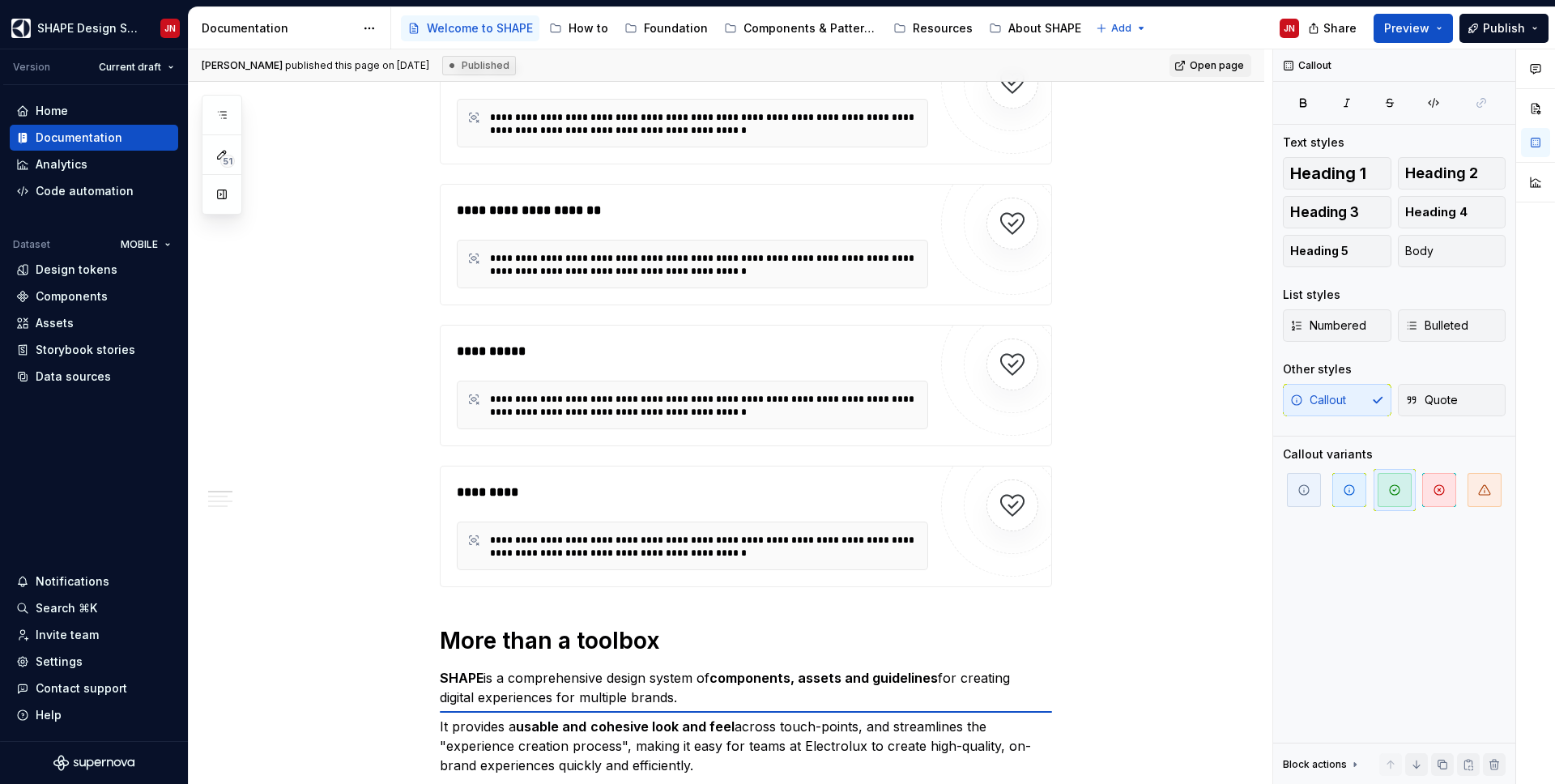
scroll to position [625, 0]
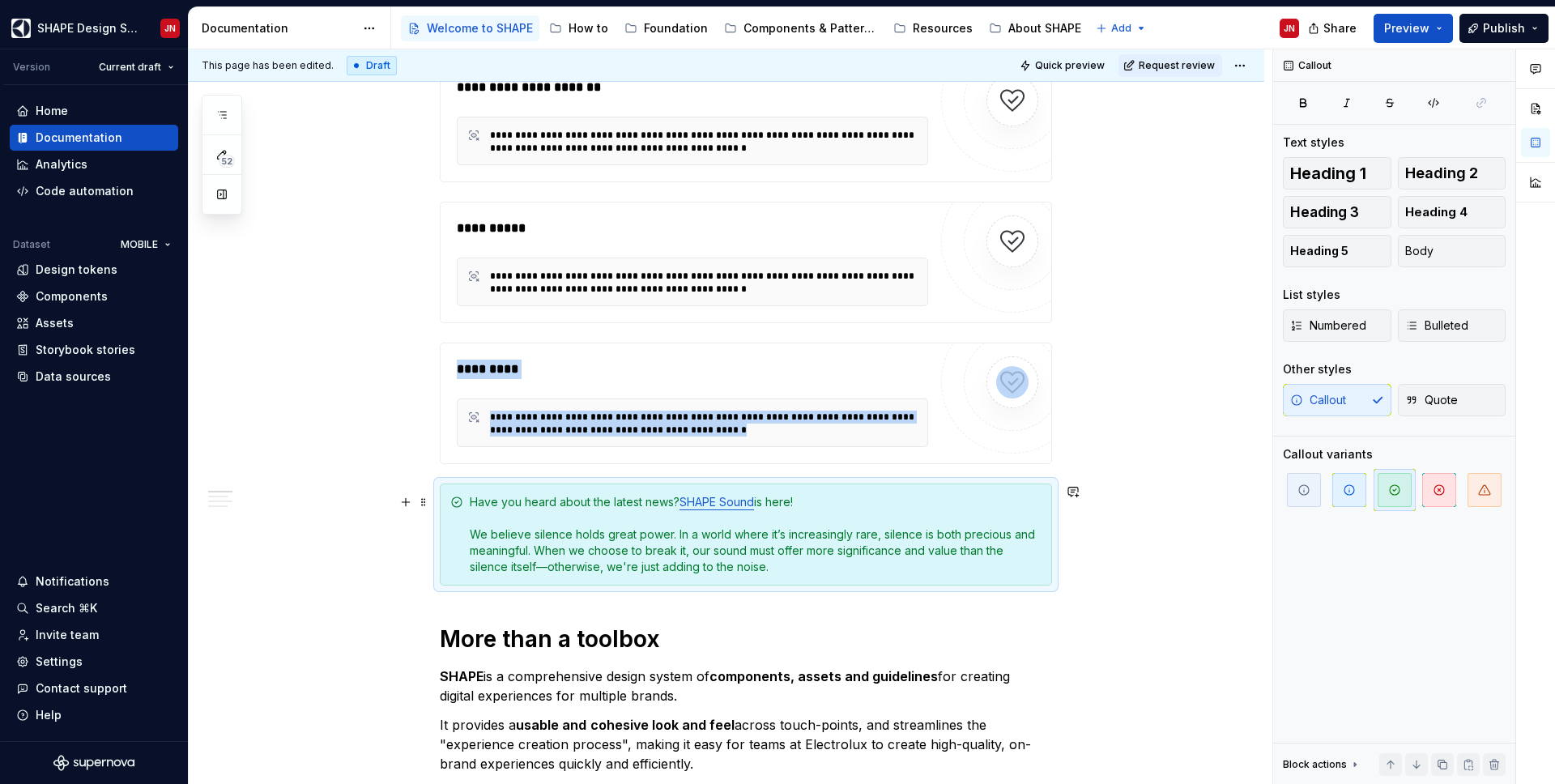
click at [485, 508] on div "Have you heard about the latest news? SHAPE Sound is here! We believe silence h…" at bounding box center [755, 534] width 572 height 81
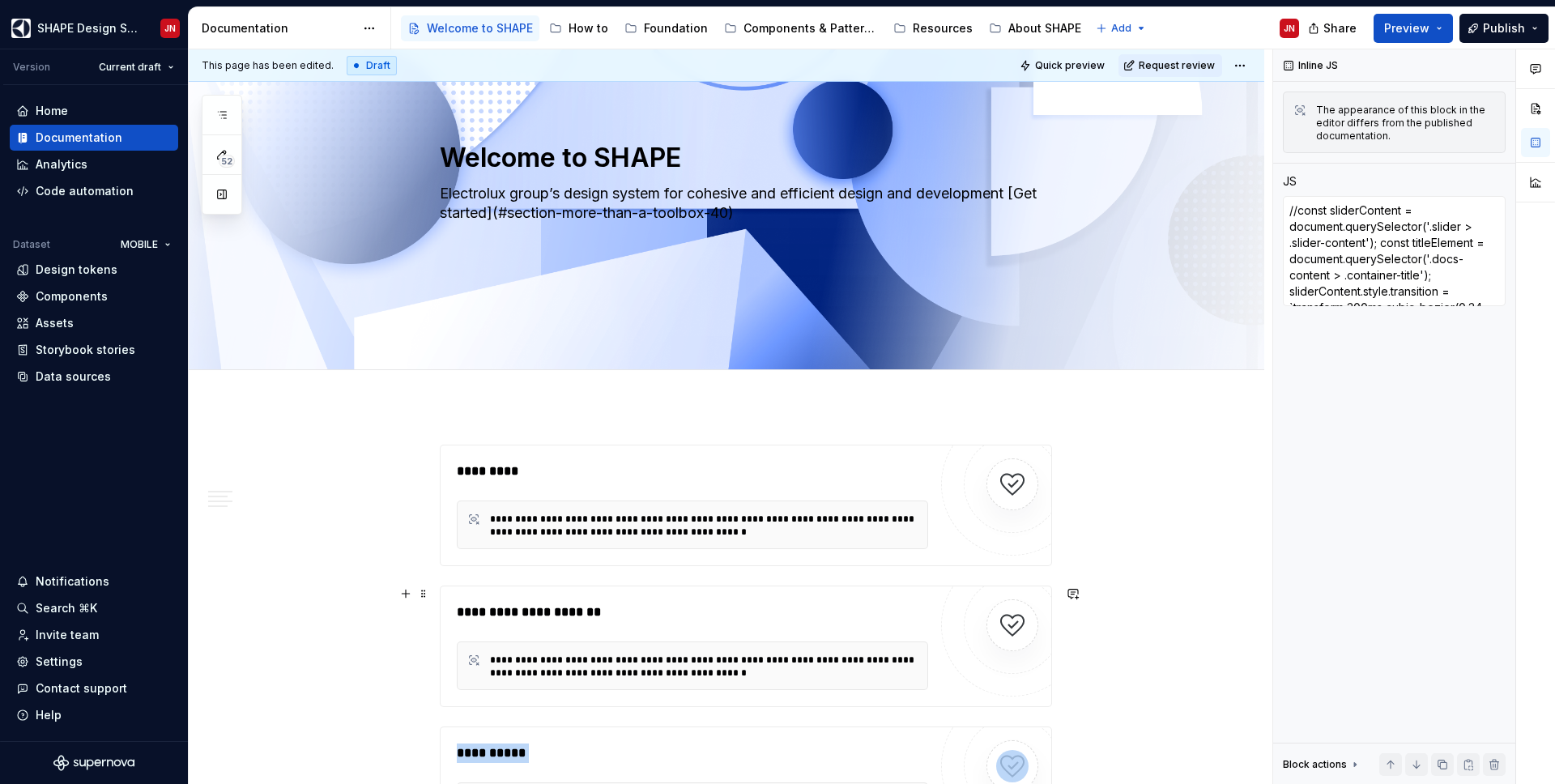
scroll to position [0, 0]
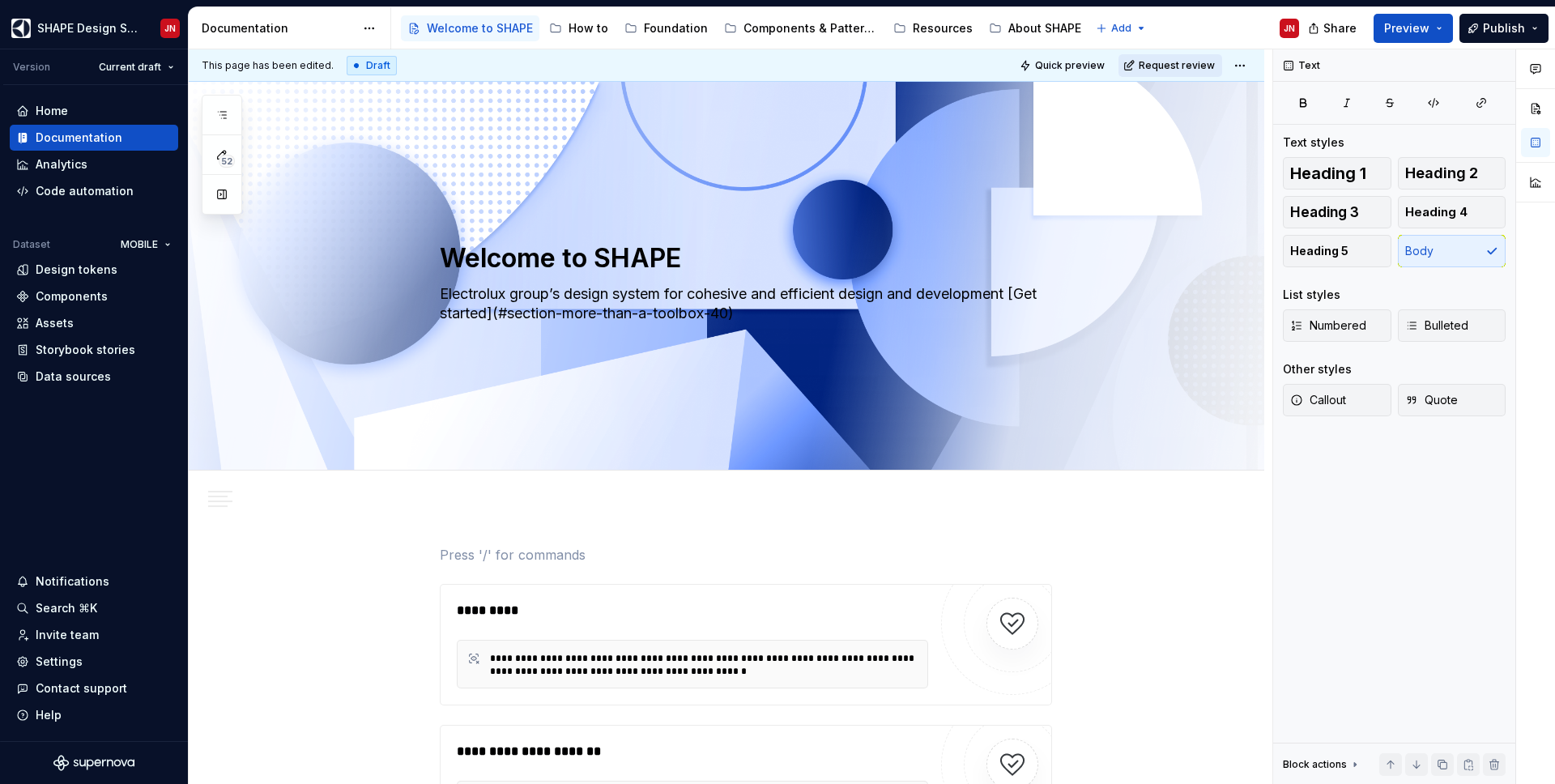
click at [1193, 65] on span "Request review" at bounding box center [1176, 65] width 76 height 13
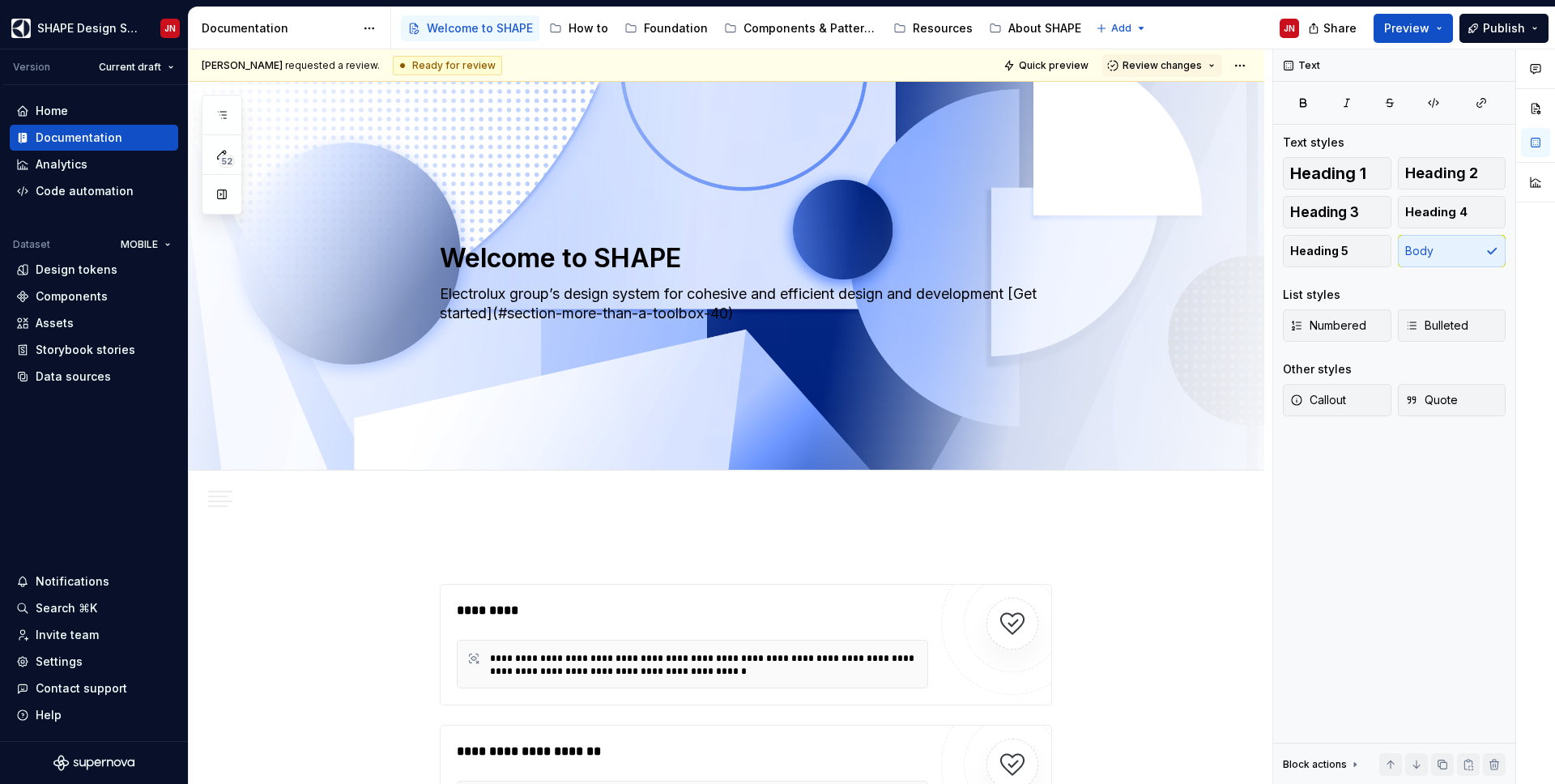
click at [1193, 65] on span "Review changes" at bounding box center [1162, 65] width 79 height 13
click at [1182, 108] on div "This page is ready to publish." at bounding box center [1216, 113] width 142 height 13
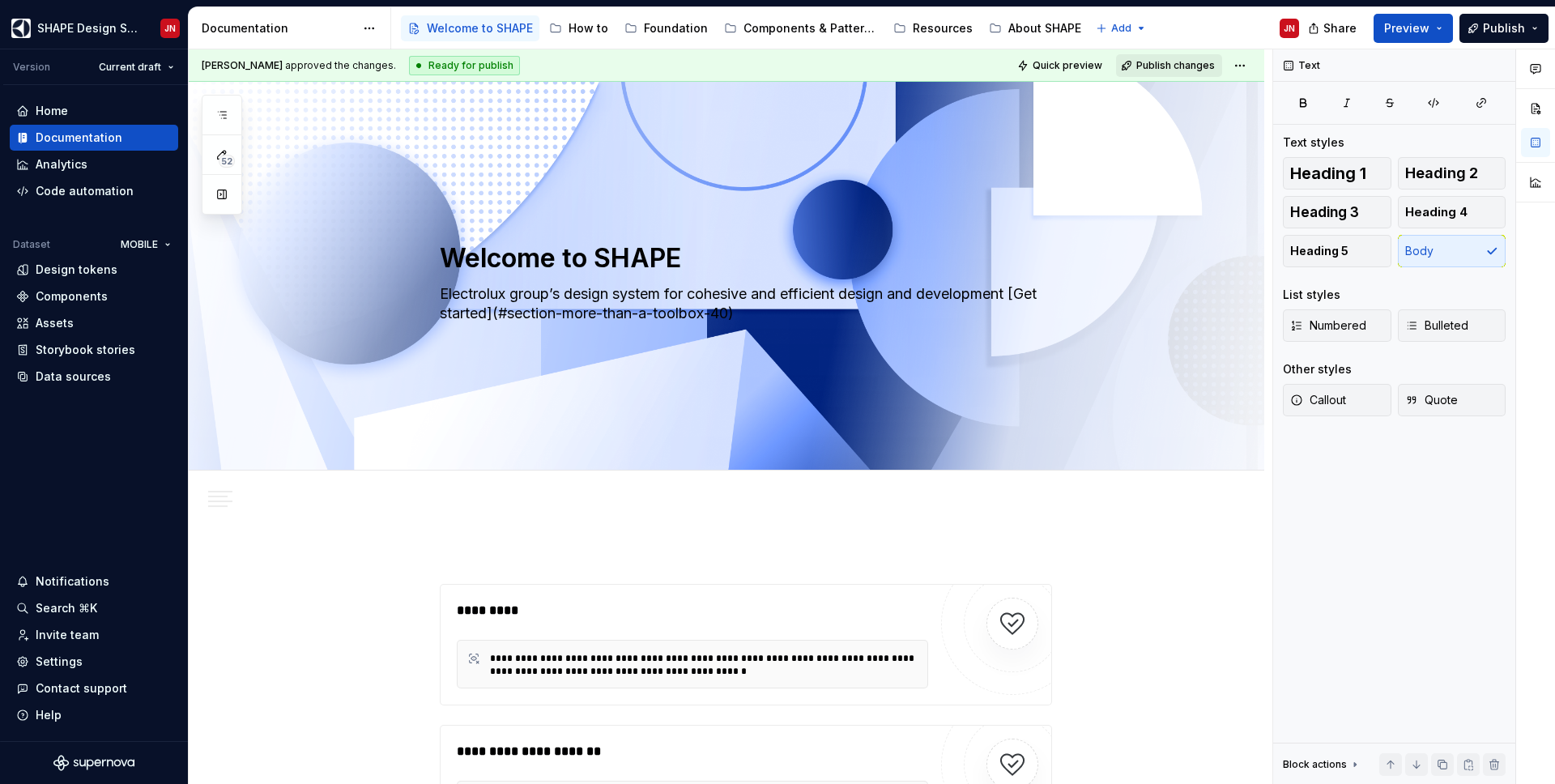
click at [1185, 63] on span "Publish changes" at bounding box center [1176, 65] width 78 height 13
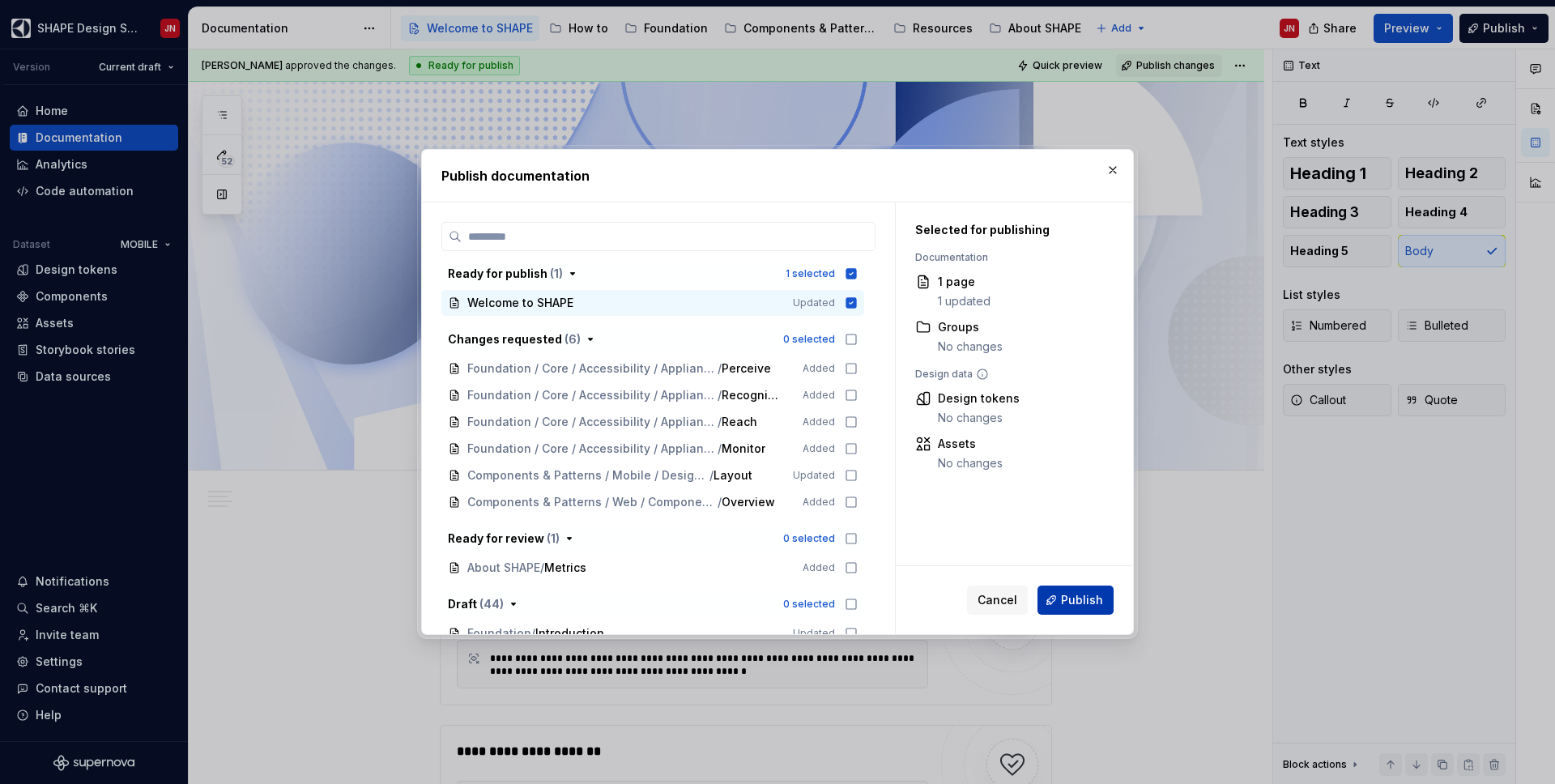
click at [1076, 600] on span "Publish" at bounding box center [1082, 600] width 42 height 16
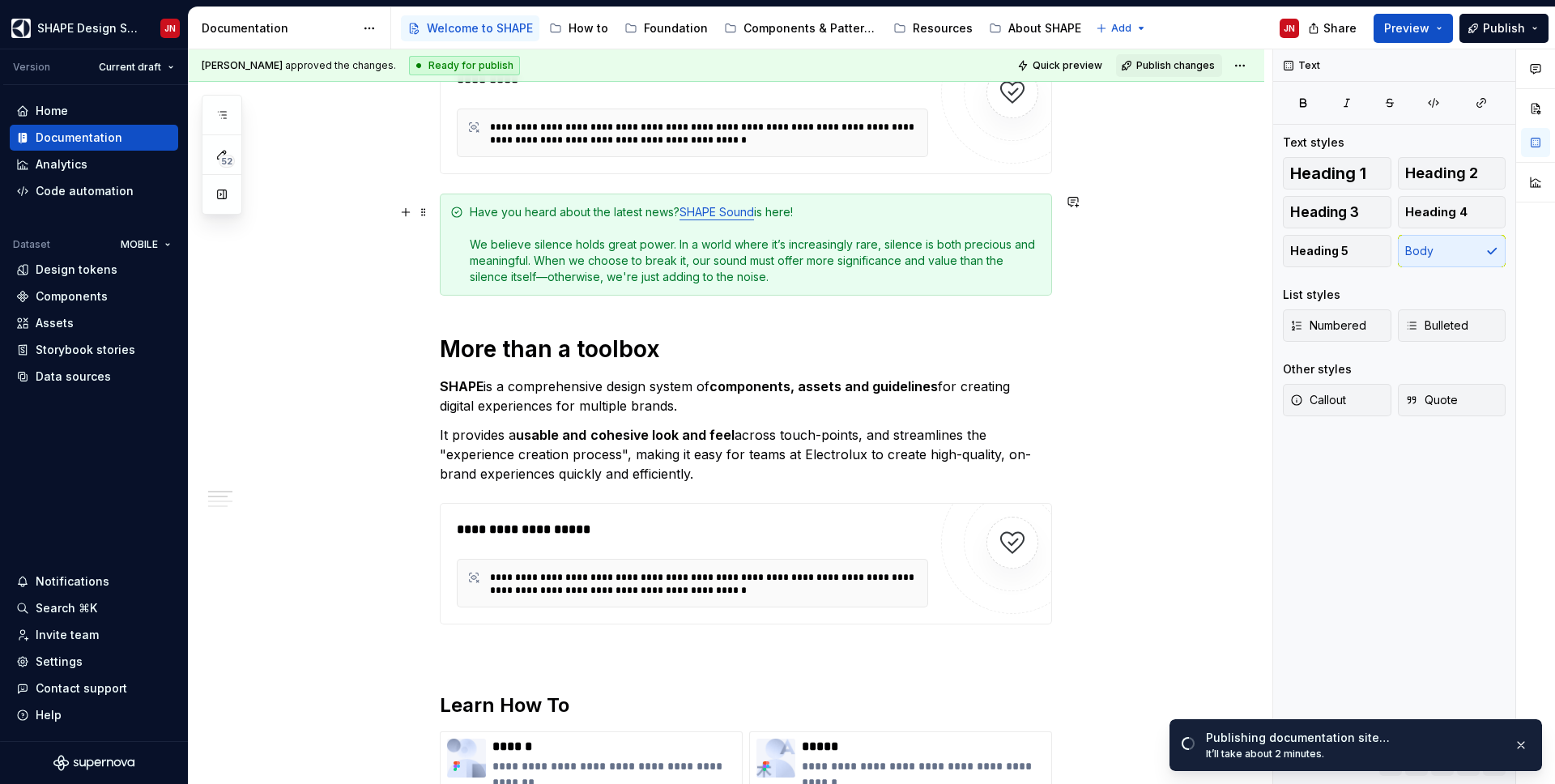
scroll to position [850, 0]
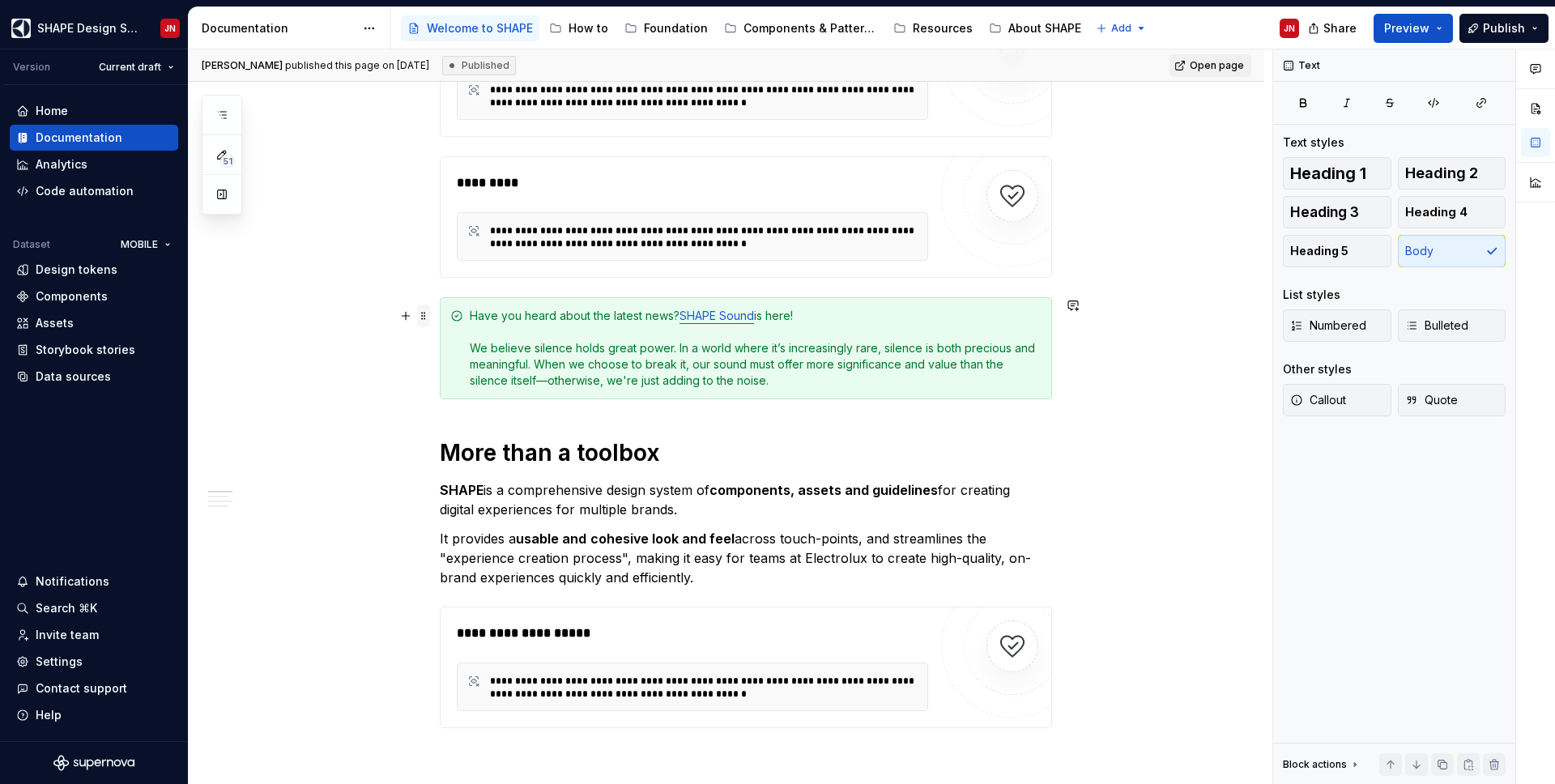
click at [430, 317] on span at bounding box center [423, 316] width 13 height 23
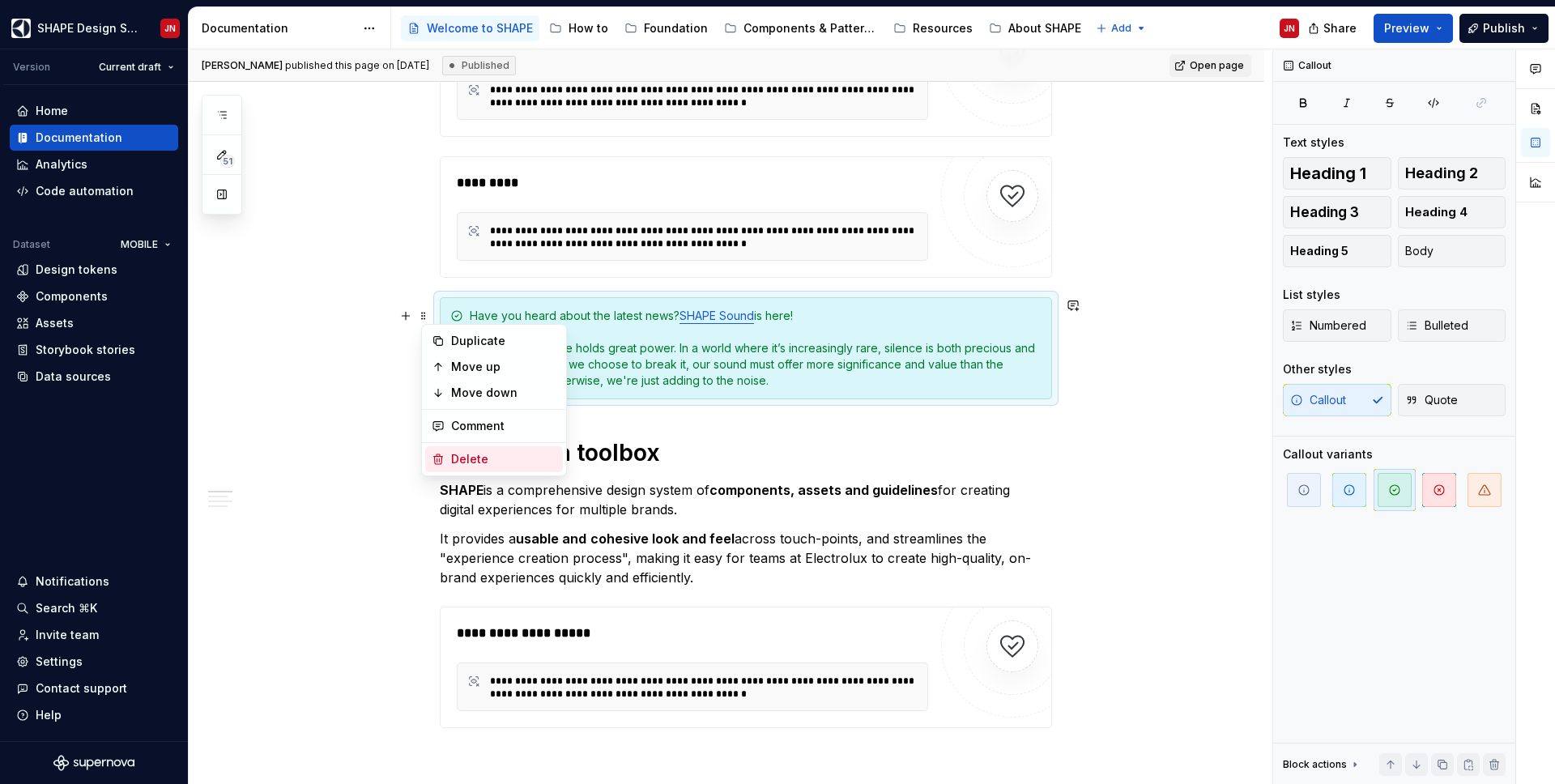
click at [495, 455] on div "Delete" at bounding box center [503, 459] width 105 height 16
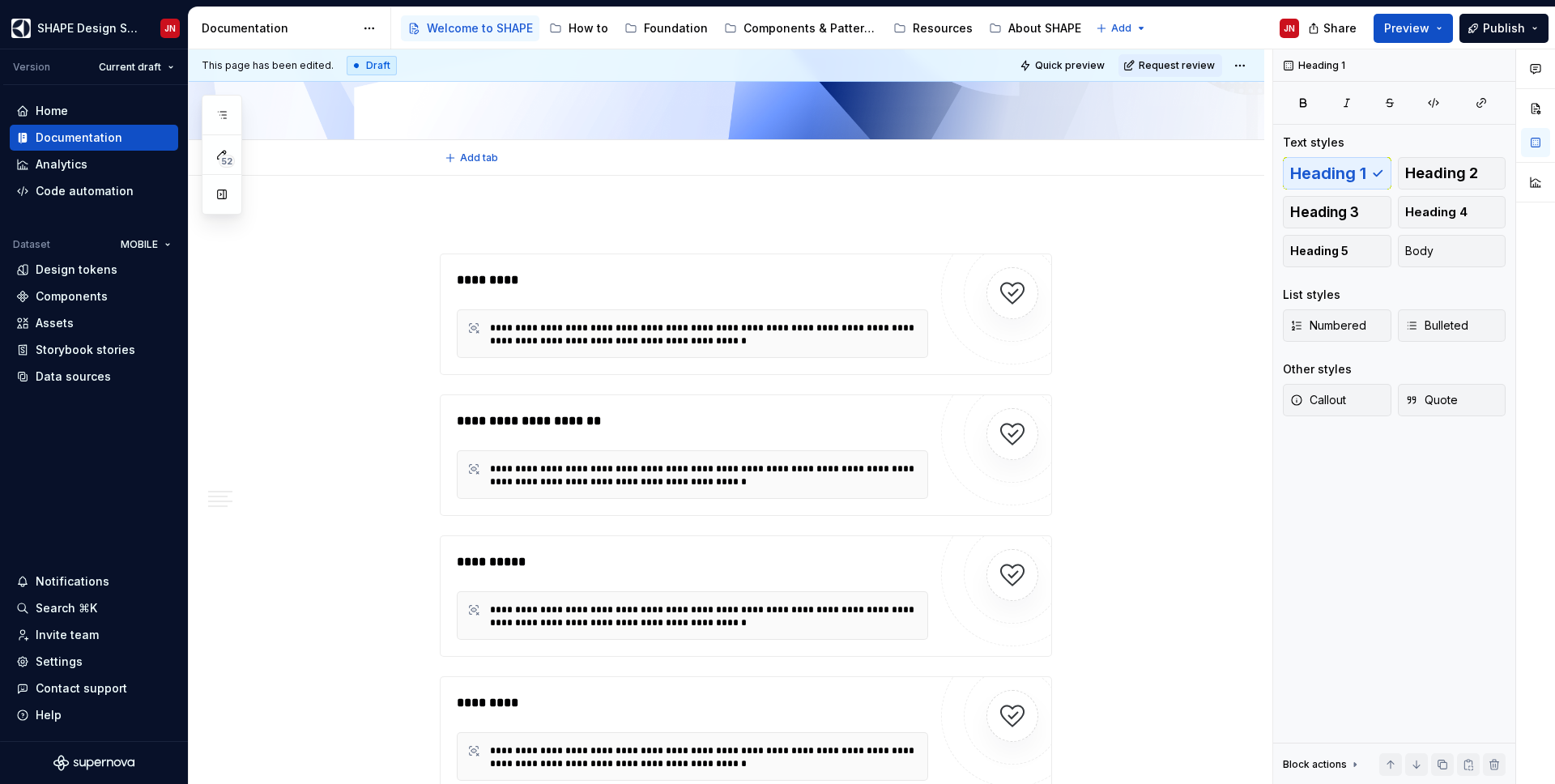
scroll to position [0, 0]
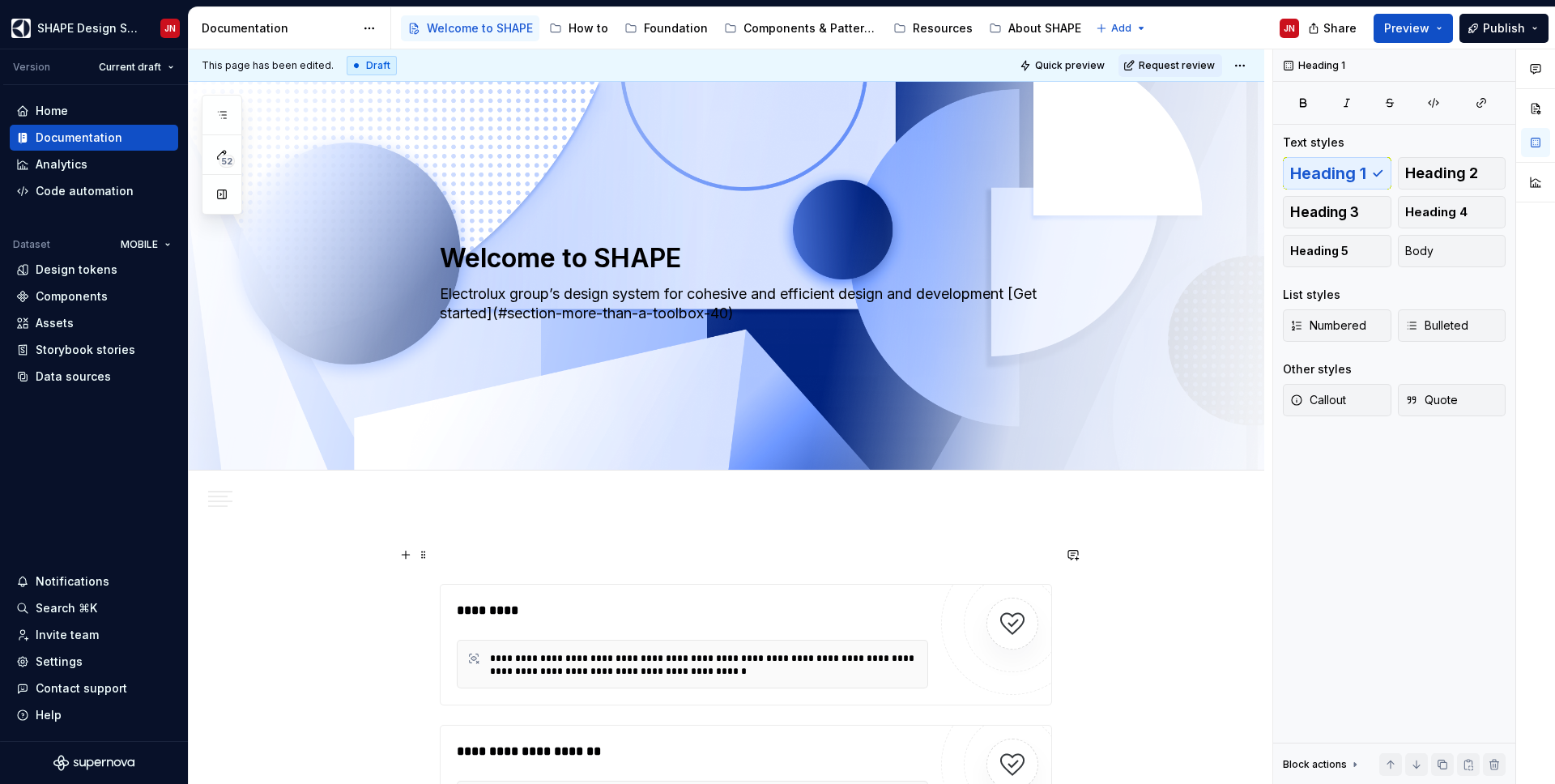
click at [467, 555] on p at bounding box center [746, 555] width 612 height 20
click at [428, 553] on span at bounding box center [423, 555] width 13 height 23
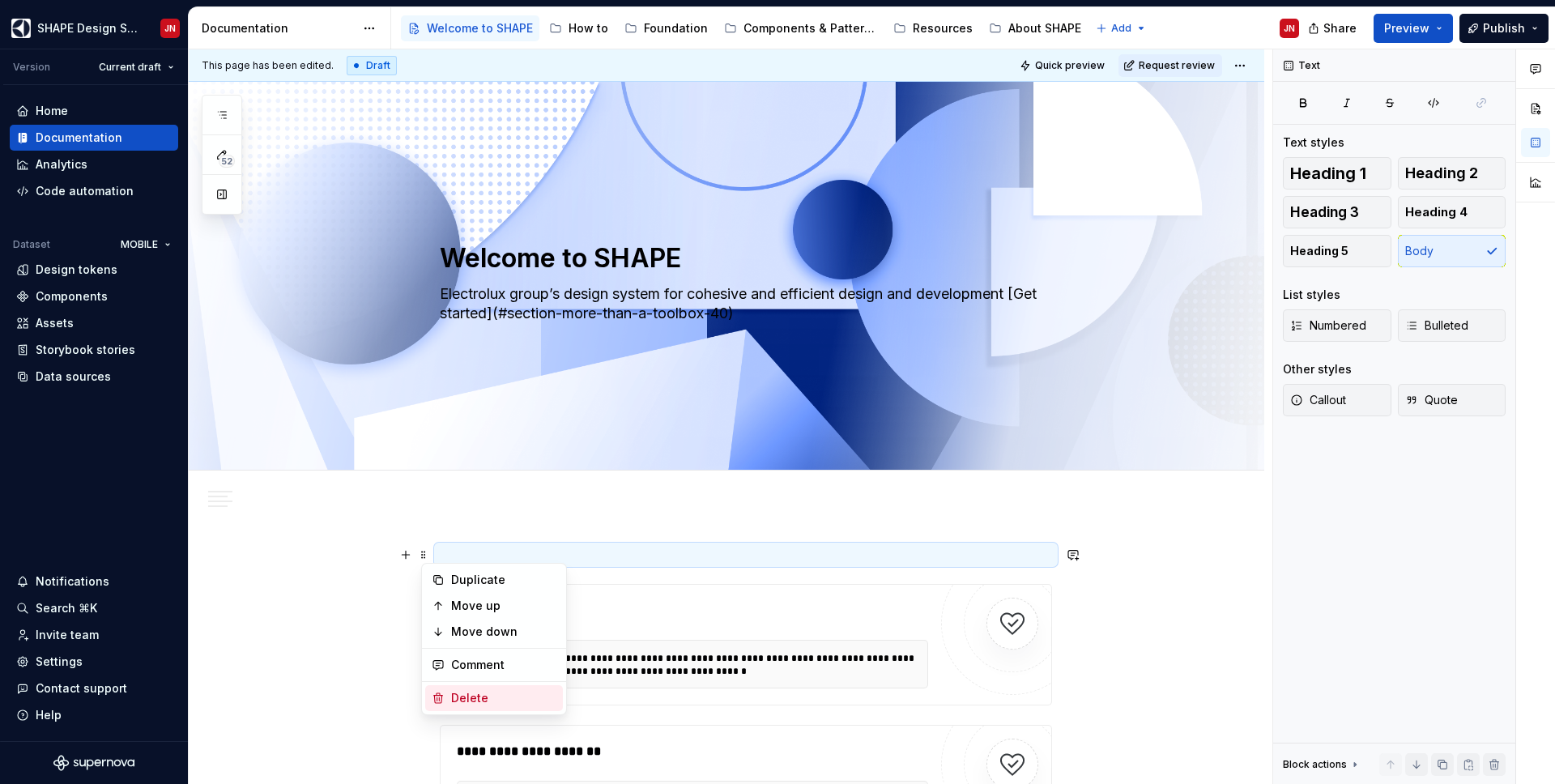
click at [472, 695] on div "Delete" at bounding box center [503, 698] width 105 height 16
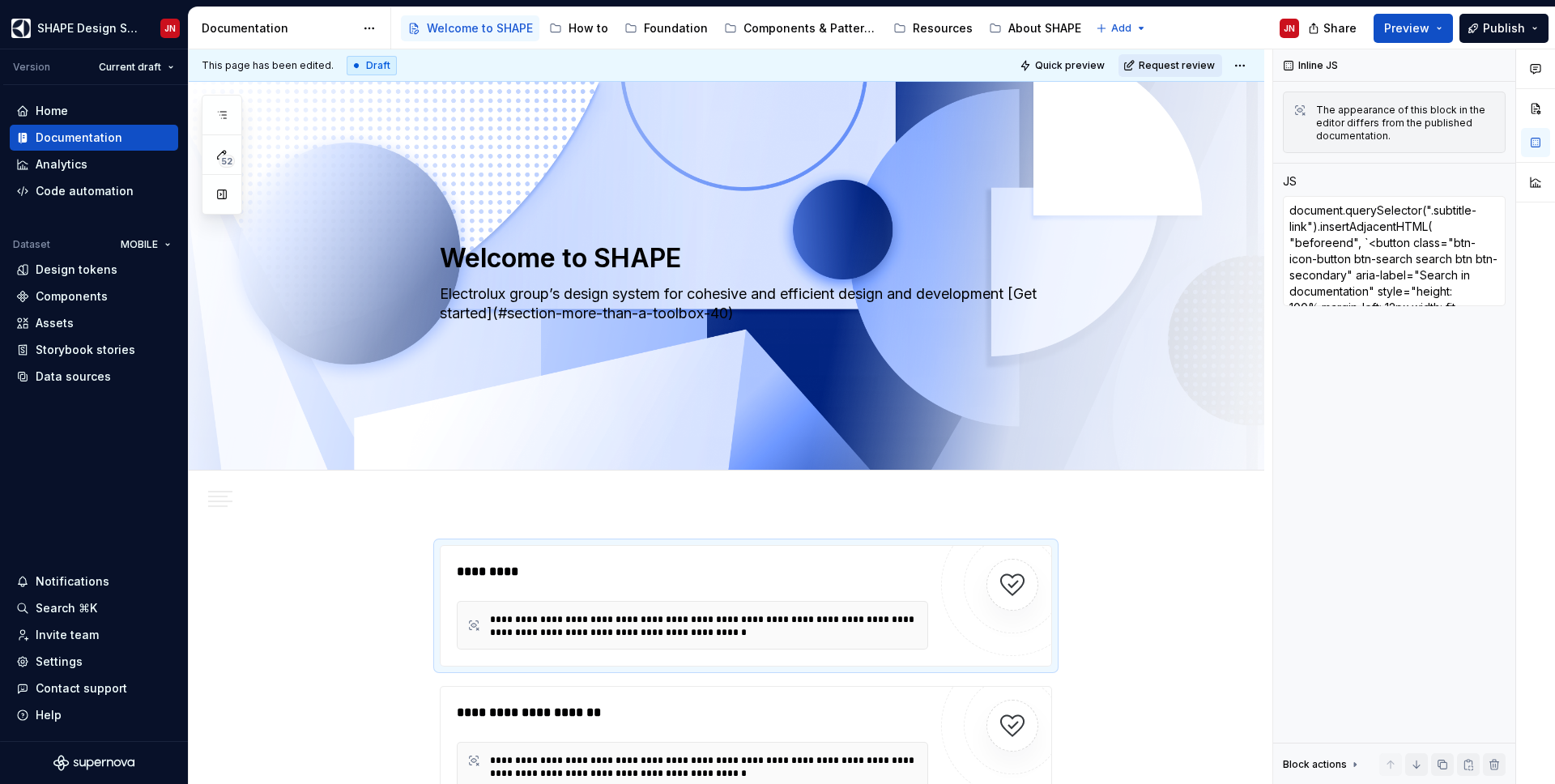
click at [1215, 60] on span "Request review" at bounding box center [1176, 65] width 76 height 13
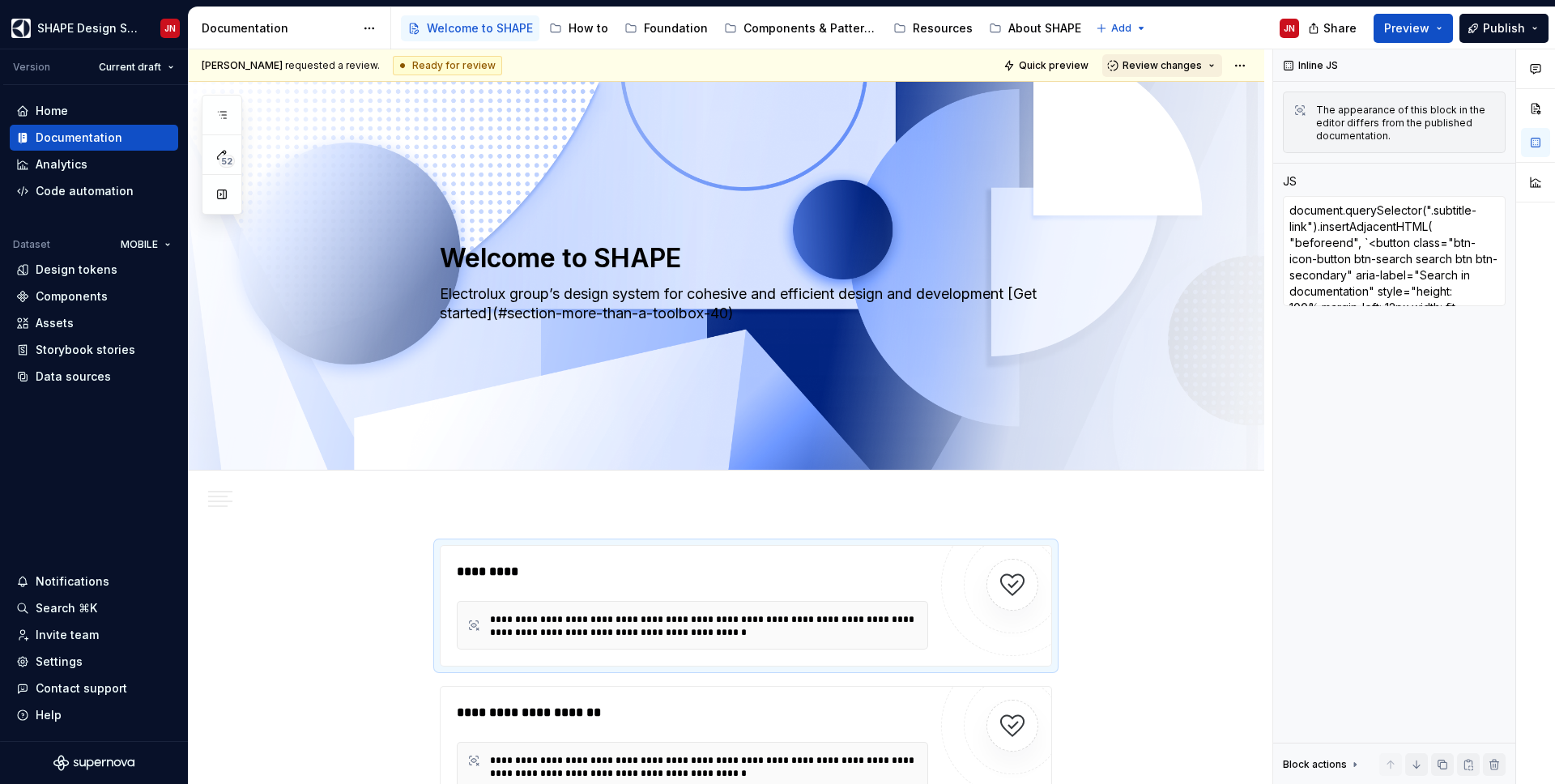
click at [1189, 65] on span "Review changes" at bounding box center [1162, 65] width 79 height 13
click at [1185, 111] on div "This page is ready to publish." at bounding box center [1216, 113] width 142 height 13
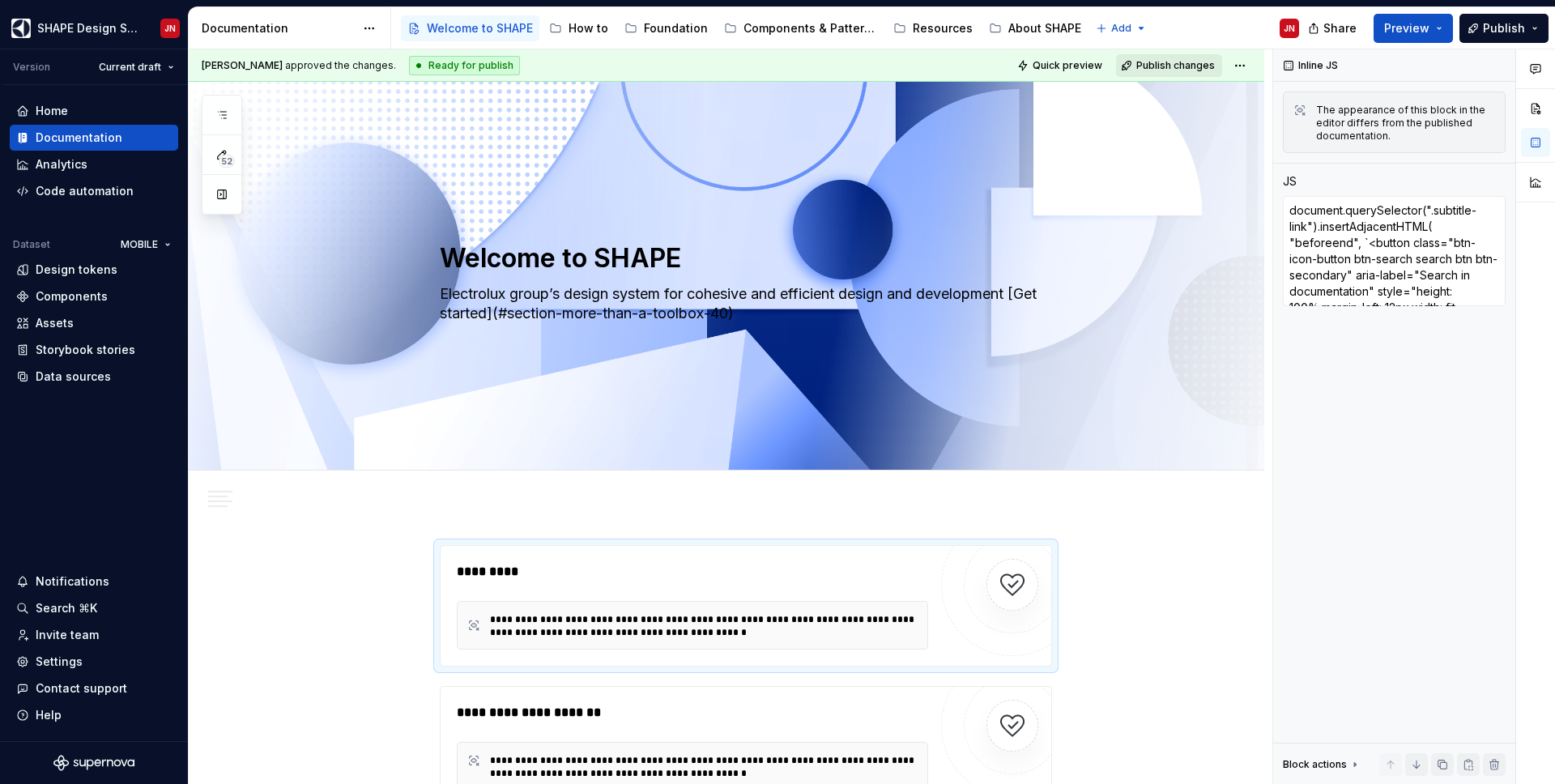
click at [1179, 66] on span "Publish changes" at bounding box center [1176, 65] width 78 height 13
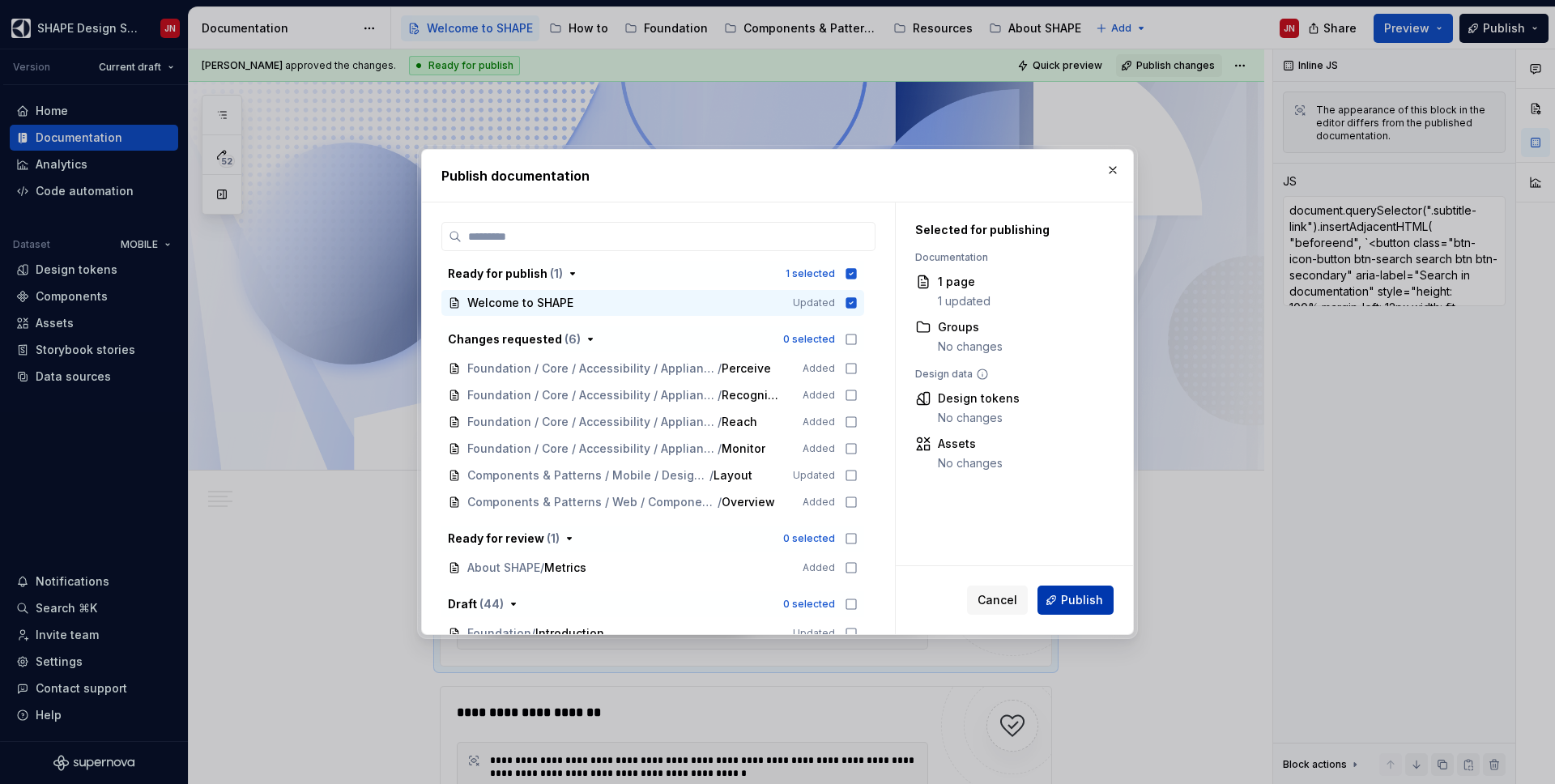
click at [1081, 601] on span "Publish" at bounding box center [1082, 600] width 42 height 16
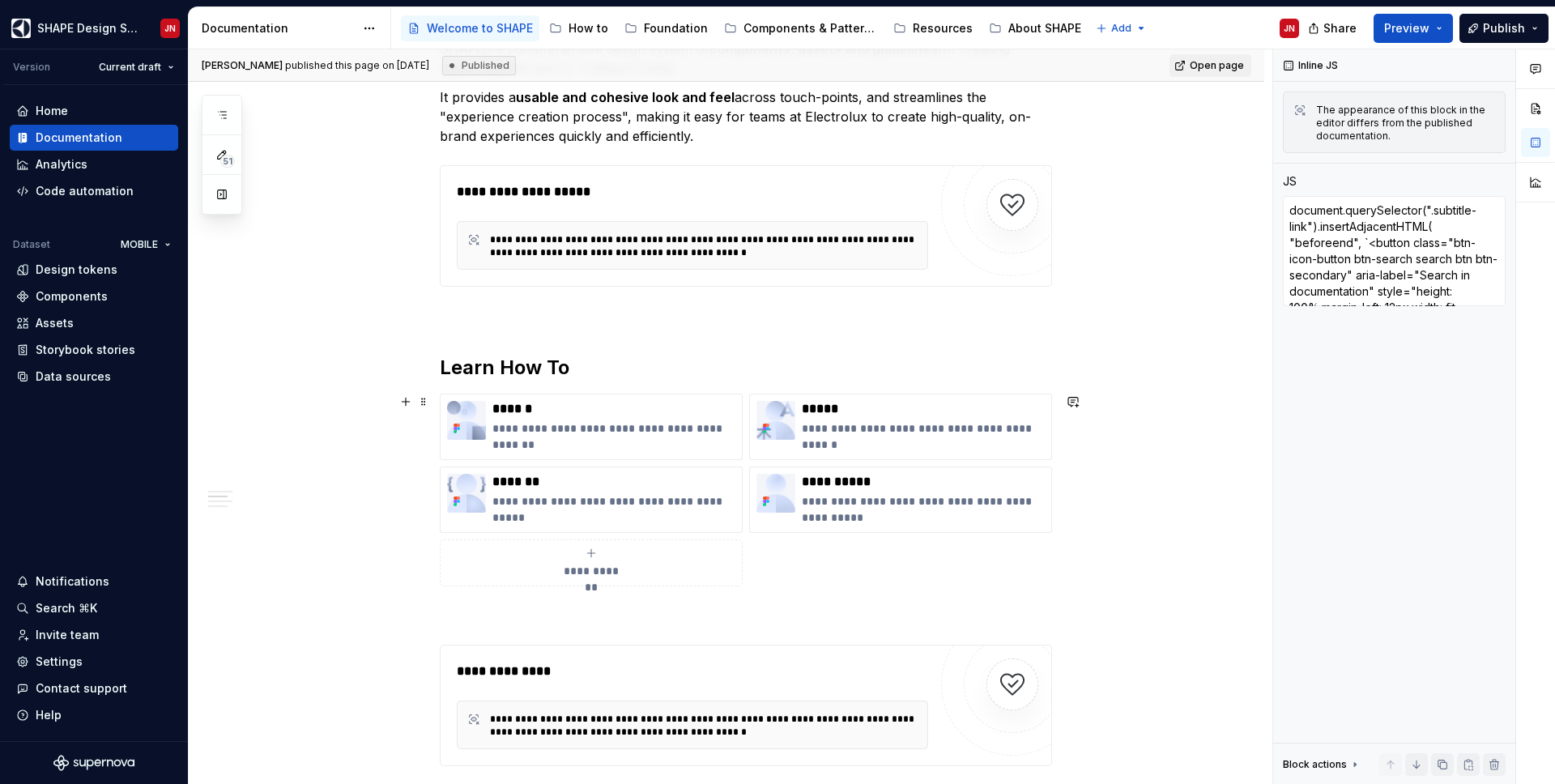
scroll to position [1140, 0]
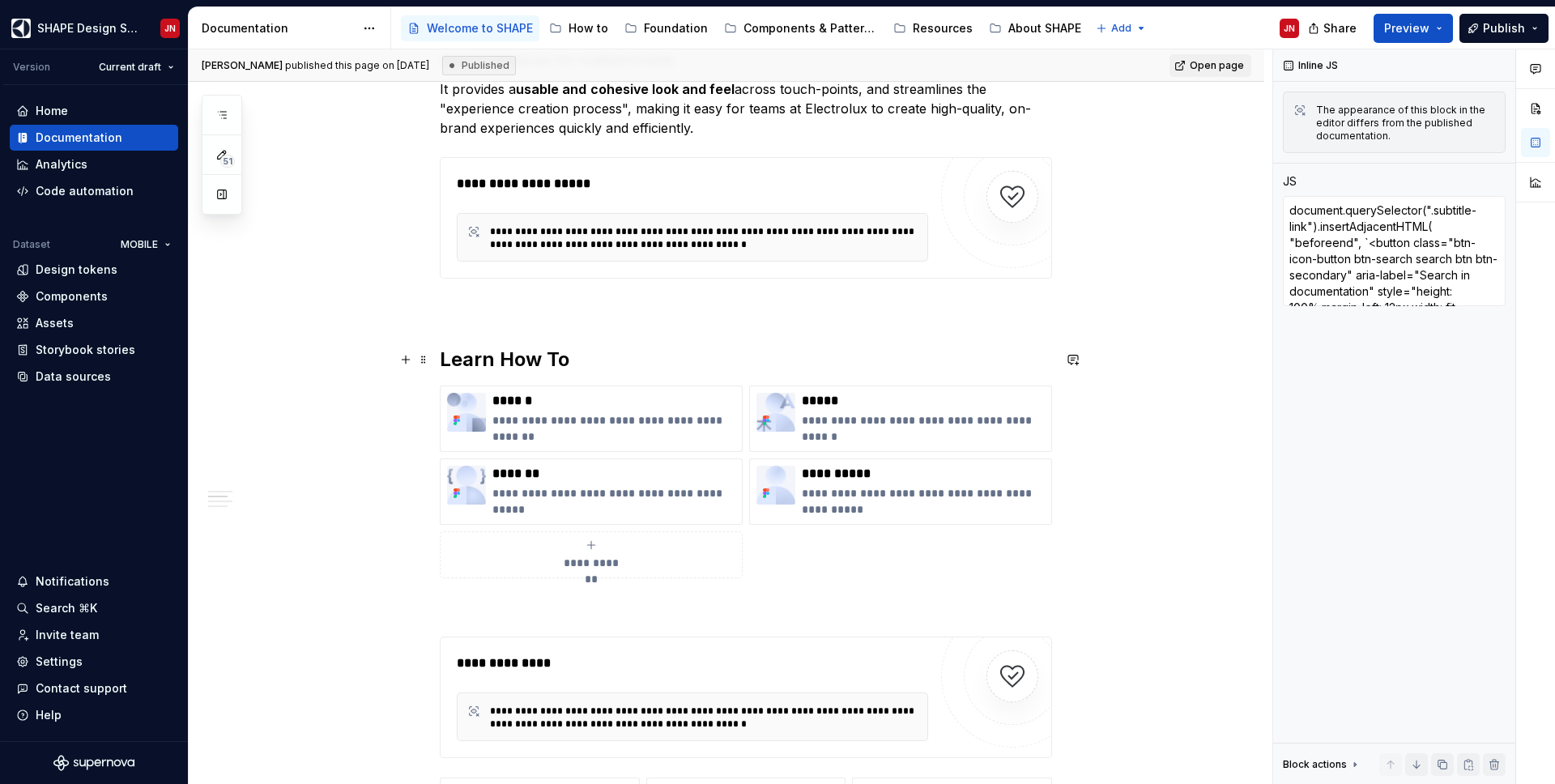
click at [472, 357] on h2 "Learn How To" at bounding box center [746, 360] width 612 height 26
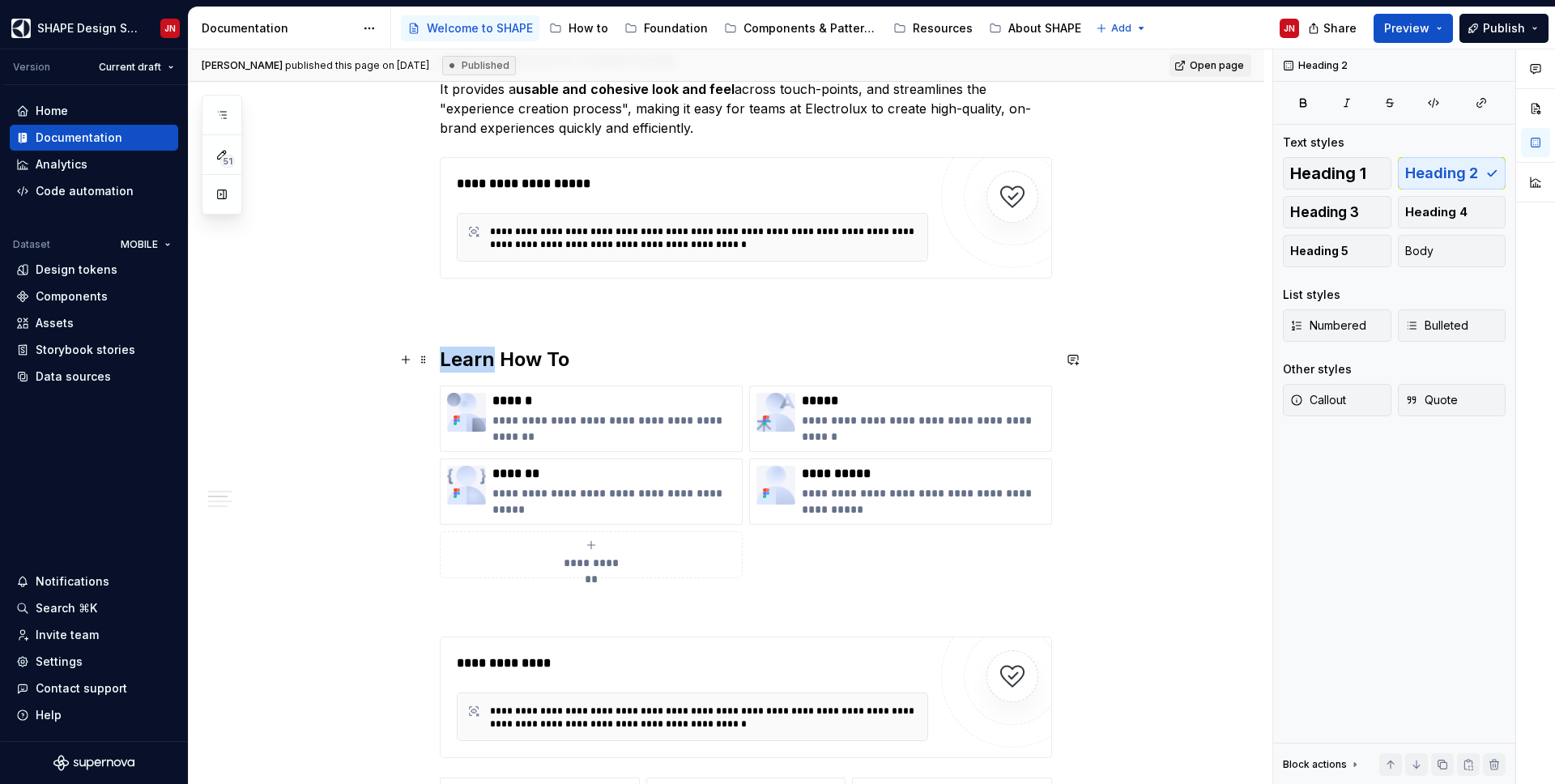
click at [472, 357] on h2 "Learn How To" at bounding box center [746, 360] width 612 height 26
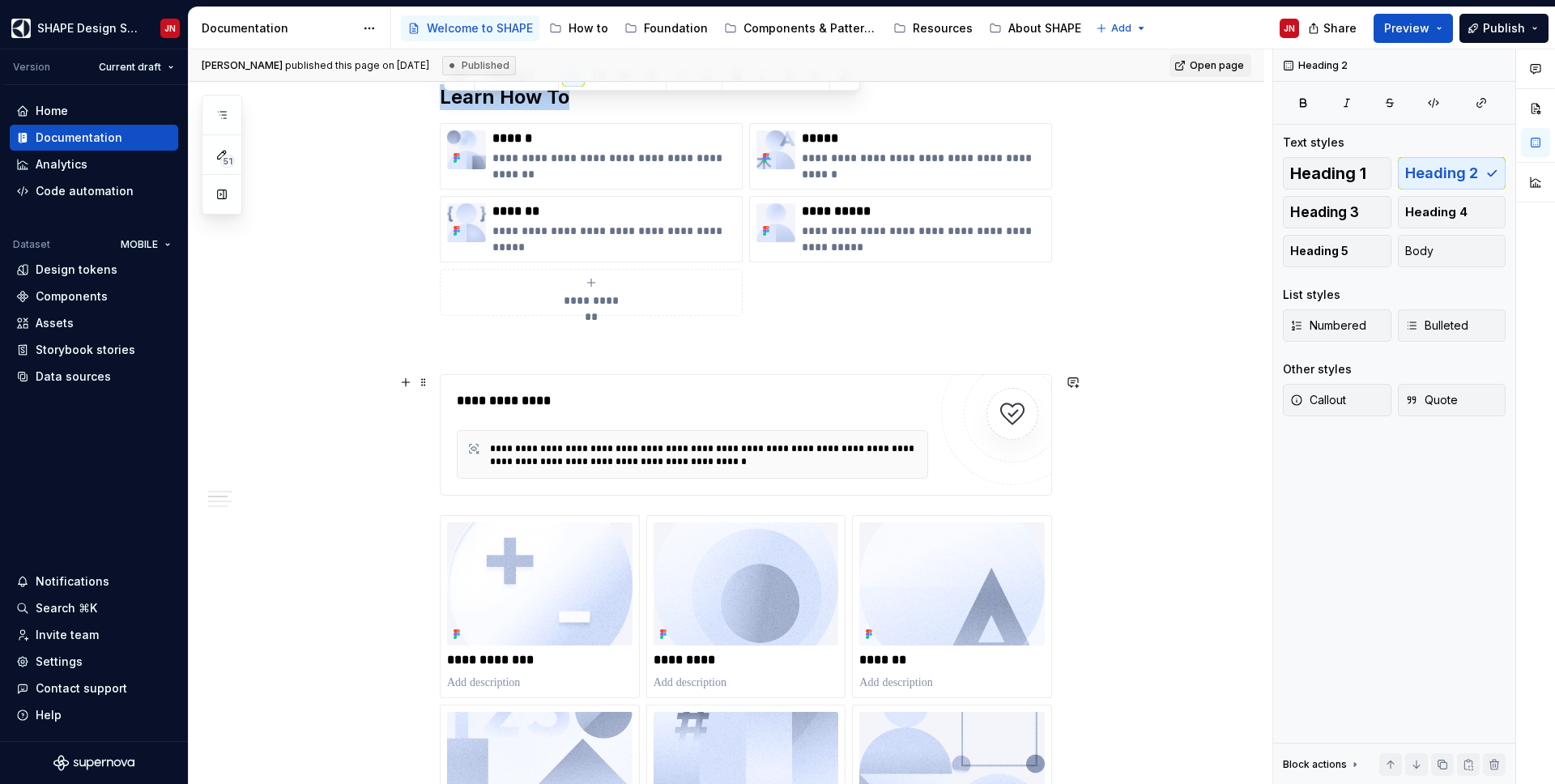
scroll to position [1420, 0]
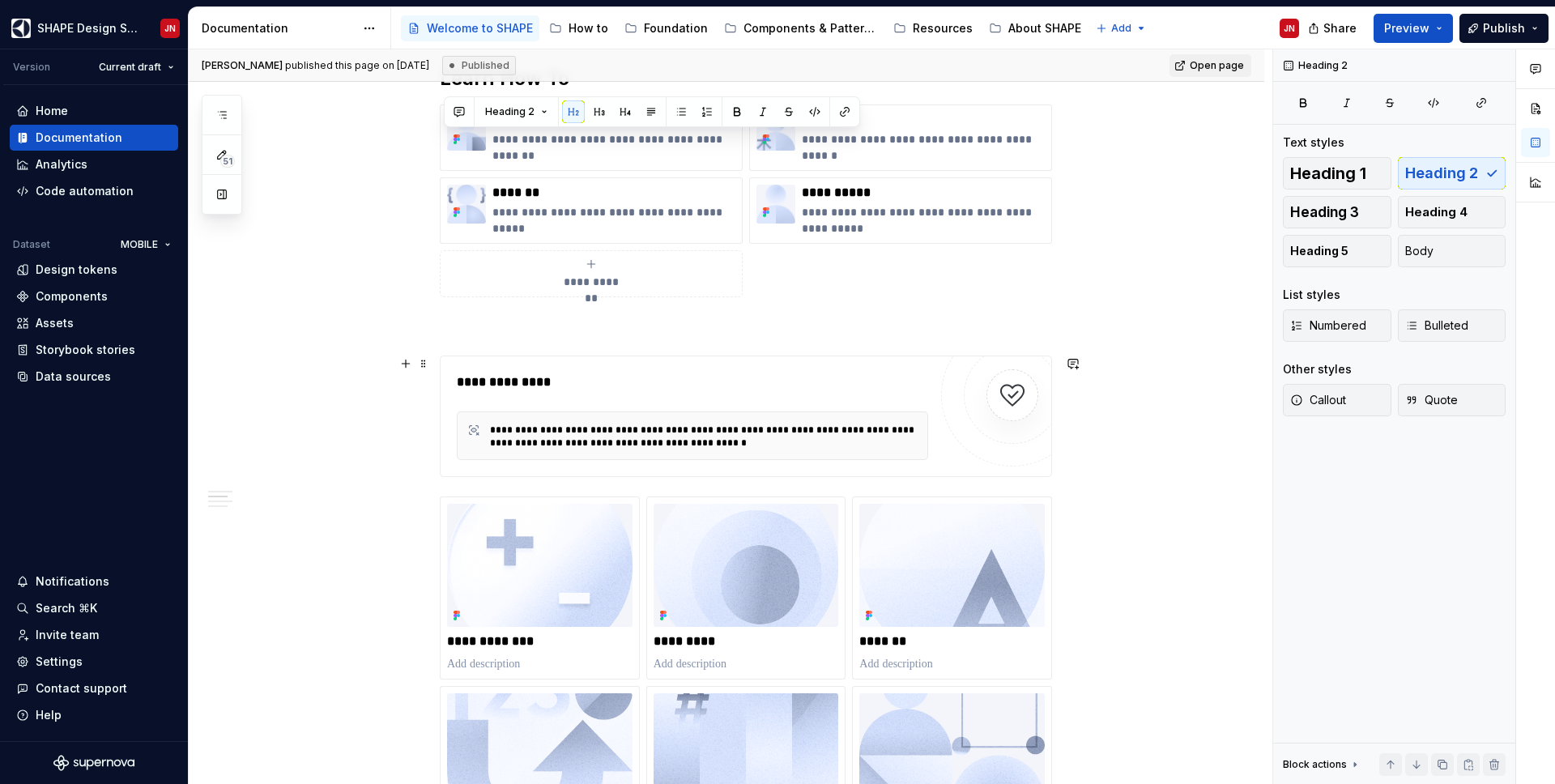
click at [542, 387] on div "**********" at bounding box center [693, 383] width 472 height 20
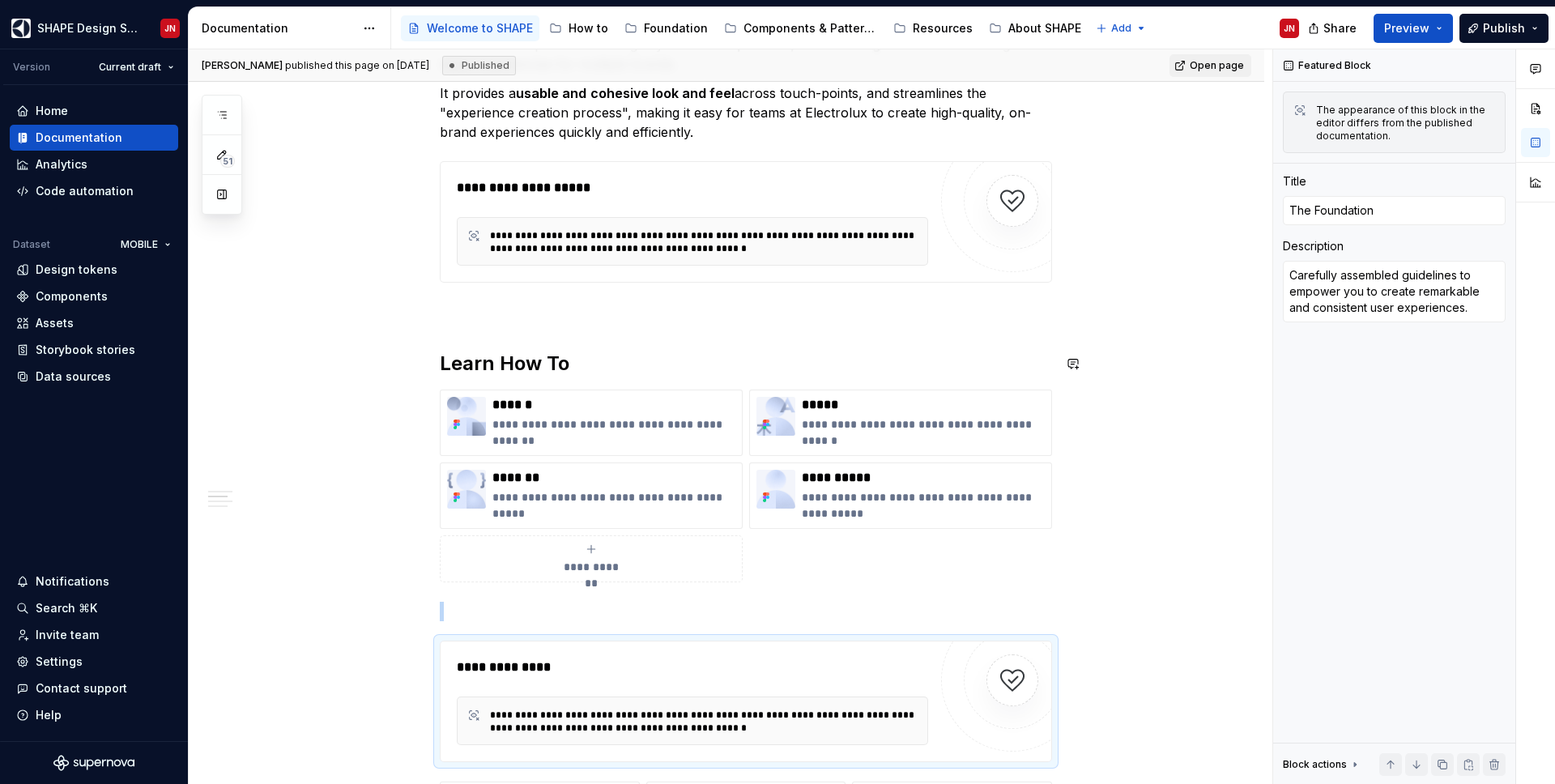
scroll to position [1134, 0]
click at [463, 362] on h2 "Learn How To" at bounding box center [746, 365] width 612 height 26
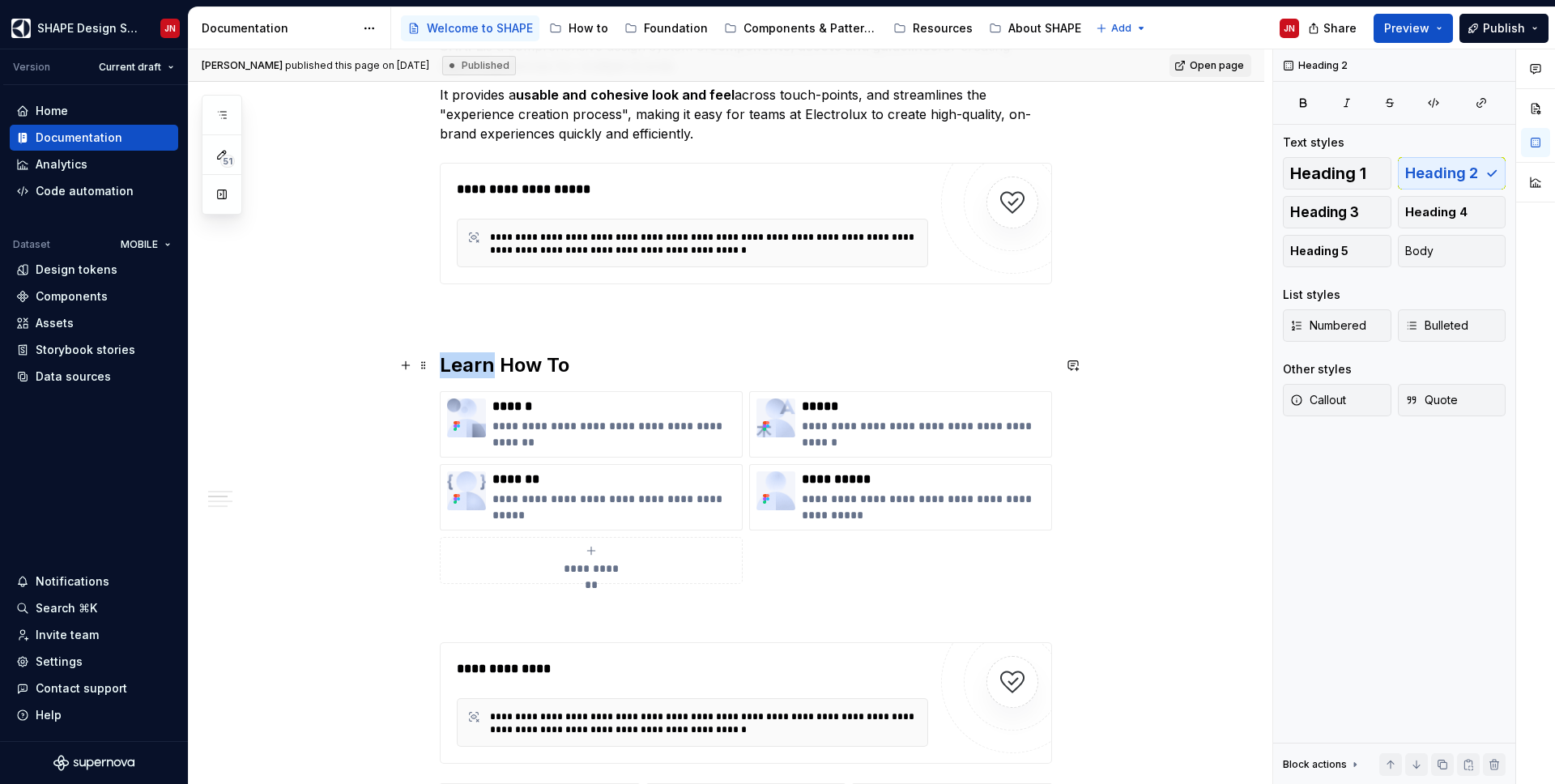
click at [463, 362] on h2 "Learn How To" at bounding box center [746, 365] width 612 height 26
copy h2 "Learn How To"
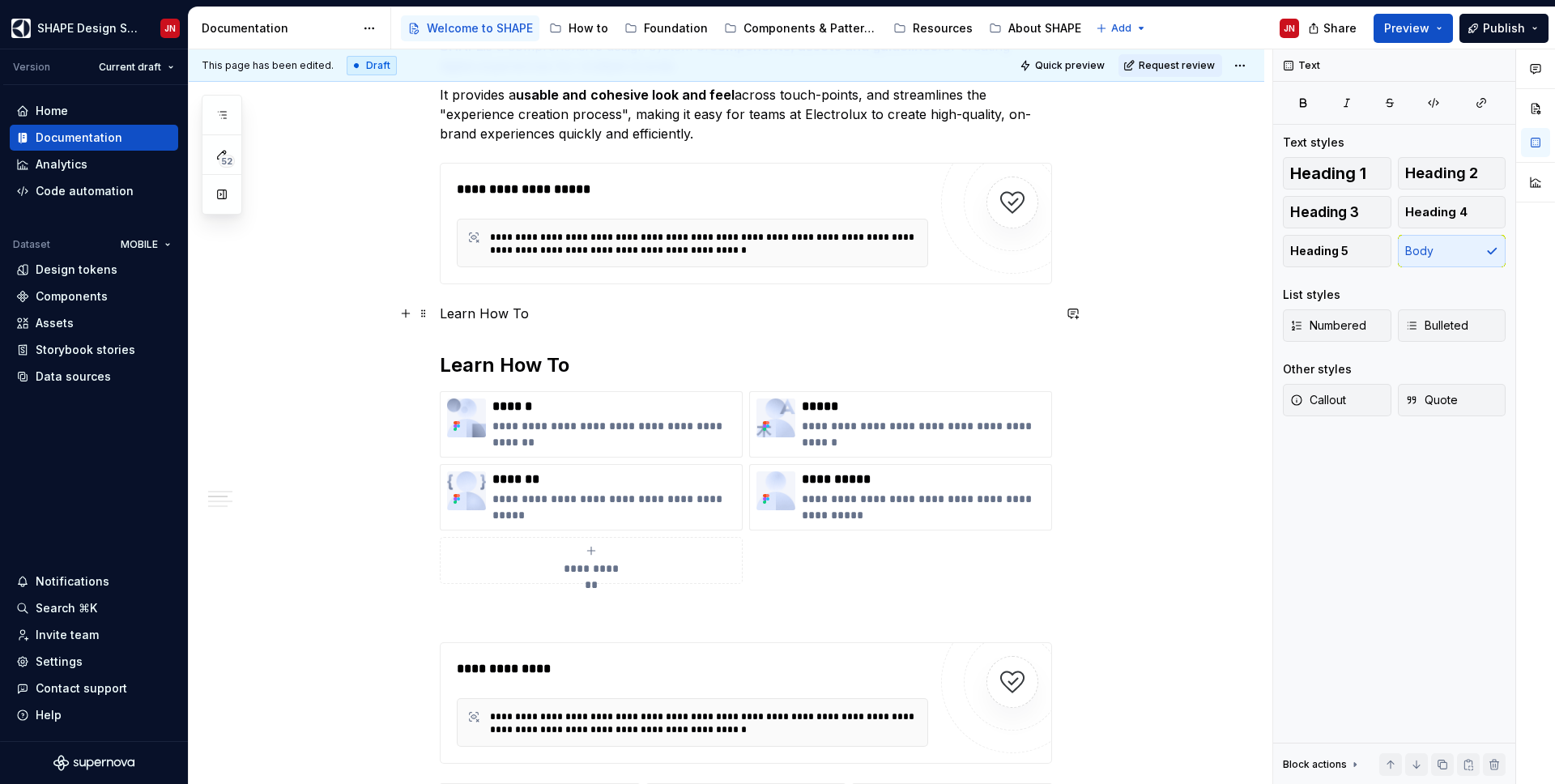
click at [460, 315] on p "Learn How To" at bounding box center [746, 313] width 612 height 20
type textarea "*"
click at [472, 365] on h2 "Learn How To" at bounding box center [746, 365] width 612 height 26
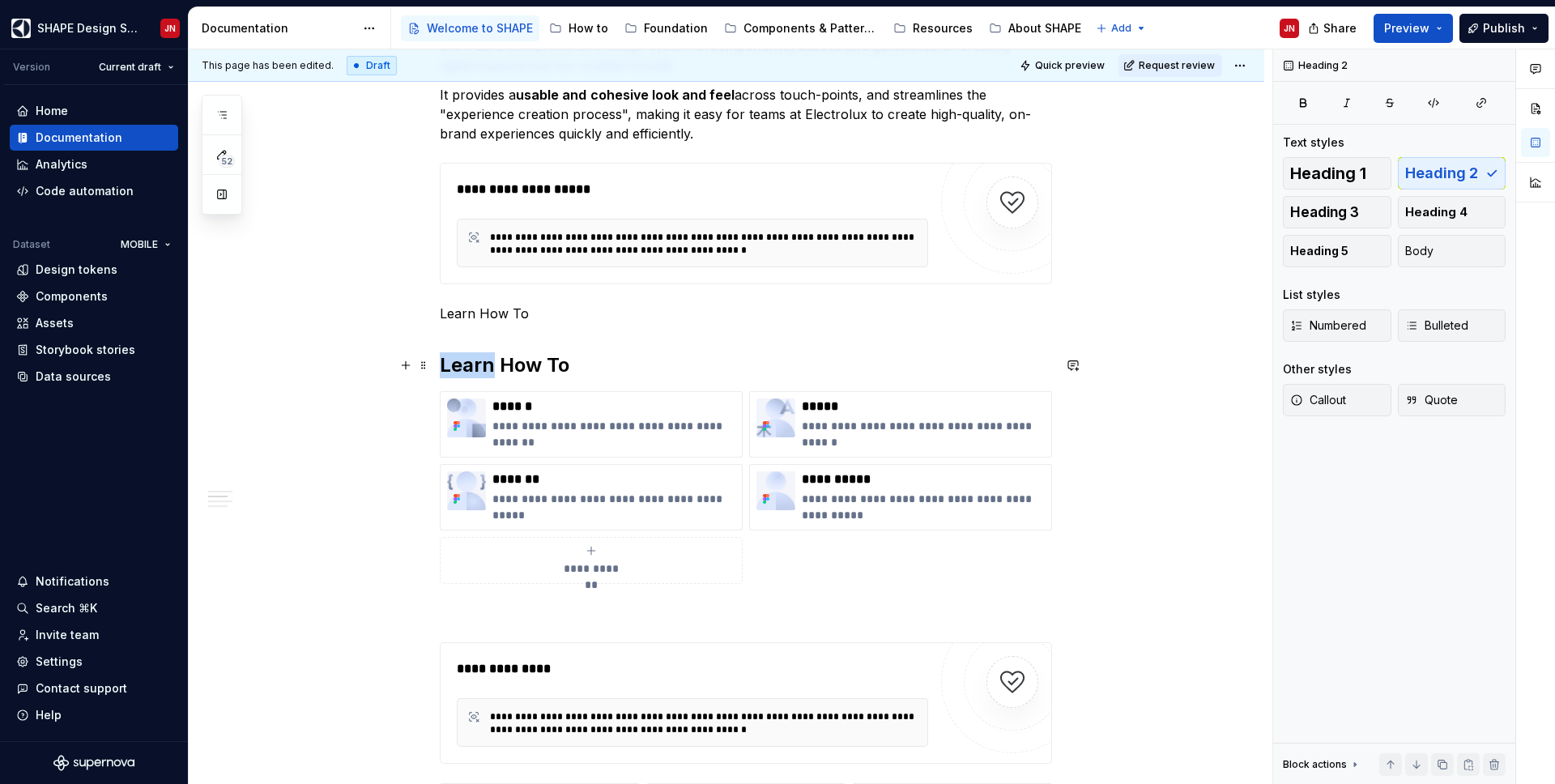
click at [472, 365] on h2 "Learn How To" at bounding box center [746, 365] width 612 height 26
click at [464, 320] on p "Learn How To" at bounding box center [746, 313] width 612 height 20
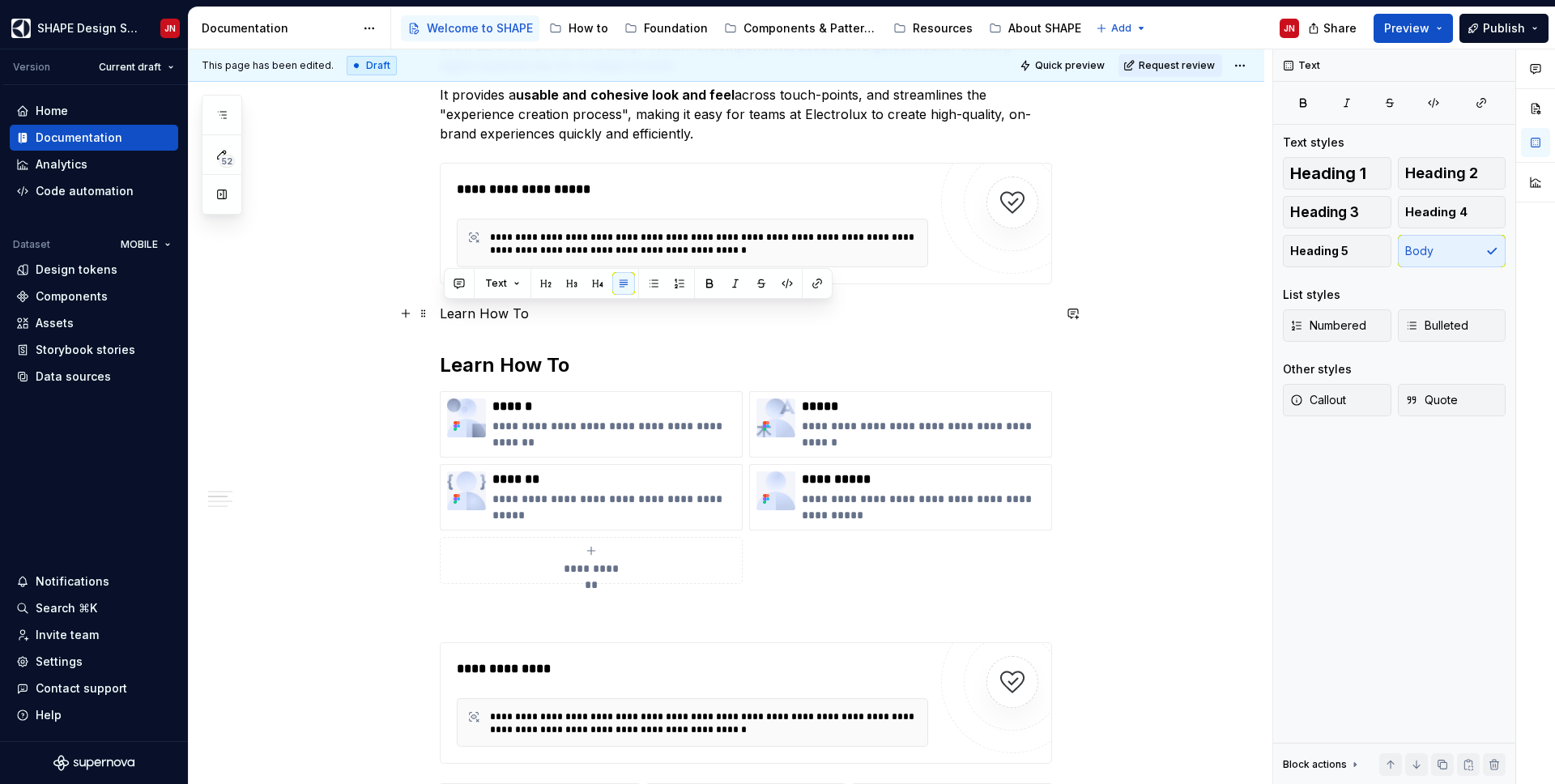
click at [464, 320] on p "Learn How To" at bounding box center [746, 313] width 612 height 20
click at [545, 281] on button "button" at bounding box center [546, 284] width 23 height 23
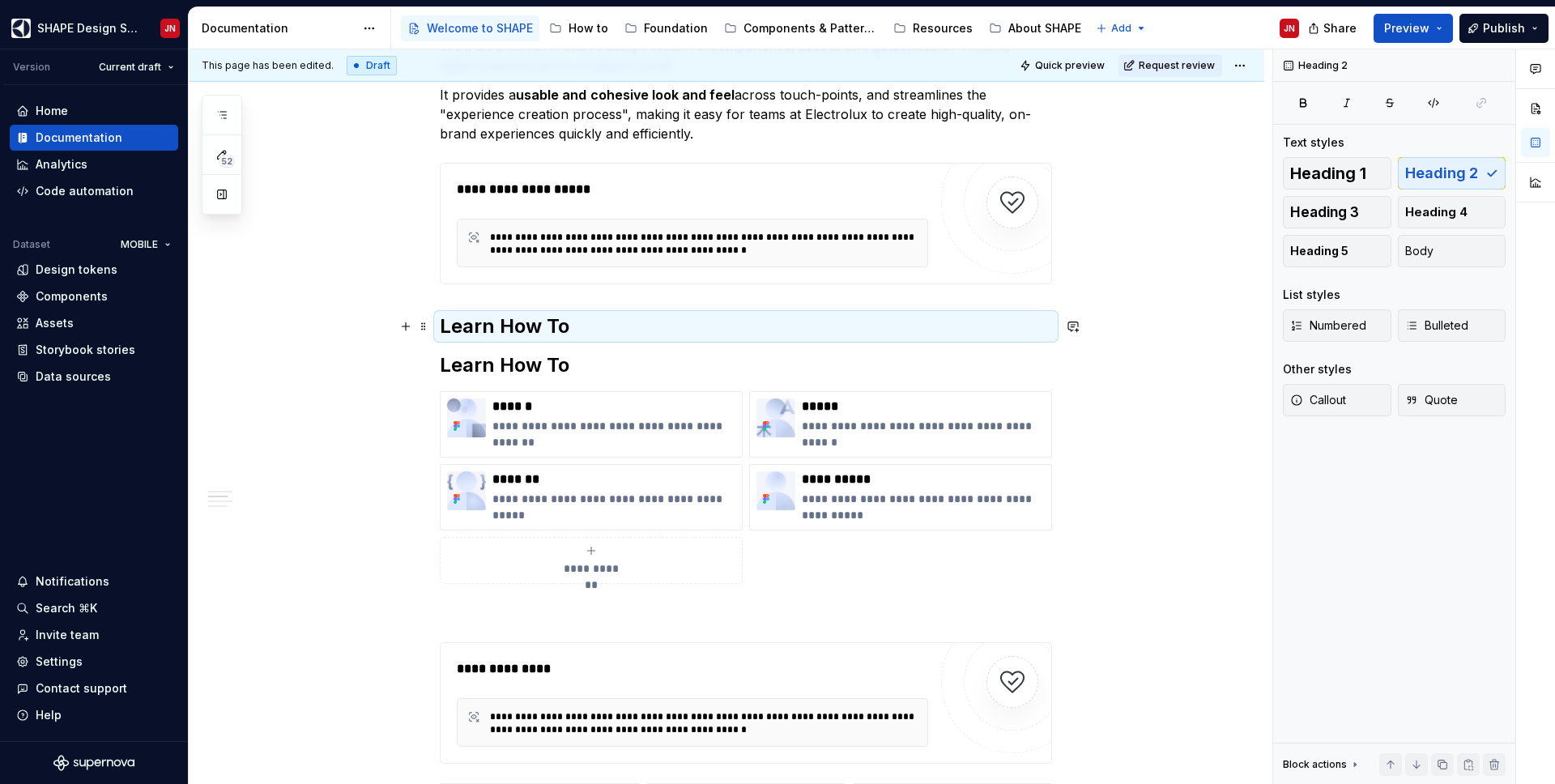
click at [542, 320] on h2 "Learn How To" at bounding box center [746, 326] width 612 height 26
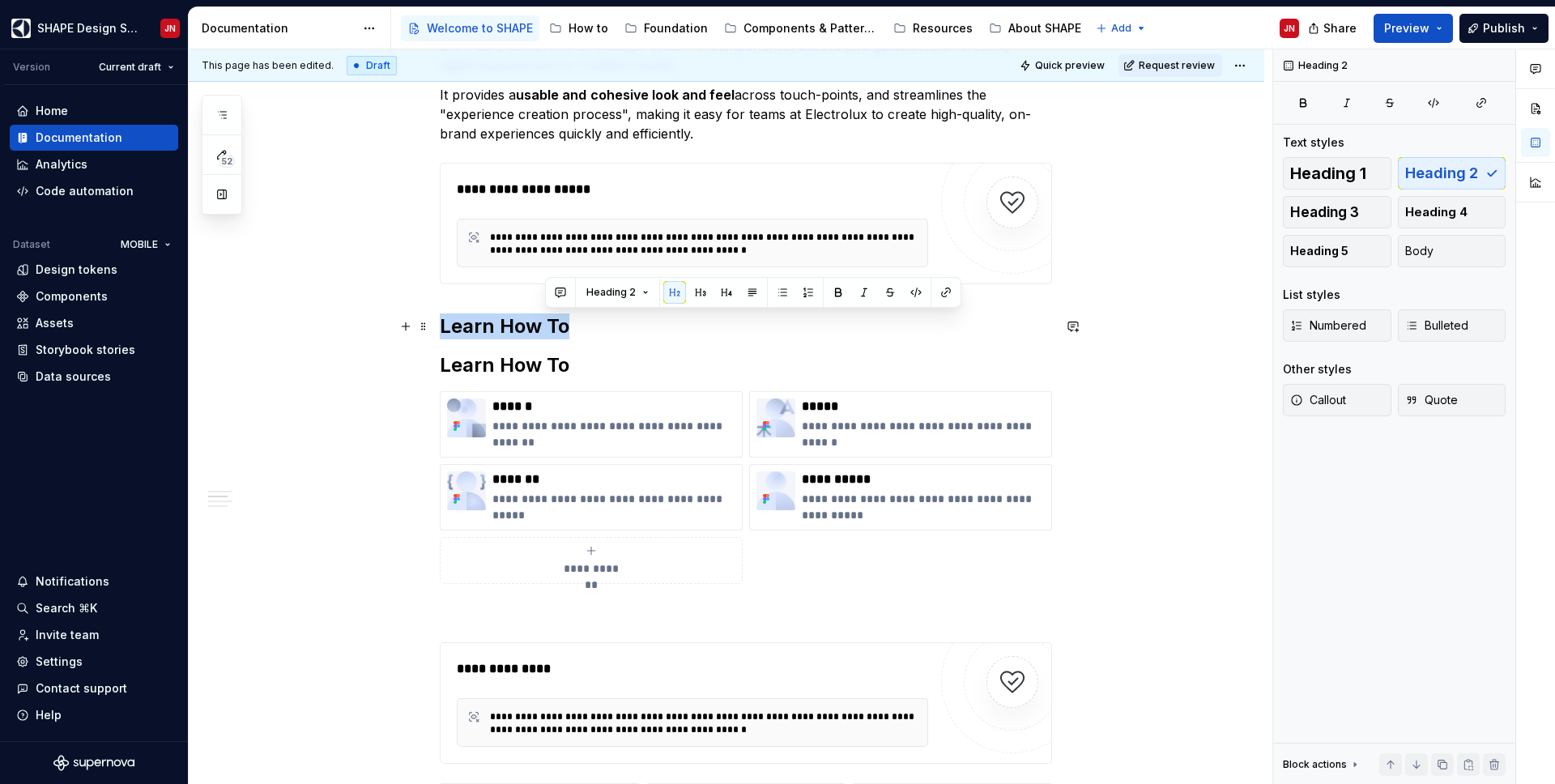
click at [542, 320] on h2 "Learn How To" at bounding box center [746, 326] width 612 height 26
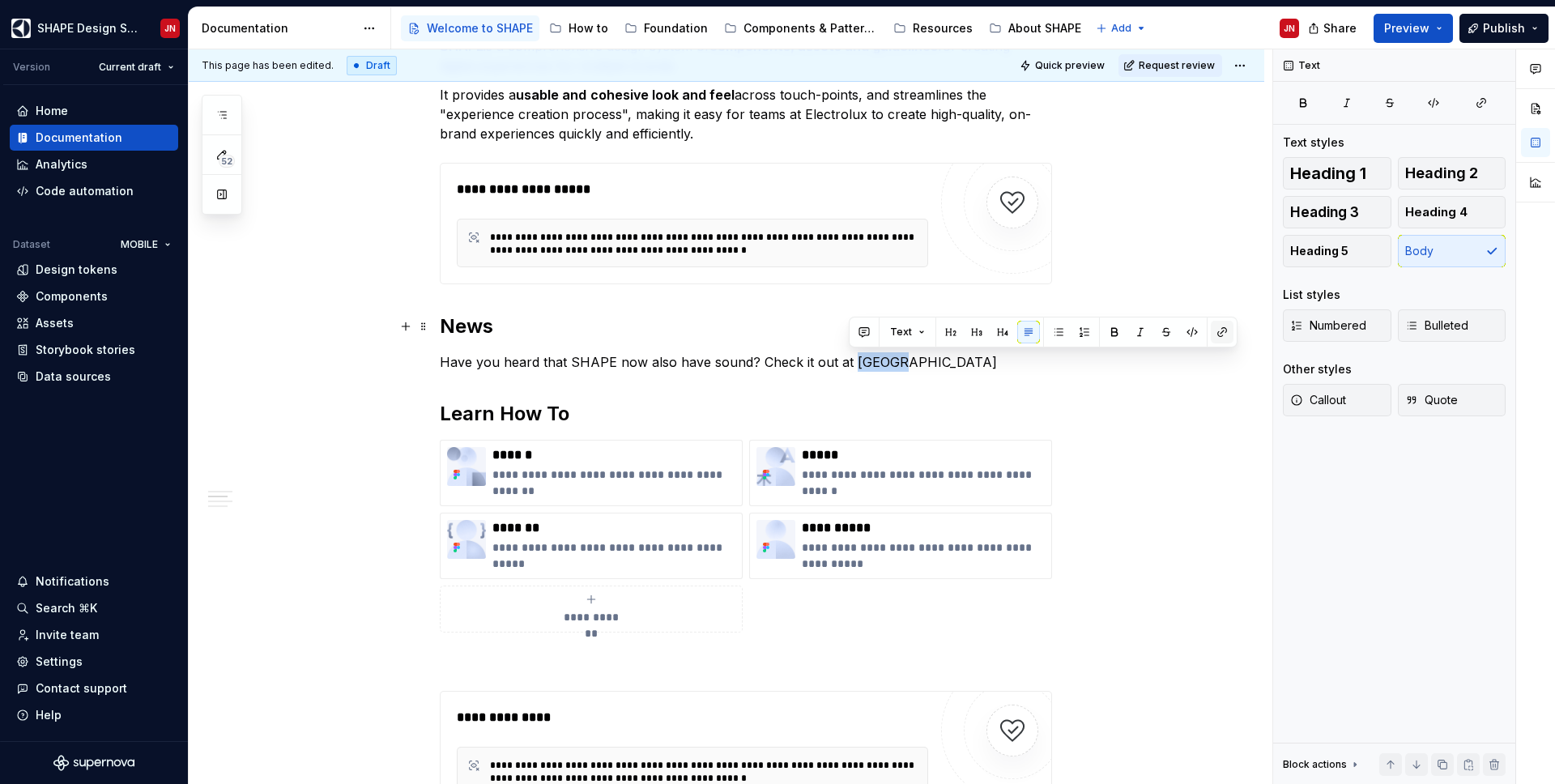
click at [1216, 334] on button "button" at bounding box center [1222, 332] width 23 height 23
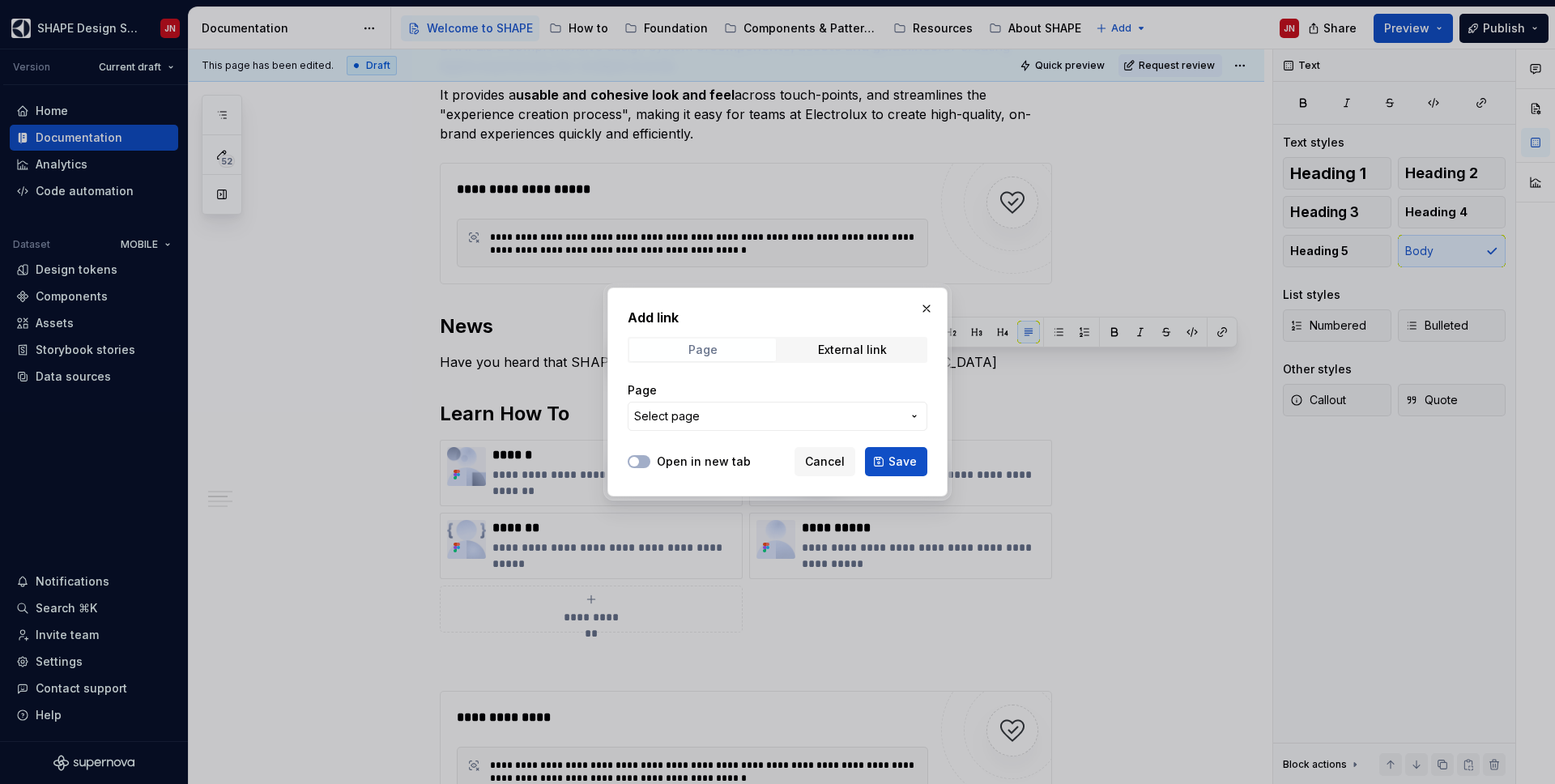
click at [709, 349] on div "Page" at bounding box center [703, 350] width 29 height 13
click at [708, 416] on span "Select page" at bounding box center [768, 416] width 268 height 16
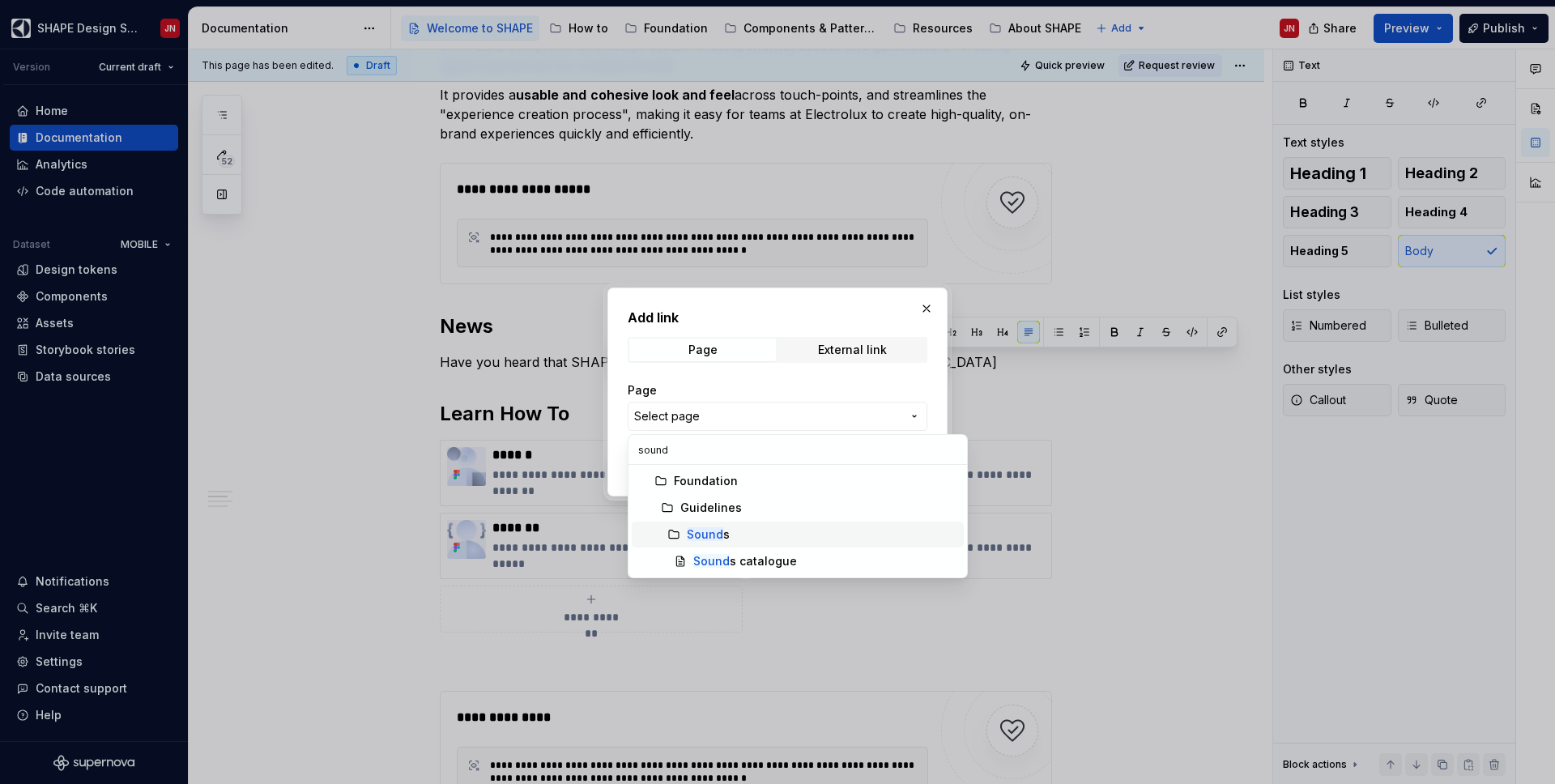
type input "sound"
click at [751, 533] on div "Sound s" at bounding box center [822, 534] width 271 height 16
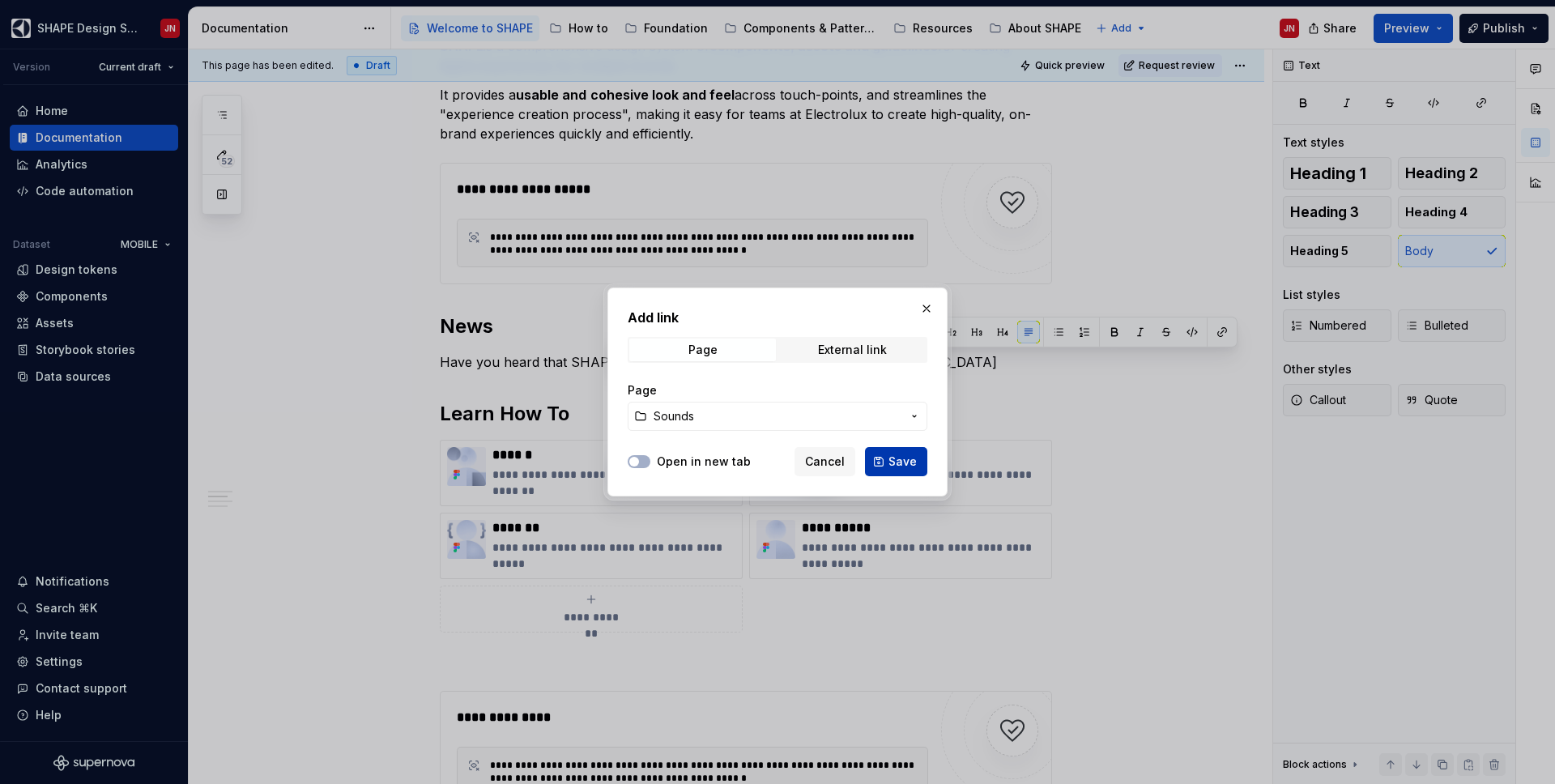
click at [897, 460] on span "Save" at bounding box center [902, 462] width 29 height 16
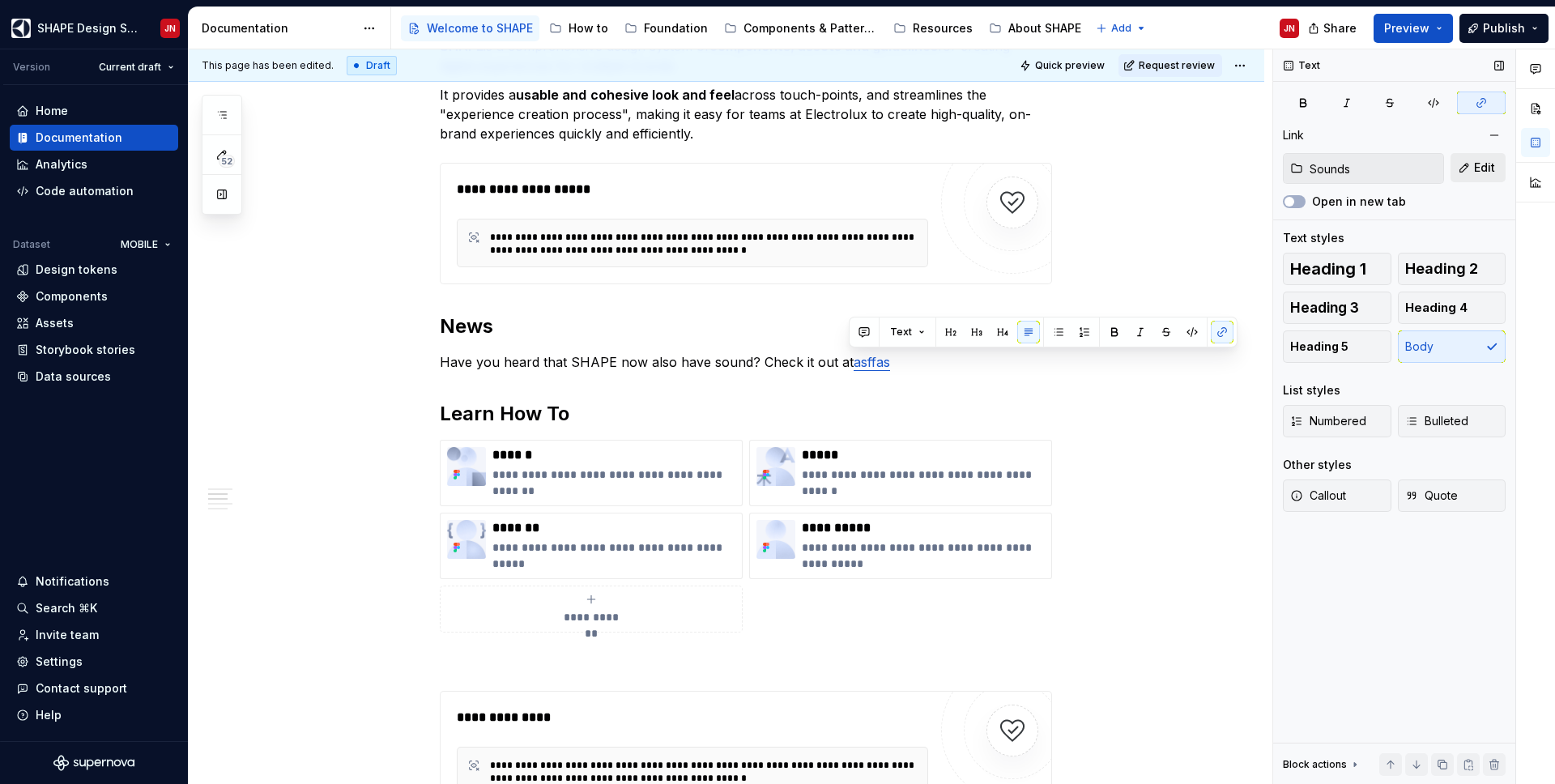
click at [1464, 162] on button "Edit" at bounding box center [1477, 168] width 55 height 29
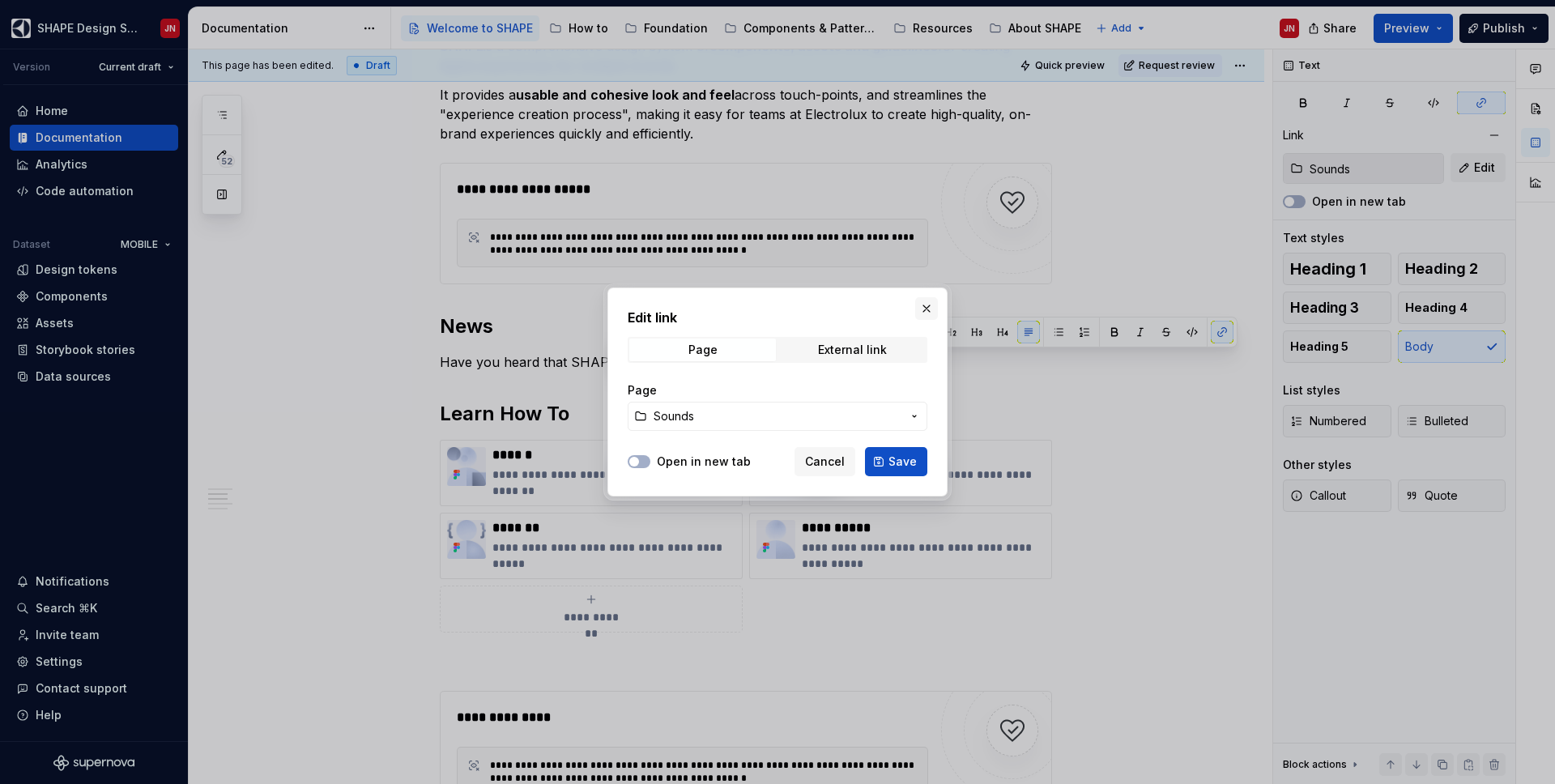
click at [925, 308] on button "button" at bounding box center [927, 308] width 23 height 23
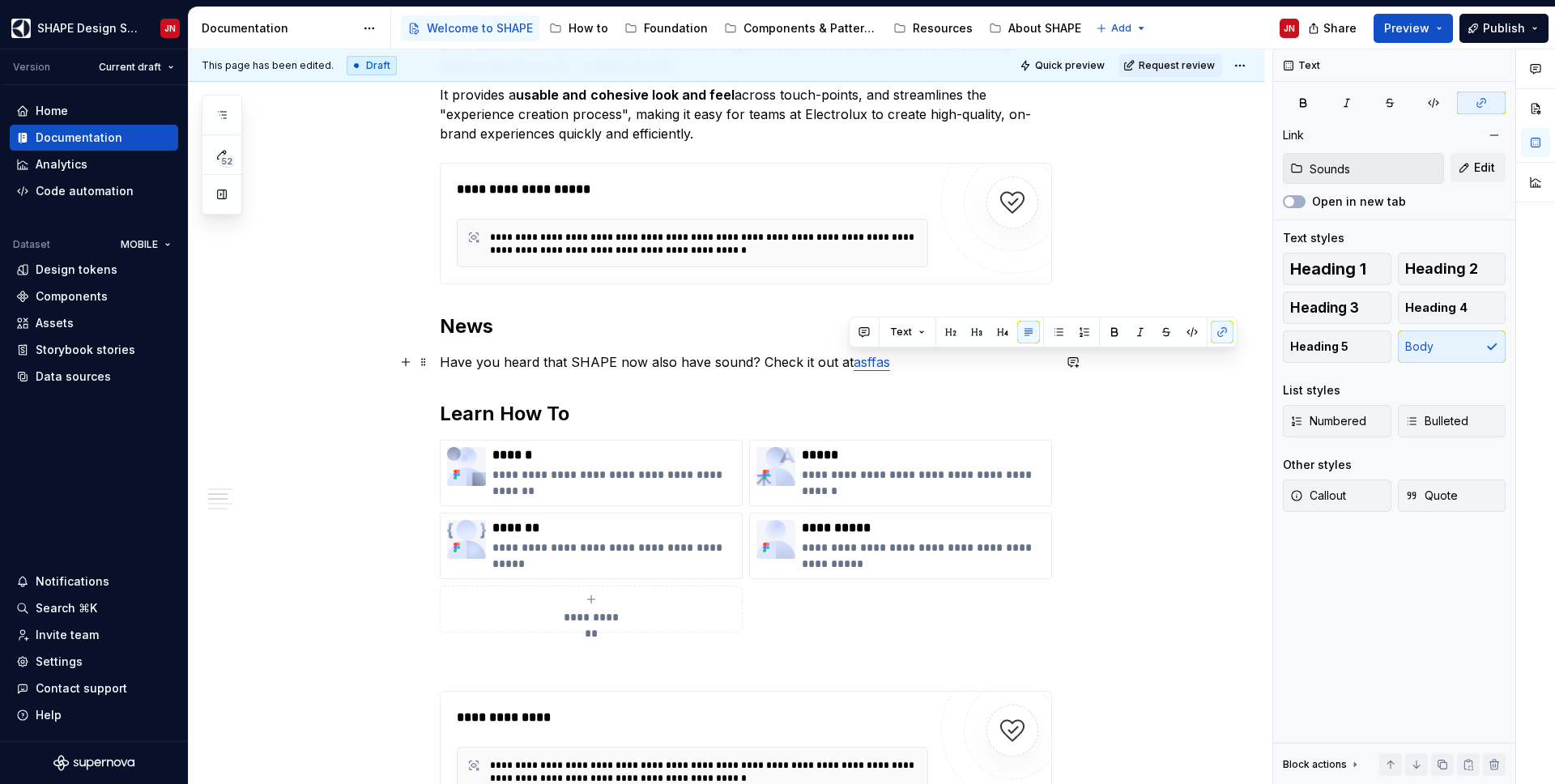
click at [861, 363] on link "asffas" at bounding box center [871, 362] width 37 height 16
click at [864, 365] on link "asffas" at bounding box center [871, 362] width 37 height 16
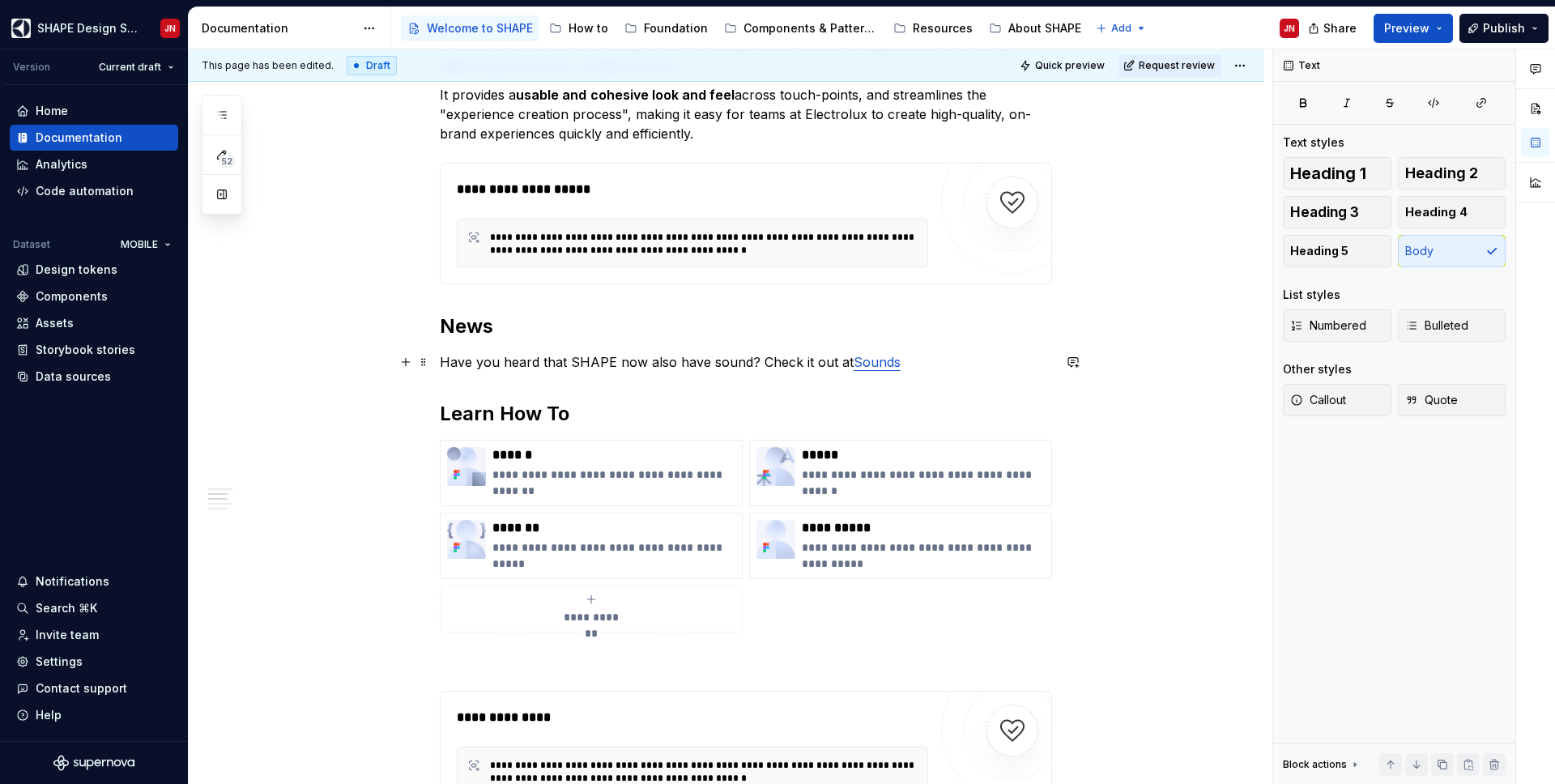
click at [920, 360] on p "Have you heard that SHAPE now also have sound? Check it out at Sounds" at bounding box center [746, 362] width 612 height 20
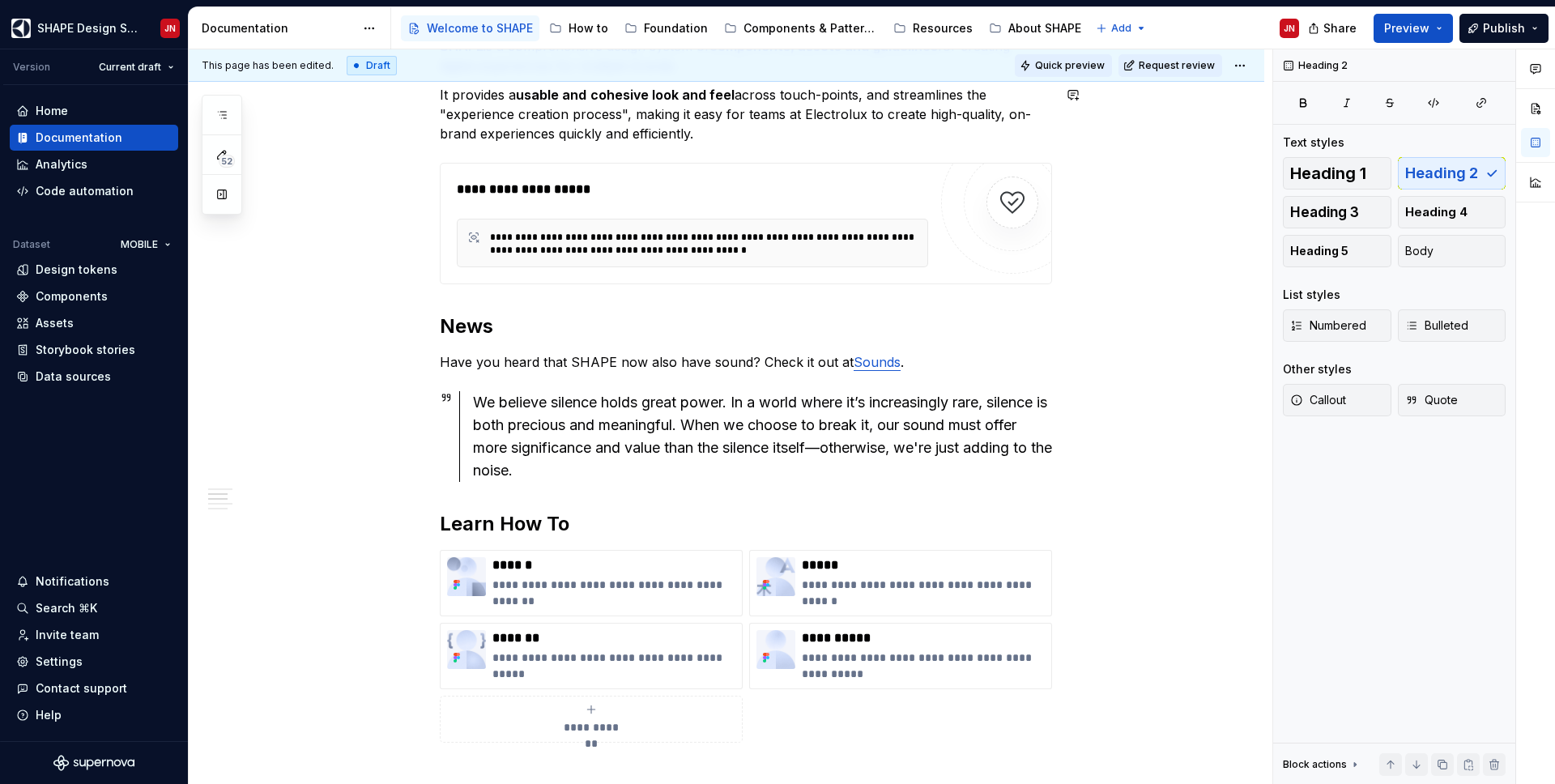
click at [1084, 61] on span "Quick preview" at bounding box center [1070, 65] width 69 height 13
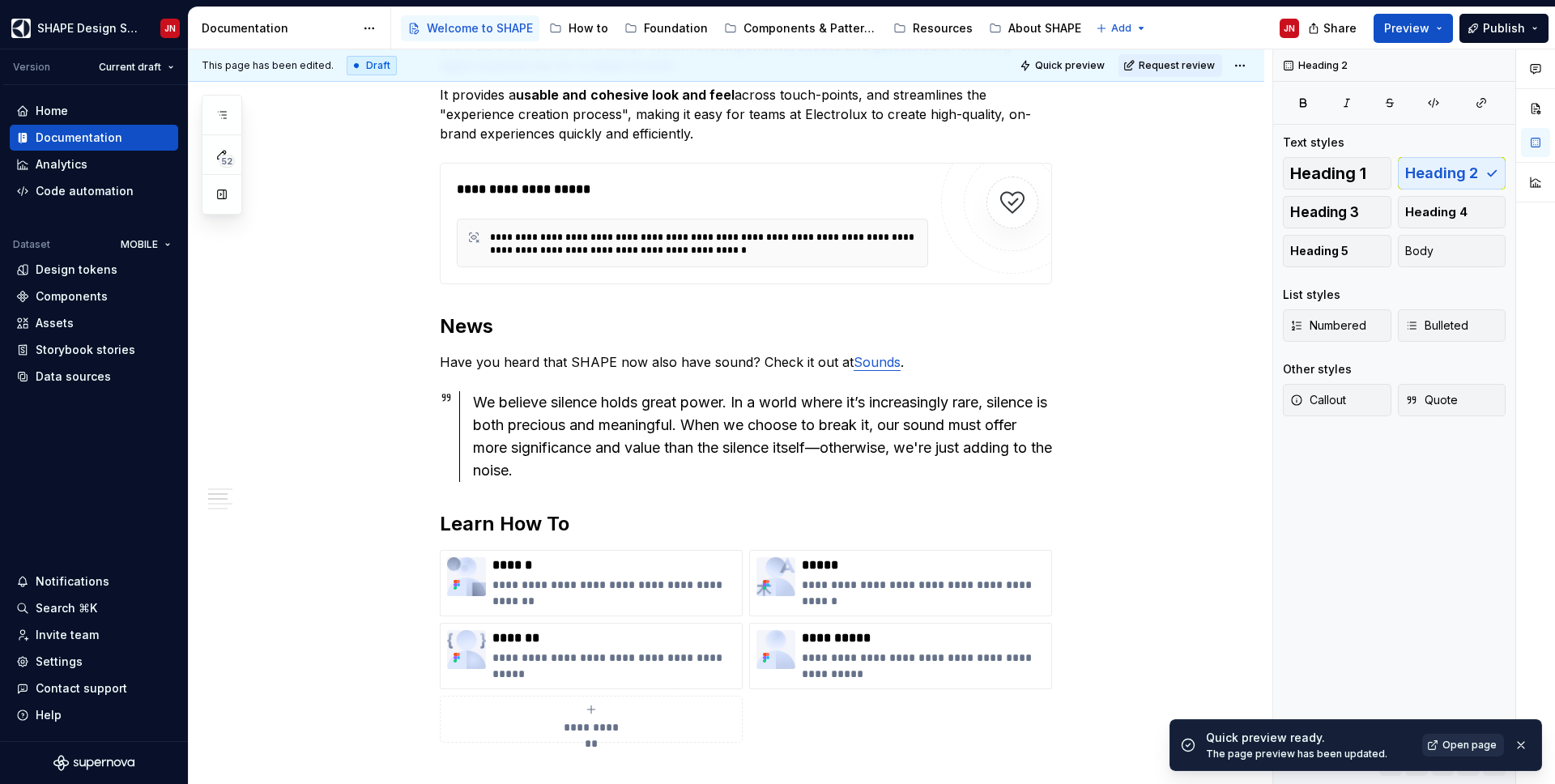
click at [1462, 745] on span "Open page" at bounding box center [1469, 745] width 55 height 13
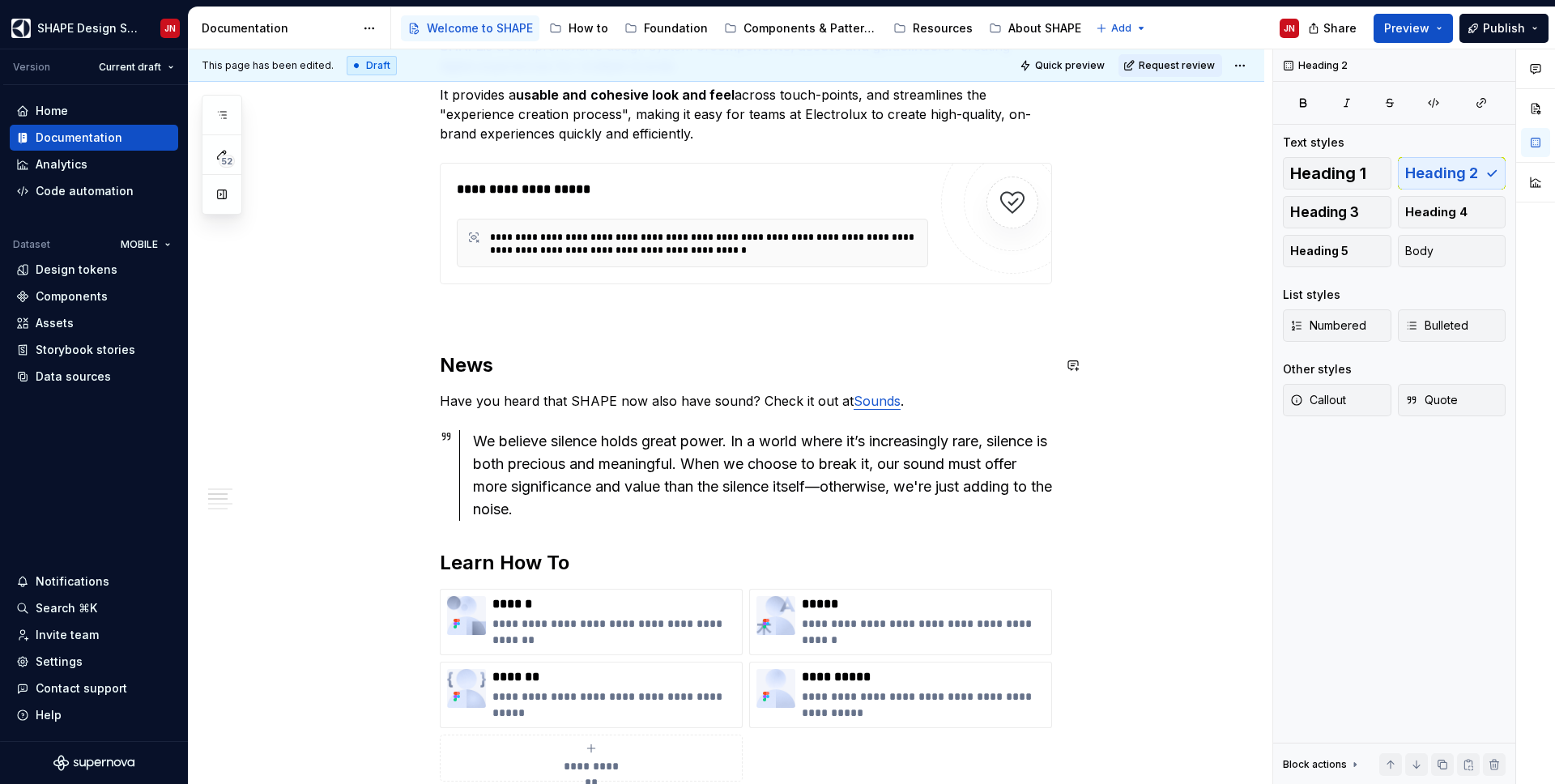
click at [1095, 67] on span "Quick preview" at bounding box center [1070, 65] width 69 height 13
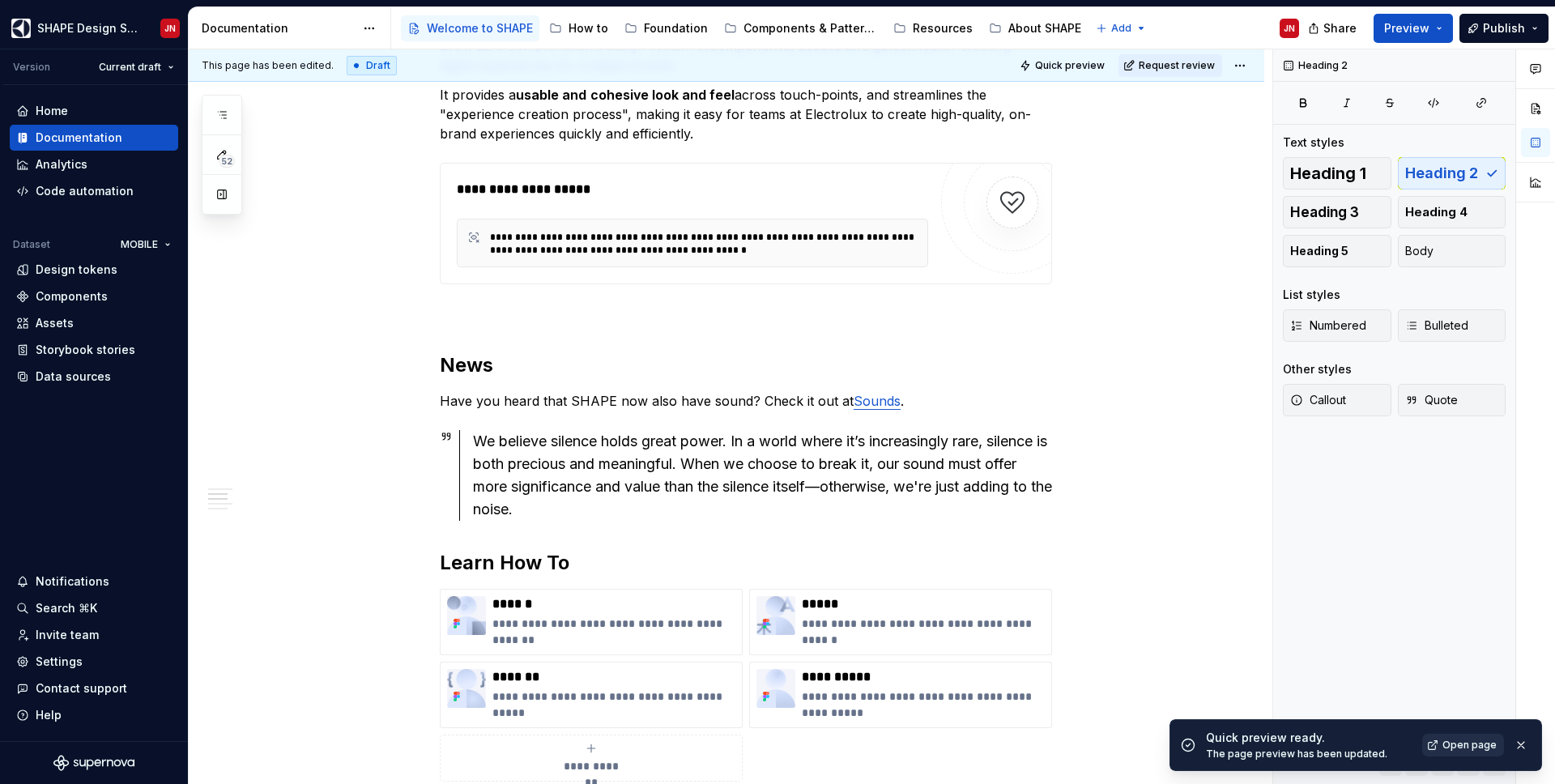
click at [1455, 742] on span "Open page" at bounding box center [1469, 745] width 55 height 13
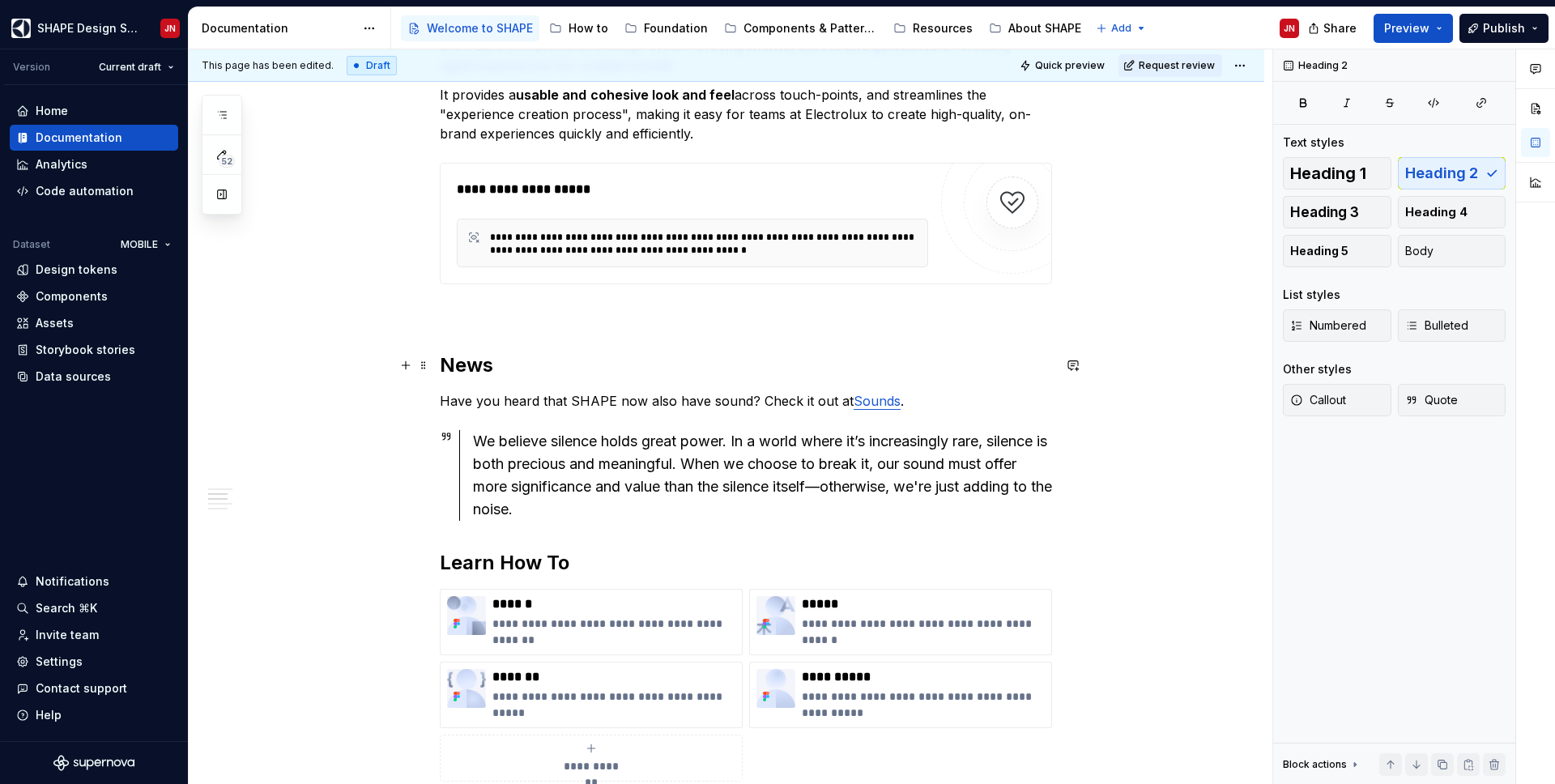
click at [465, 370] on h2 "News" at bounding box center [746, 365] width 612 height 26
click at [506, 395] on p "Have you heard that SHAPE now also have sound? Check it out at Sounds ." at bounding box center [746, 401] width 612 height 20
click at [566, 515] on div "We believe silence holds great power. In a world where it’s increasingly rare, …" at bounding box center [763, 475] width 579 height 91
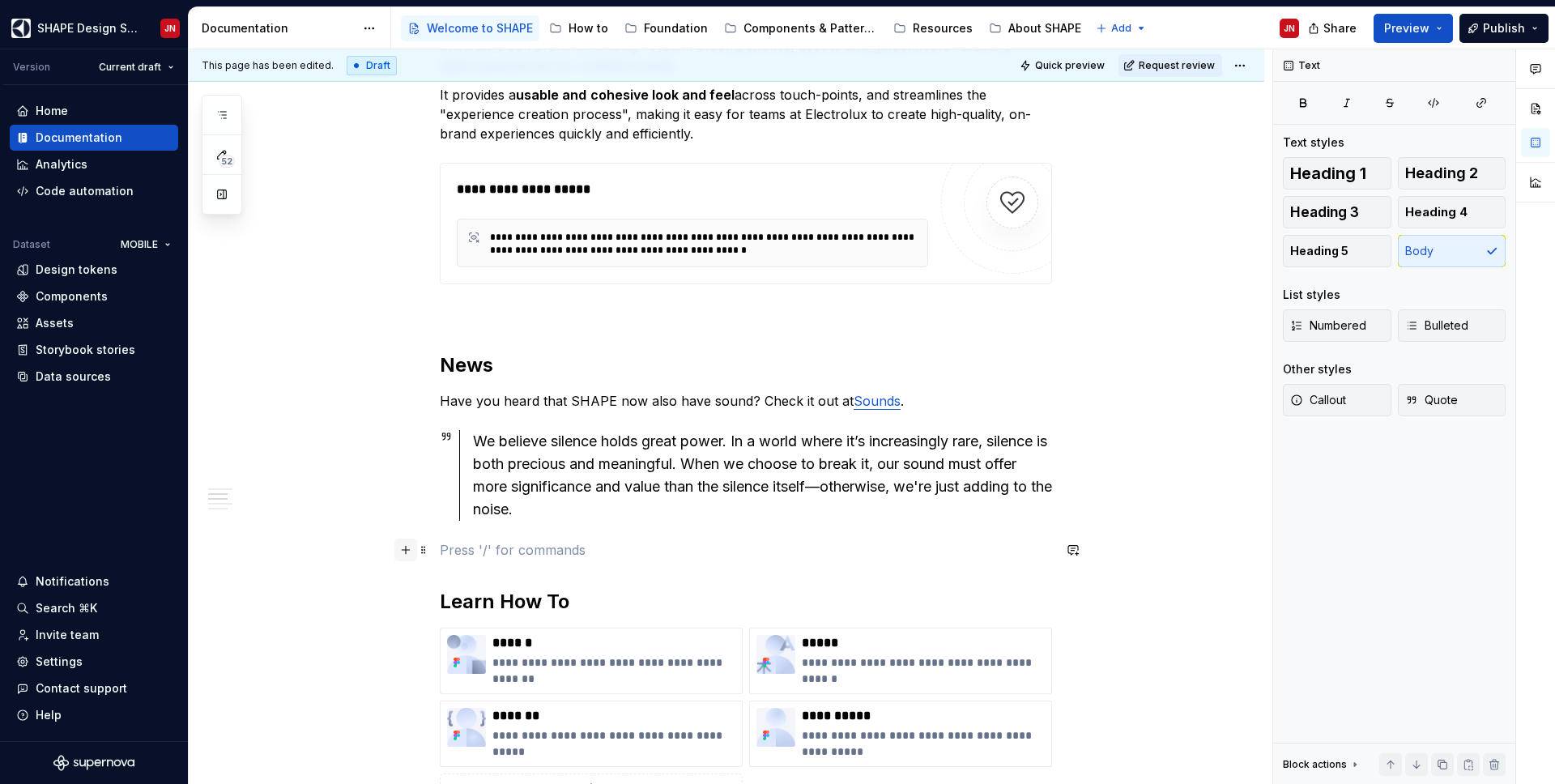
click at [410, 549] on button "button" at bounding box center [405, 550] width 23 height 23
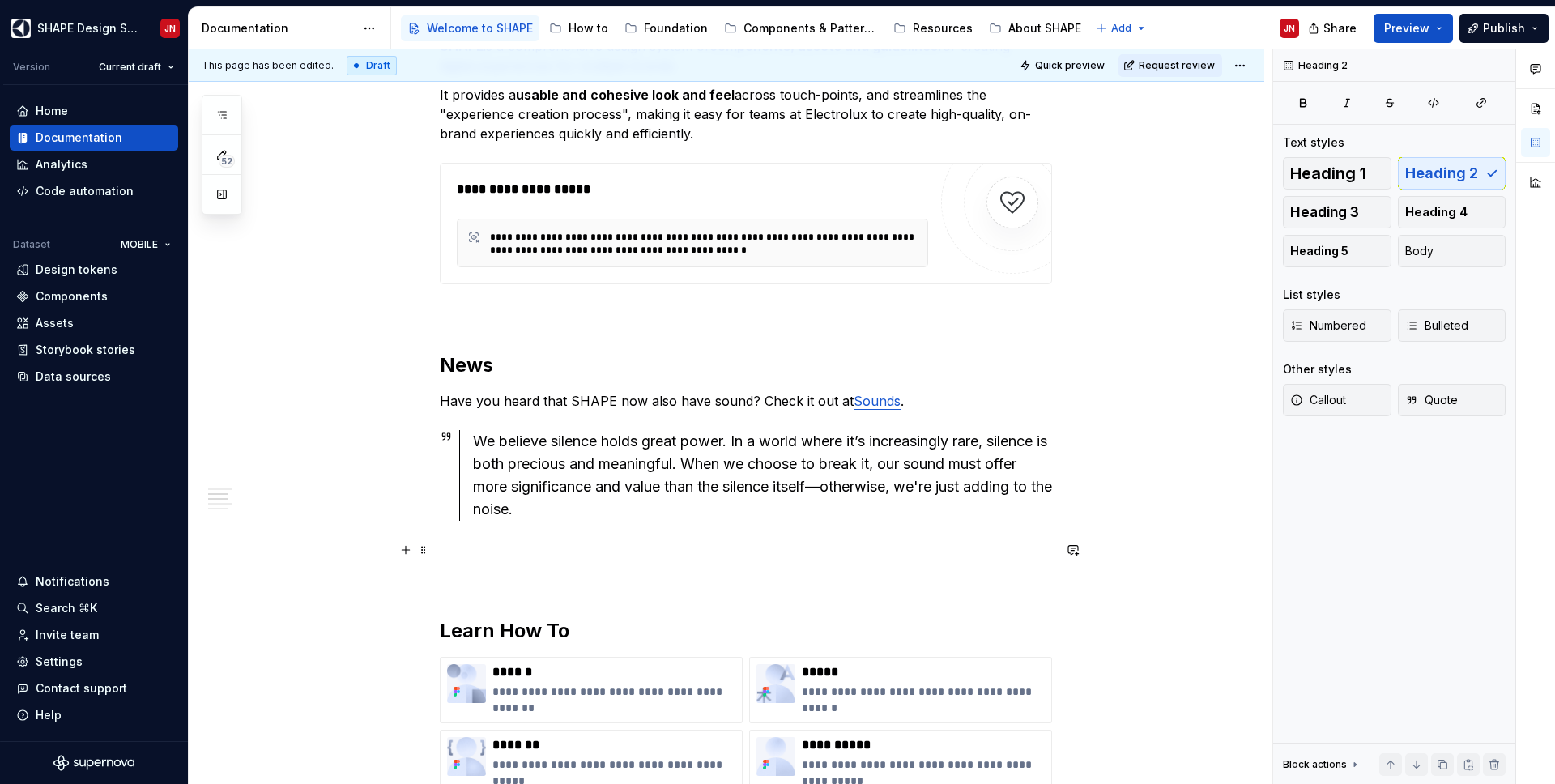
click at [480, 572] on p at bounding box center [746, 579] width 612 height 20
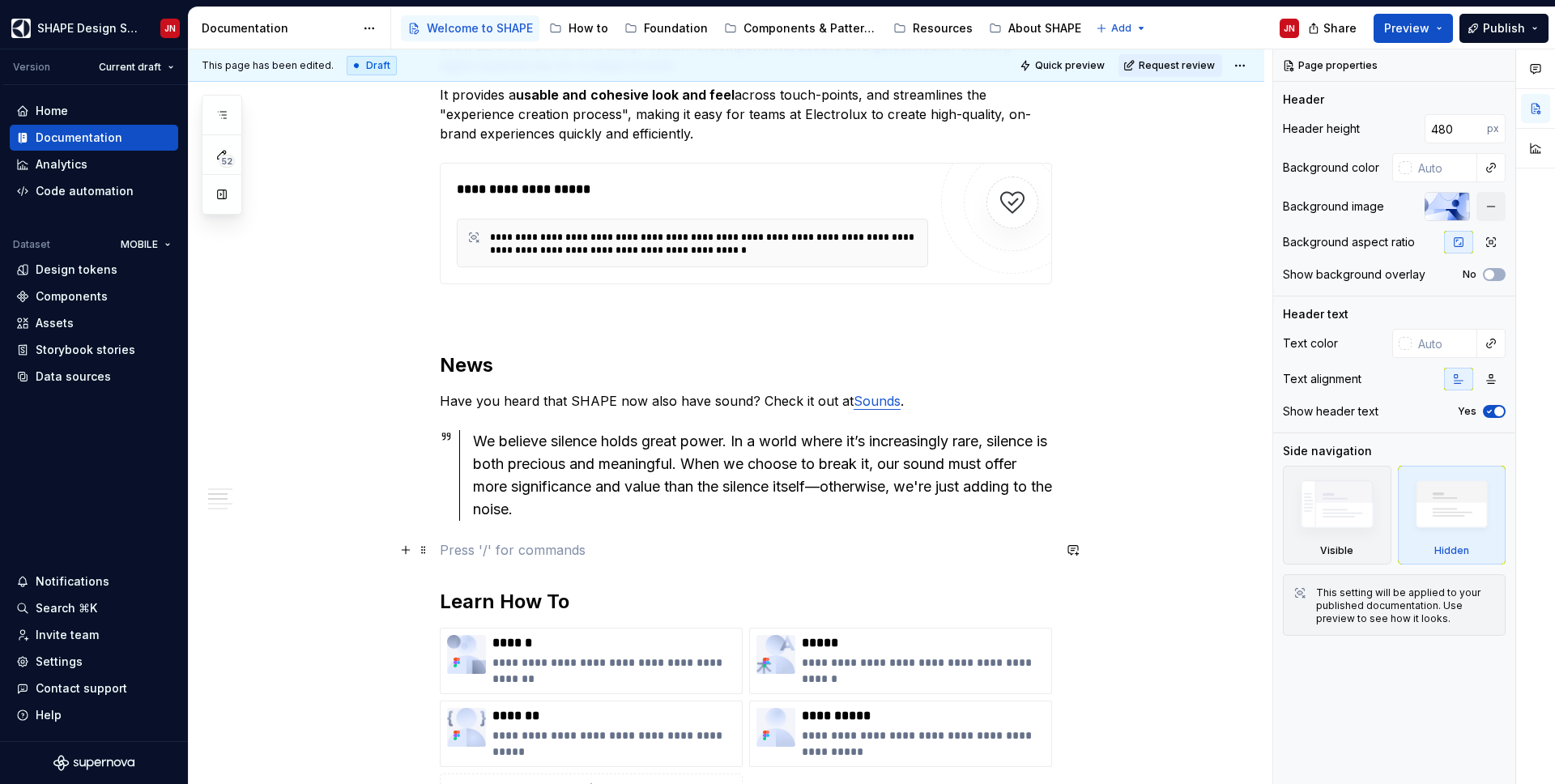
click at [505, 546] on p at bounding box center [746, 550] width 612 height 20
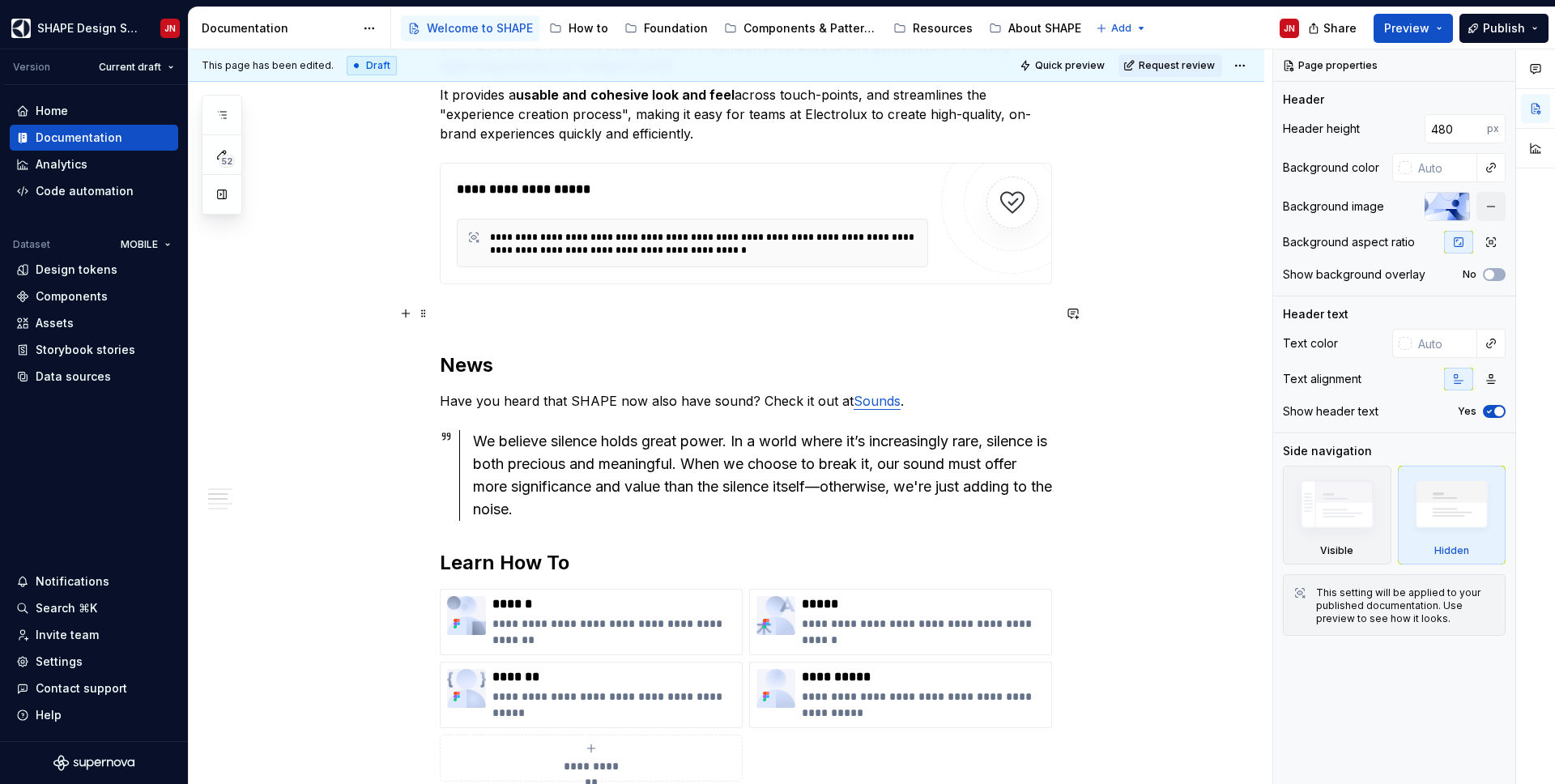
click at [519, 321] on p at bounding box center [746, 313] width 612 height 20
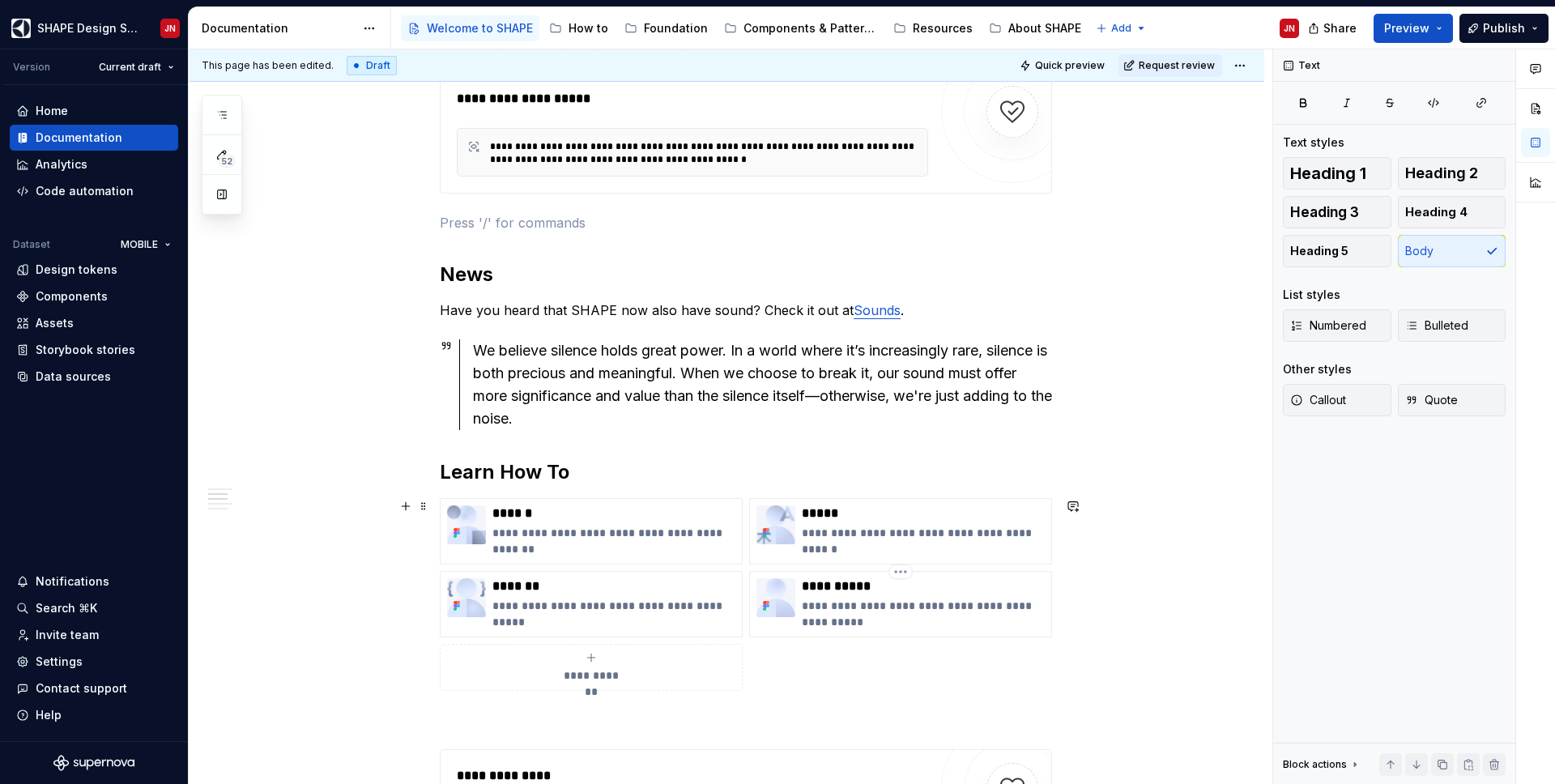
scroll to position [1171, 0]
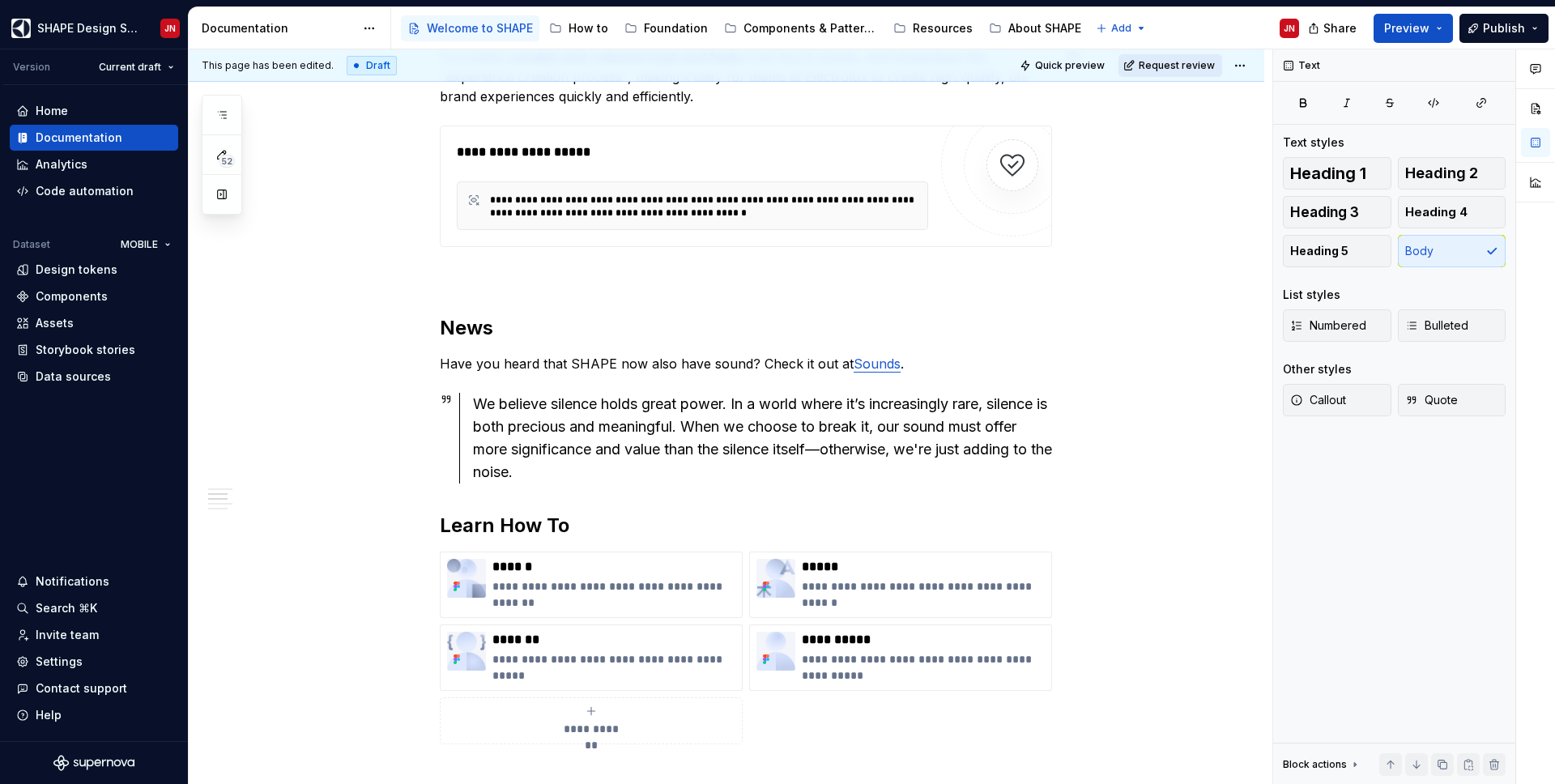
click at [1158, 65] on span "Request review" at bounding box center [1176, 65] width 76 height 13
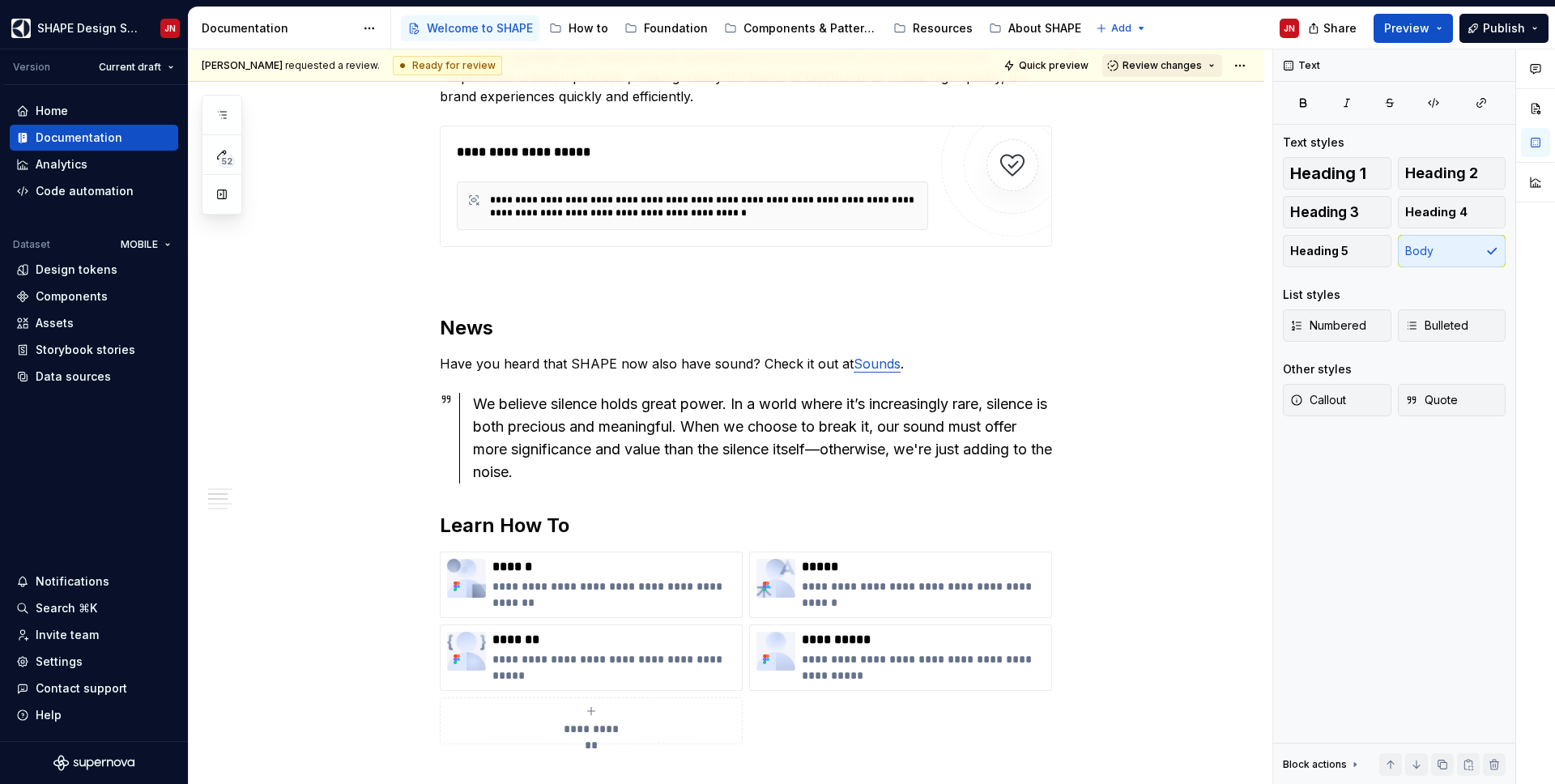
click at [1154, 66] on span "Review changes" at bounding box center [1162, 65] width 79 height 13
click at [1164, 98] on div "Approve" at bounding box center [1216, 97] width 142 height 16
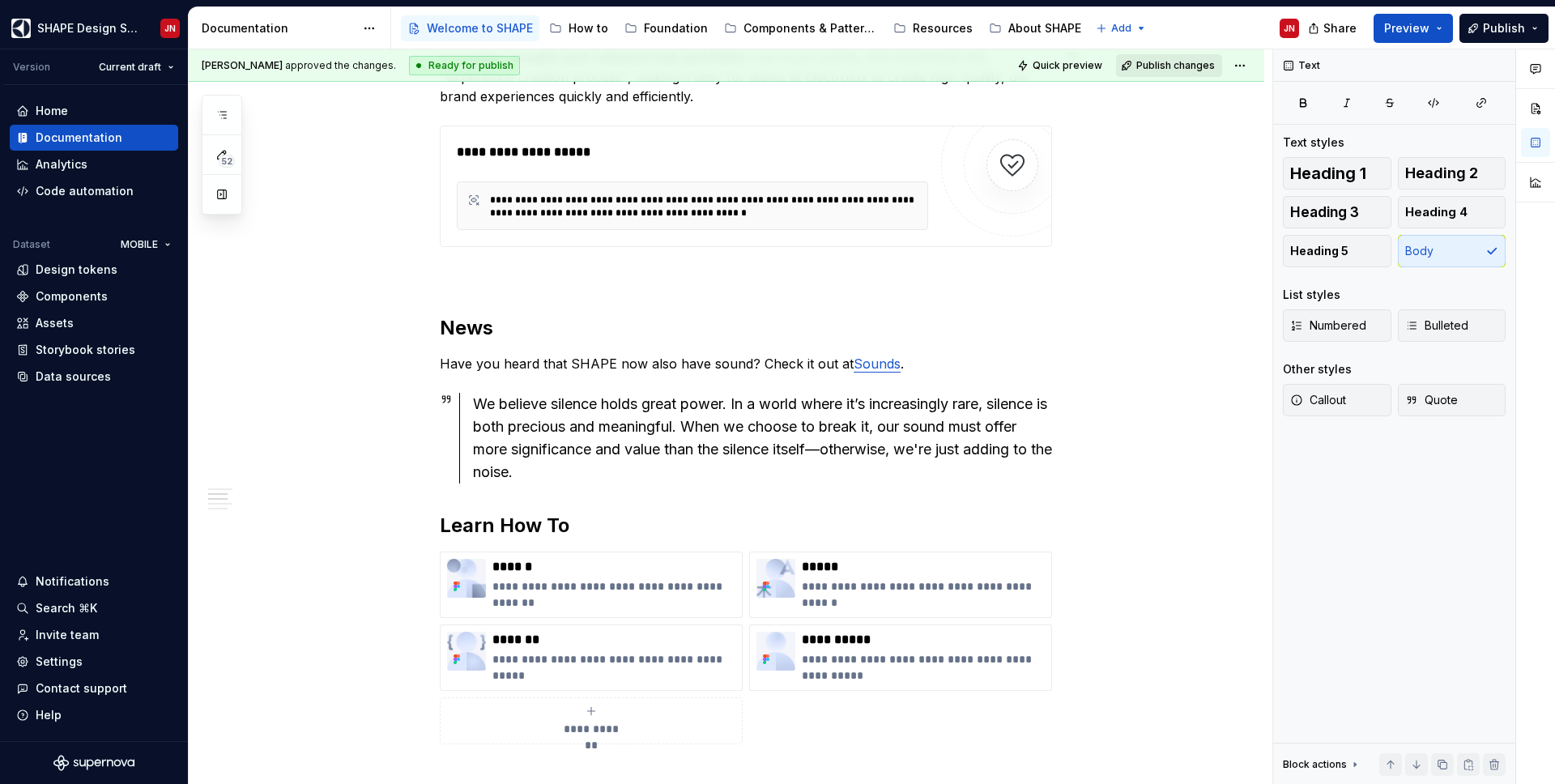
click at [1181, 60] on span "Publish changes" at bounding box center [1176, 65] width 78 height 13
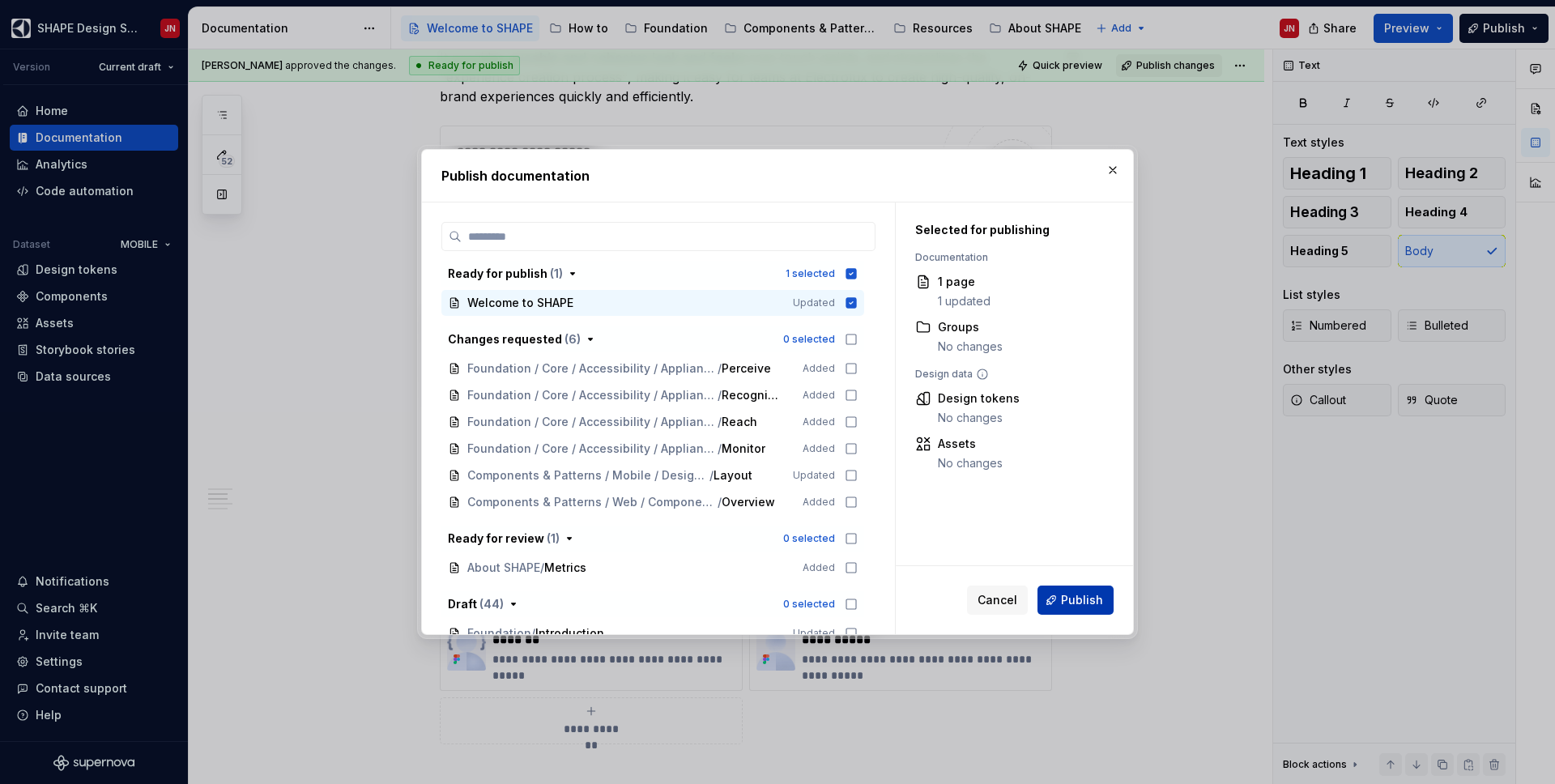
click at [1069, 599] on span "Publish" at bounding box center [1082, 600] width 42 height 16
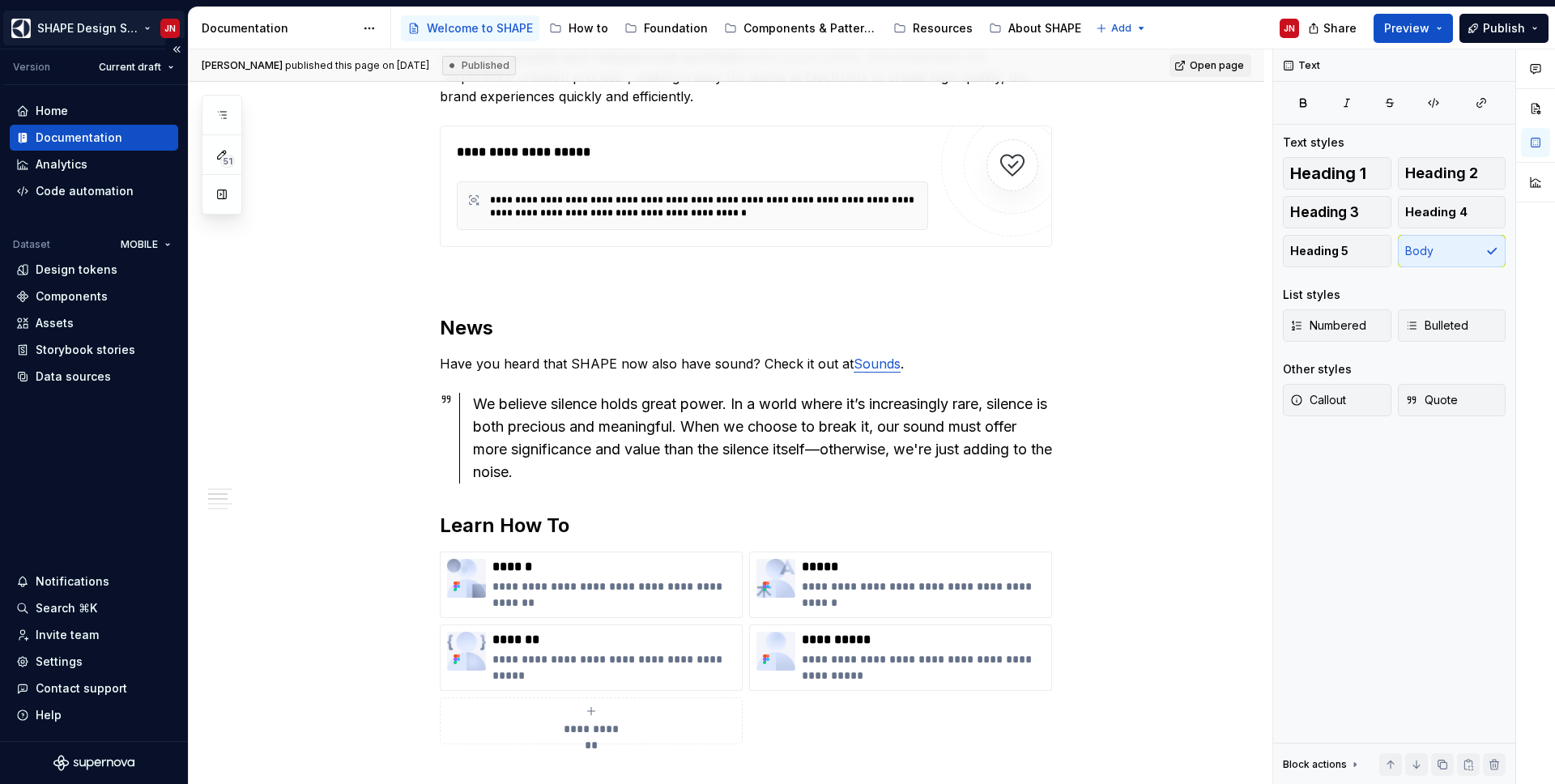
click at [136, 28] on html "SHAPE Design System JN Version Current draft Home Documentation Analytics Code …" at bounding box center [778, 392] width 1555 height 784
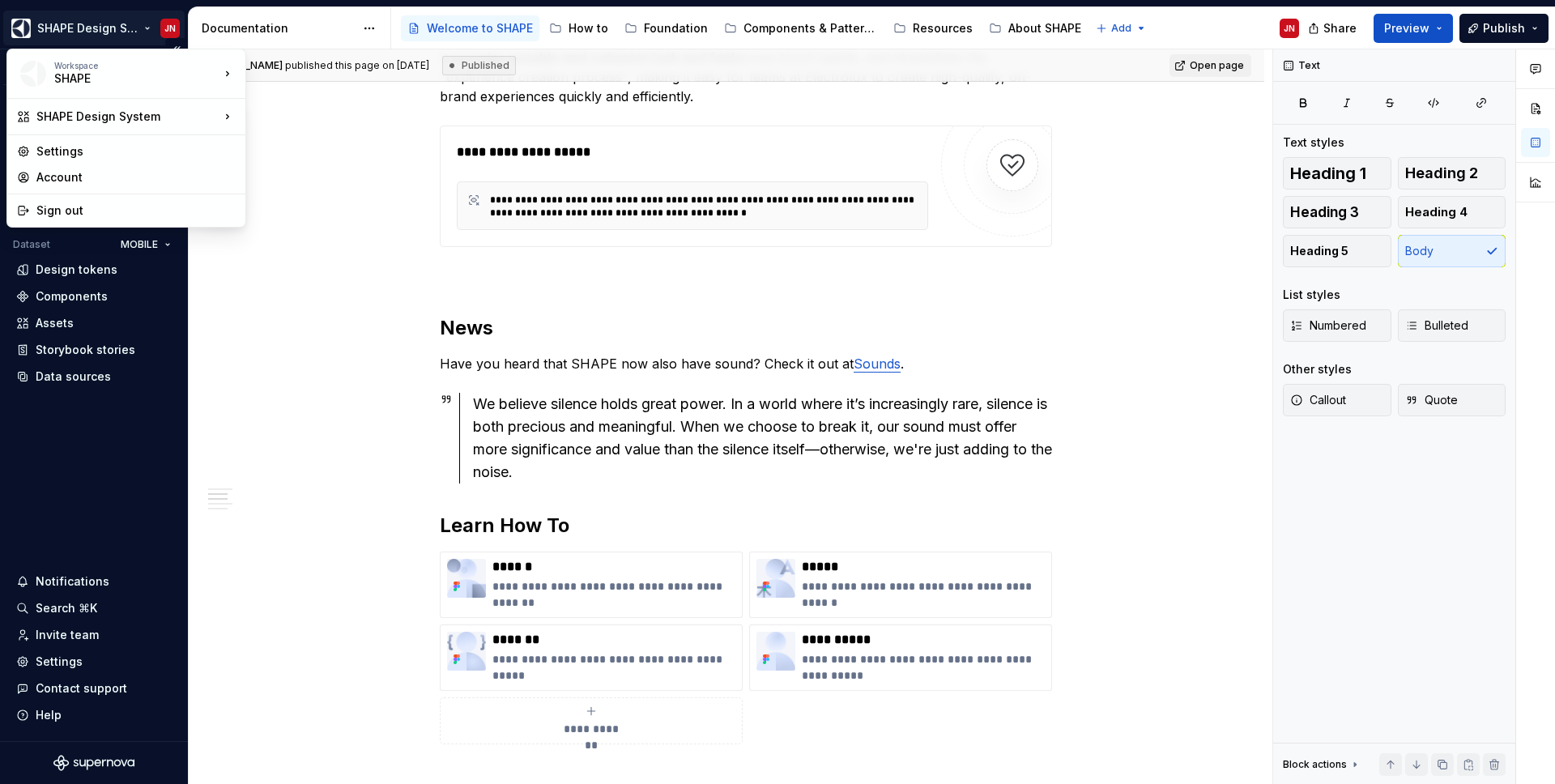
type textarea "*"
click at [165, 152] on div "Settings" at bounding box center [136, 152] width 199 height 16
